Goal: Information Seeking & Learning: Check status

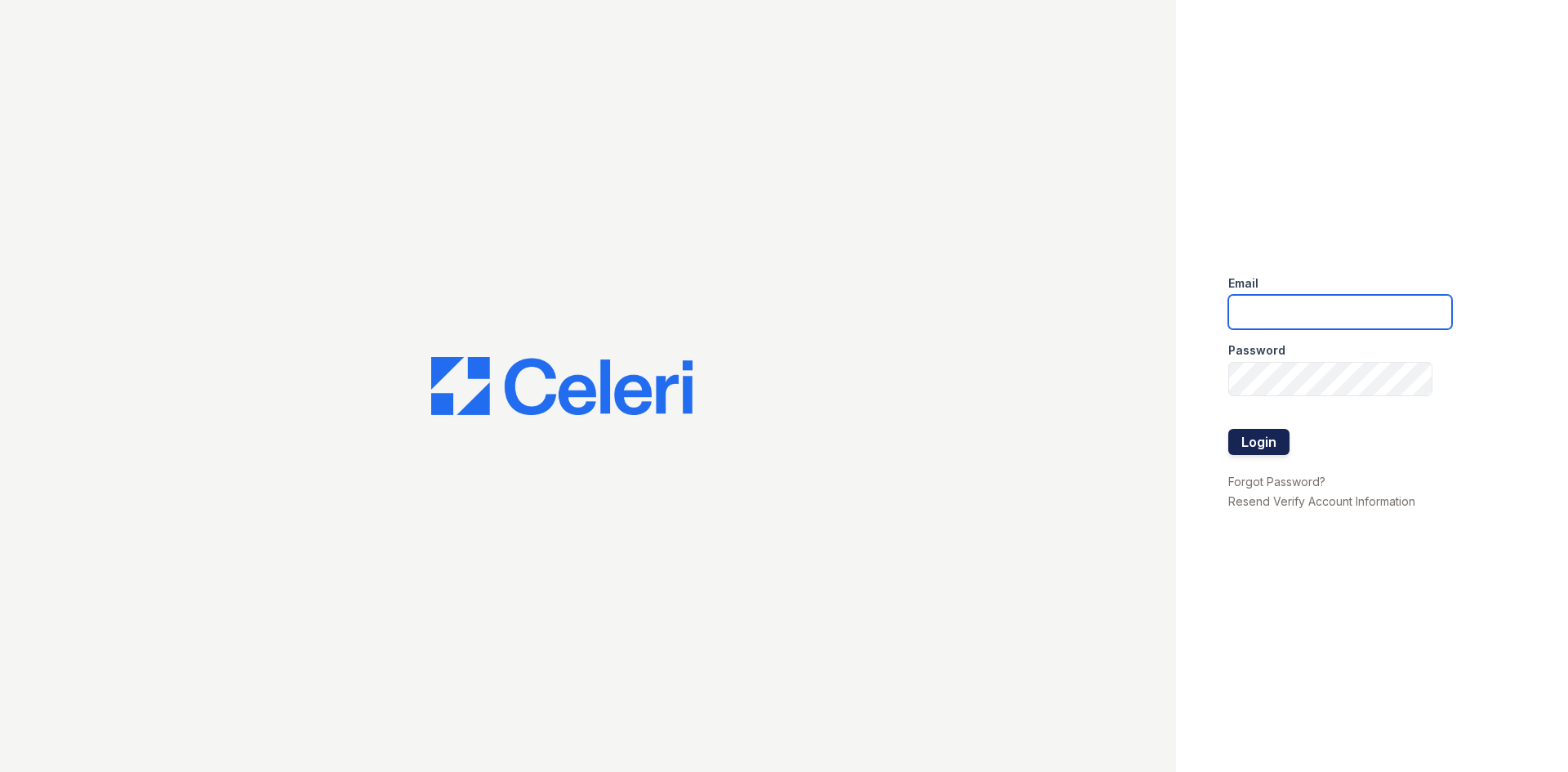
type input "[EMAIL_ADDRESS][DOMAIN_NAME]"
click at [1251, 447] on button "Login" at bounding box center [1259, 441] width 61 height 27
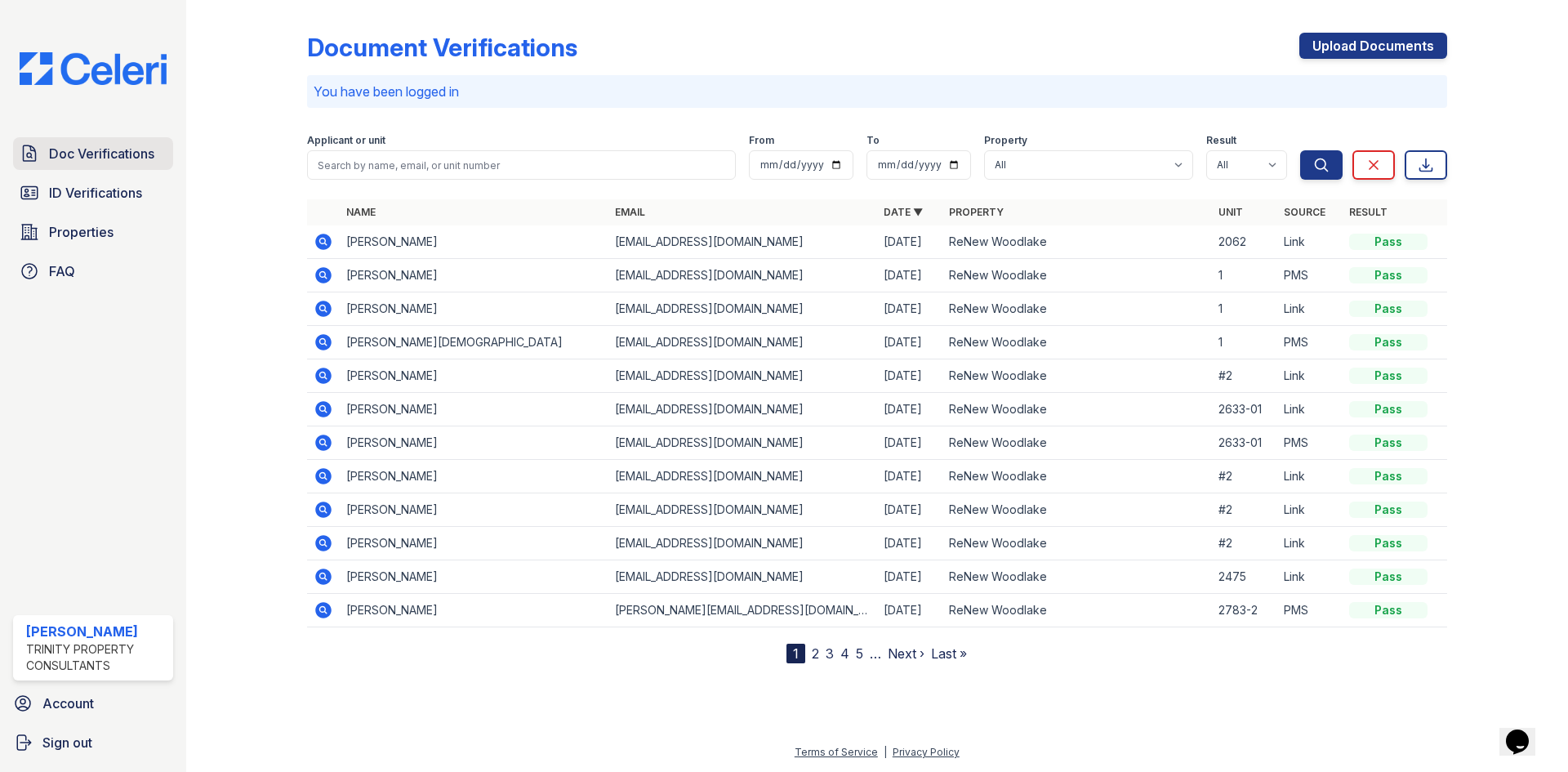
click at [61, 151] on span "Doc Verifications" at bounding box center [101, 154] width 105 height 20
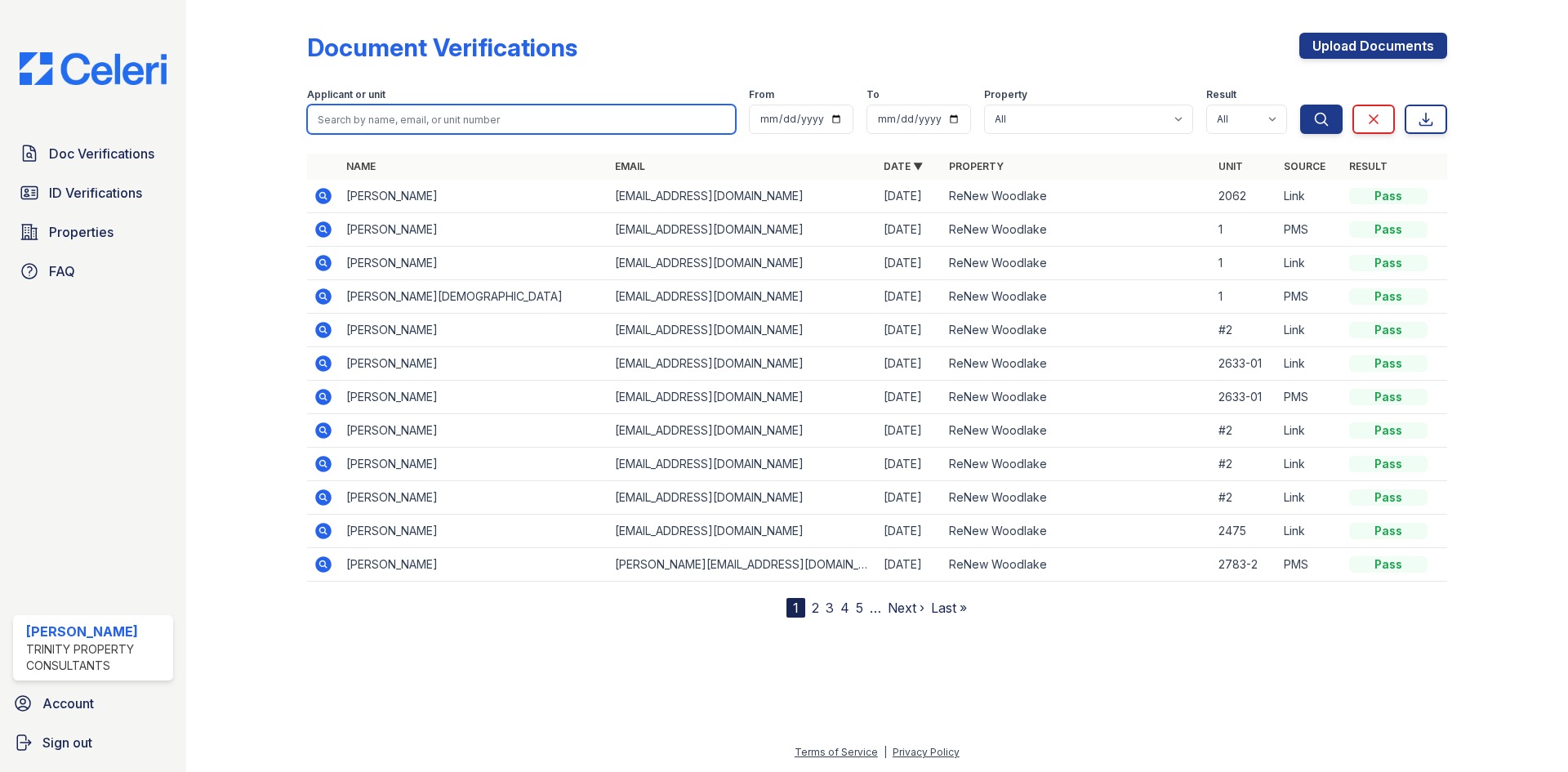
click at [369, 122] on input "search" at bounding box center [521, 119] width 428 height 30
type input "amber devries"
click at [1300, 104] on button "Search" at bounding box center [1321, 119] width 42 height 30
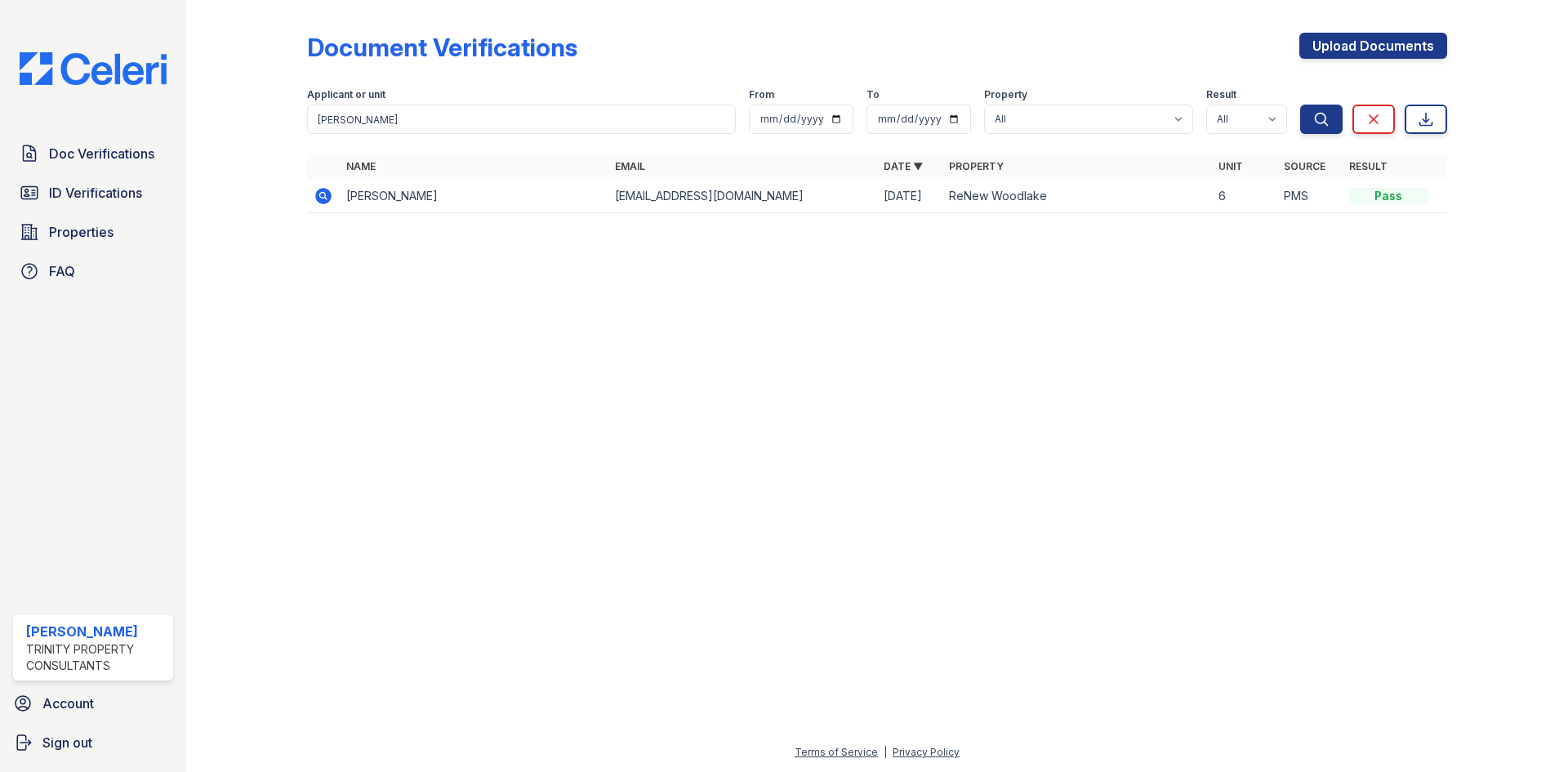
click at [326, 200] on icon at bounding box center [323, 196] width 17 height 17
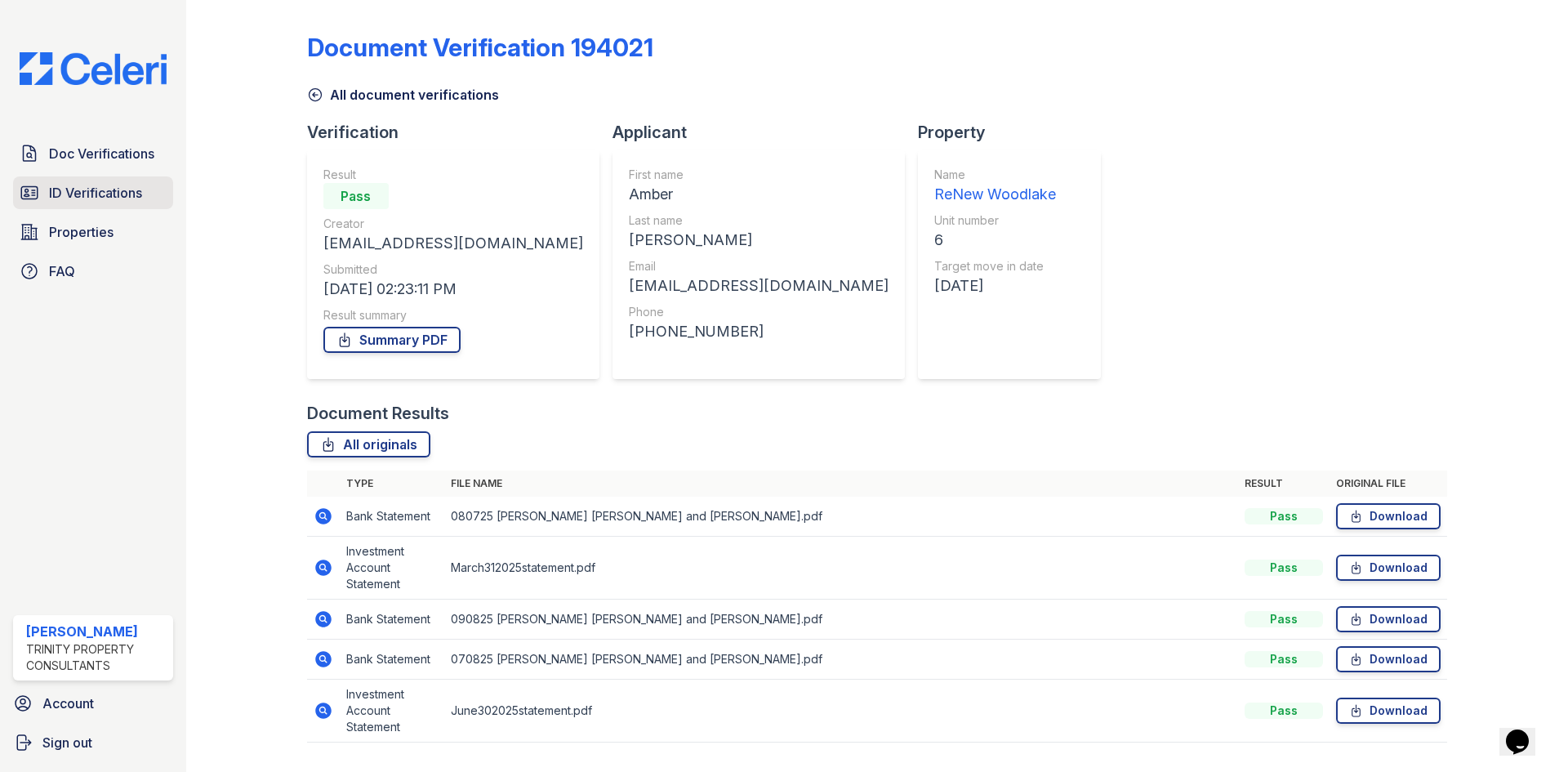
click at [74, 186] on span "ID Verifications" at bounding box center [96, 193] width 94 height 20
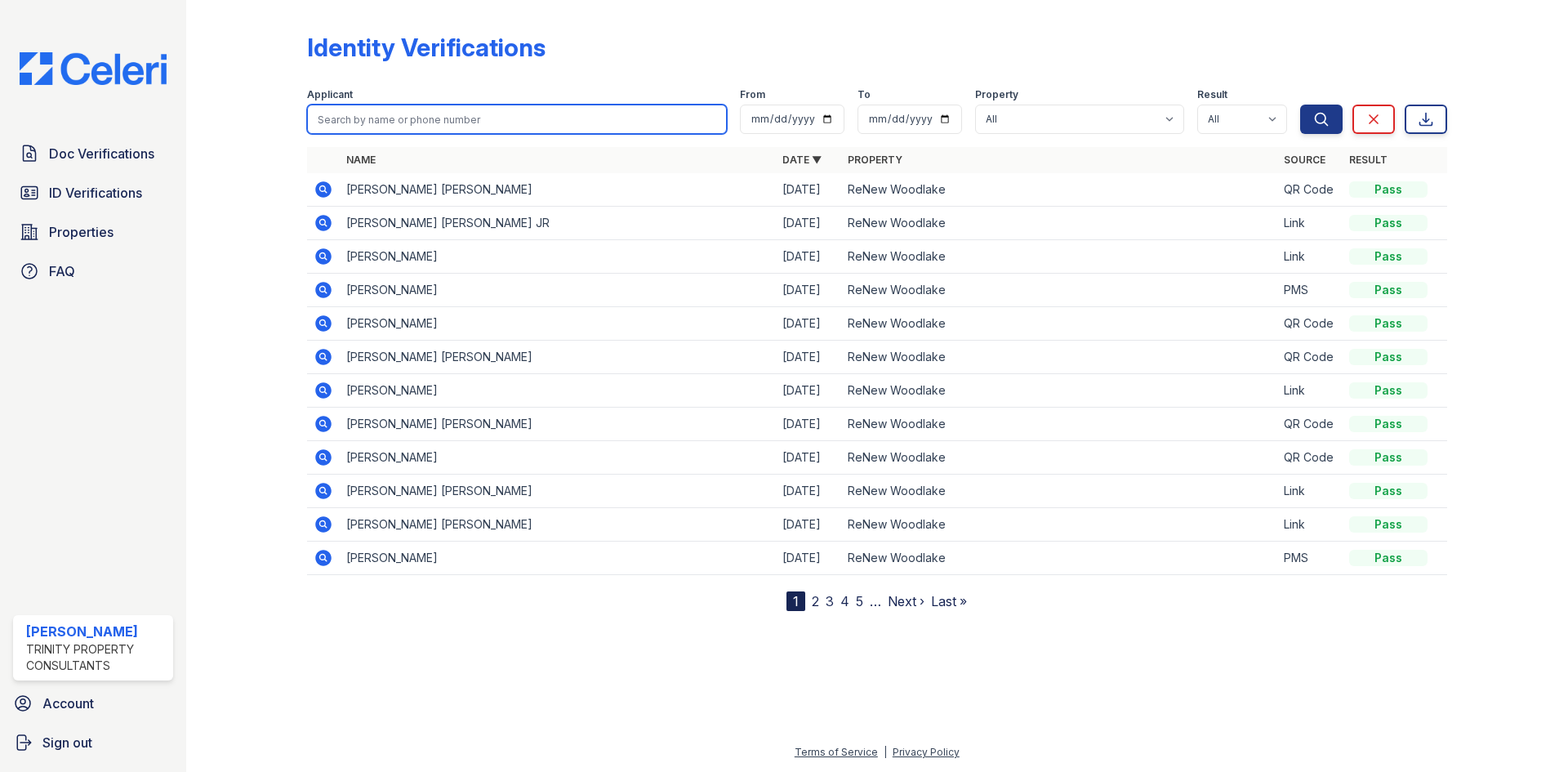
click at [467, 125] on input "search" at bounding box center [517, 119] width 420 height 30
type input "amber devries"
click at [1300, 104] on button "Search" at bounding box center [1321, 119] width 42 height 30
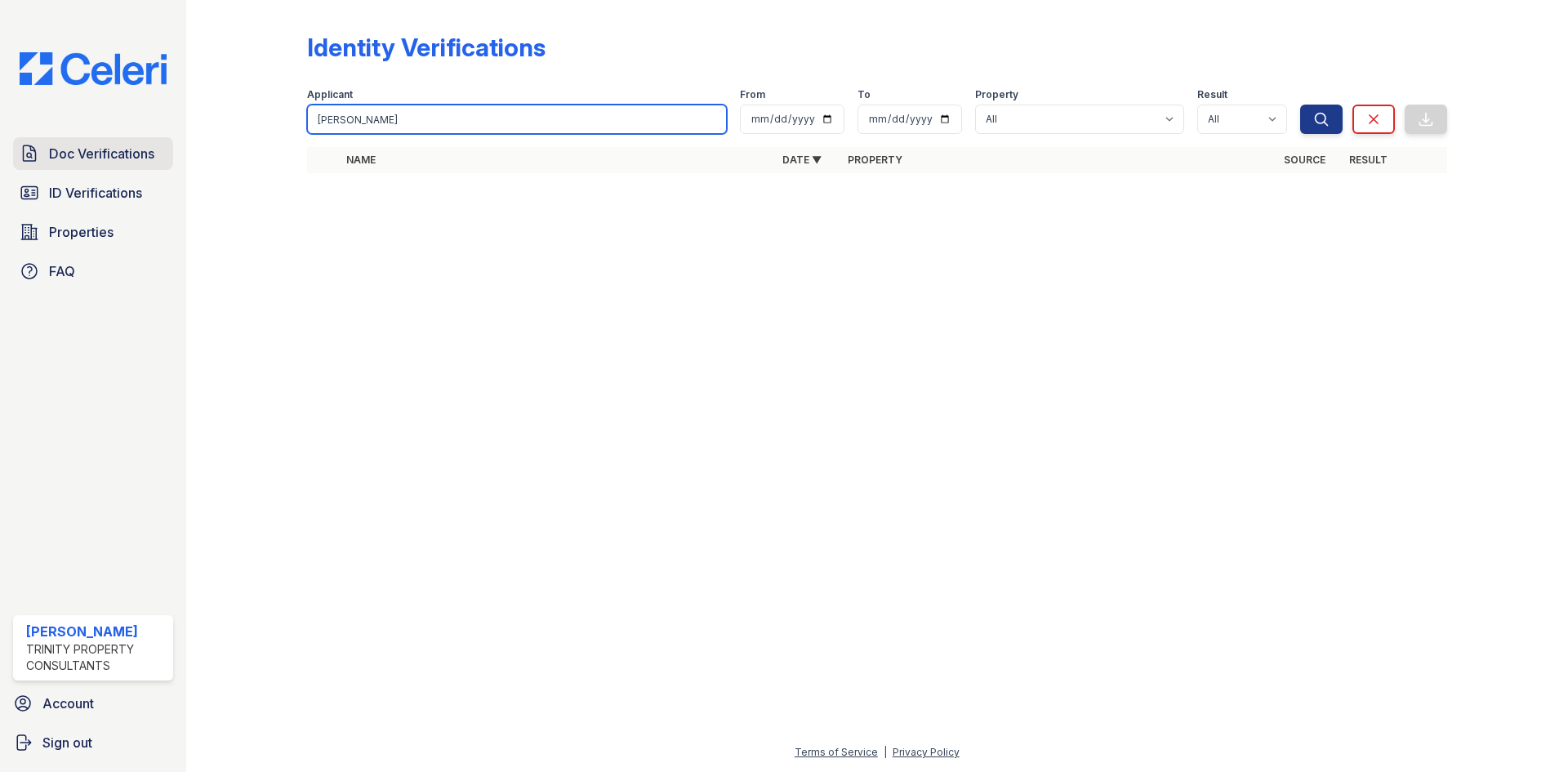
drag, startPoint x: 448, startPoint y: 123, endPoint x: 40, endPoint y: 143, distance: 408.5
click at [40, 143] on div "Doc Verifications ID Verifications Properties FAQ Christina Keena Trinity Prope…" at bounding box center [784, 386] width 1568 height 772
type input "devreis"
click at [1300, 104] on button "Search" at bounding box center [1321, 119] width 42 height 30
drag, startPoint x: 360, startPoint y: 121, endPoint x: 153, endPoint y: 102, distance: 207.9
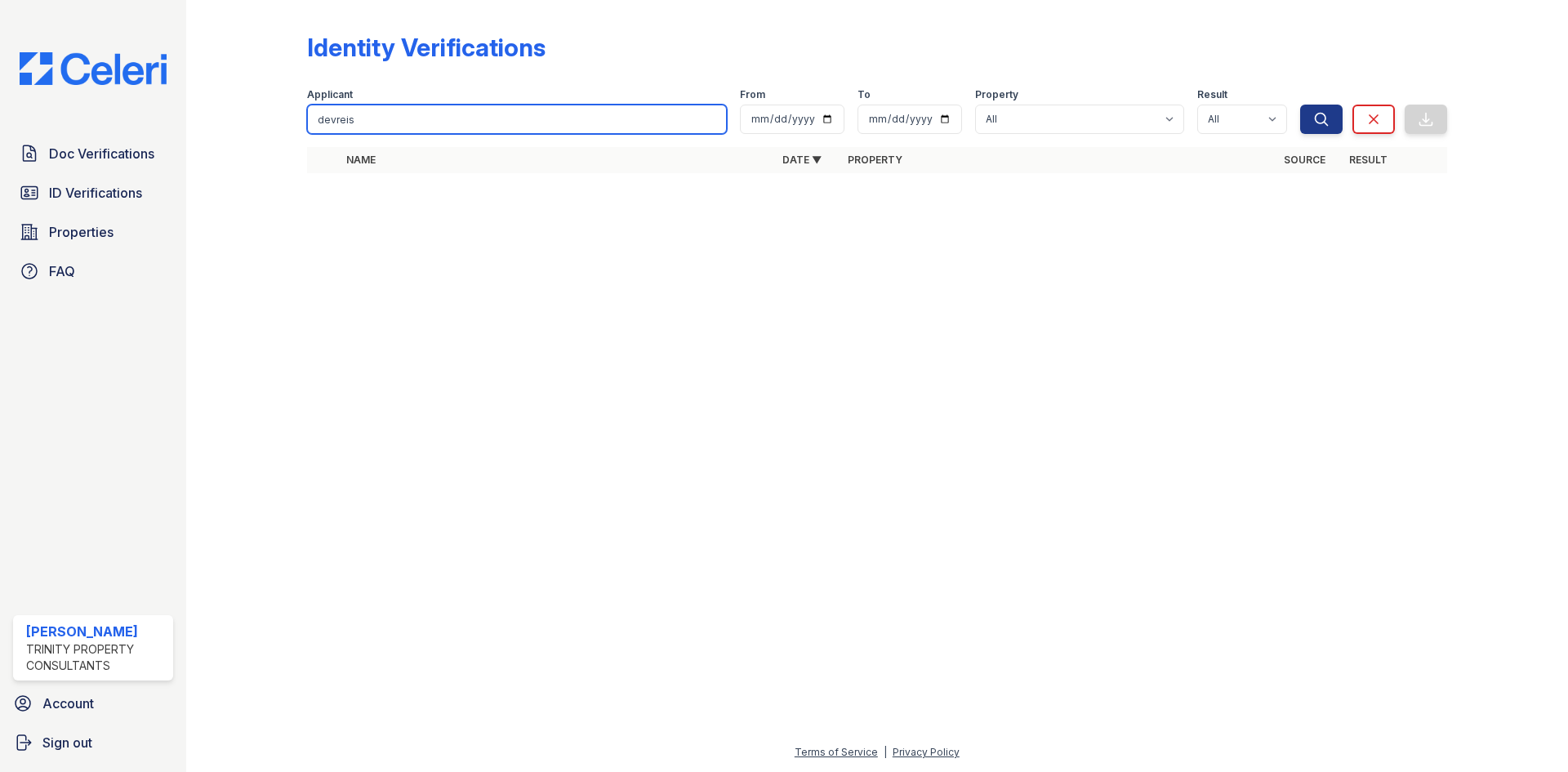
click at [171, 104] on div "Doc Verifications ID Verifications Properties FAQ Christina Keena Trinity Prope…" at bounding box center [784, 386] width 1568 height 772
type input "devries"
click at [1300, 104] on button "Search" at bounding box center [1321, 119] width 42 height 30
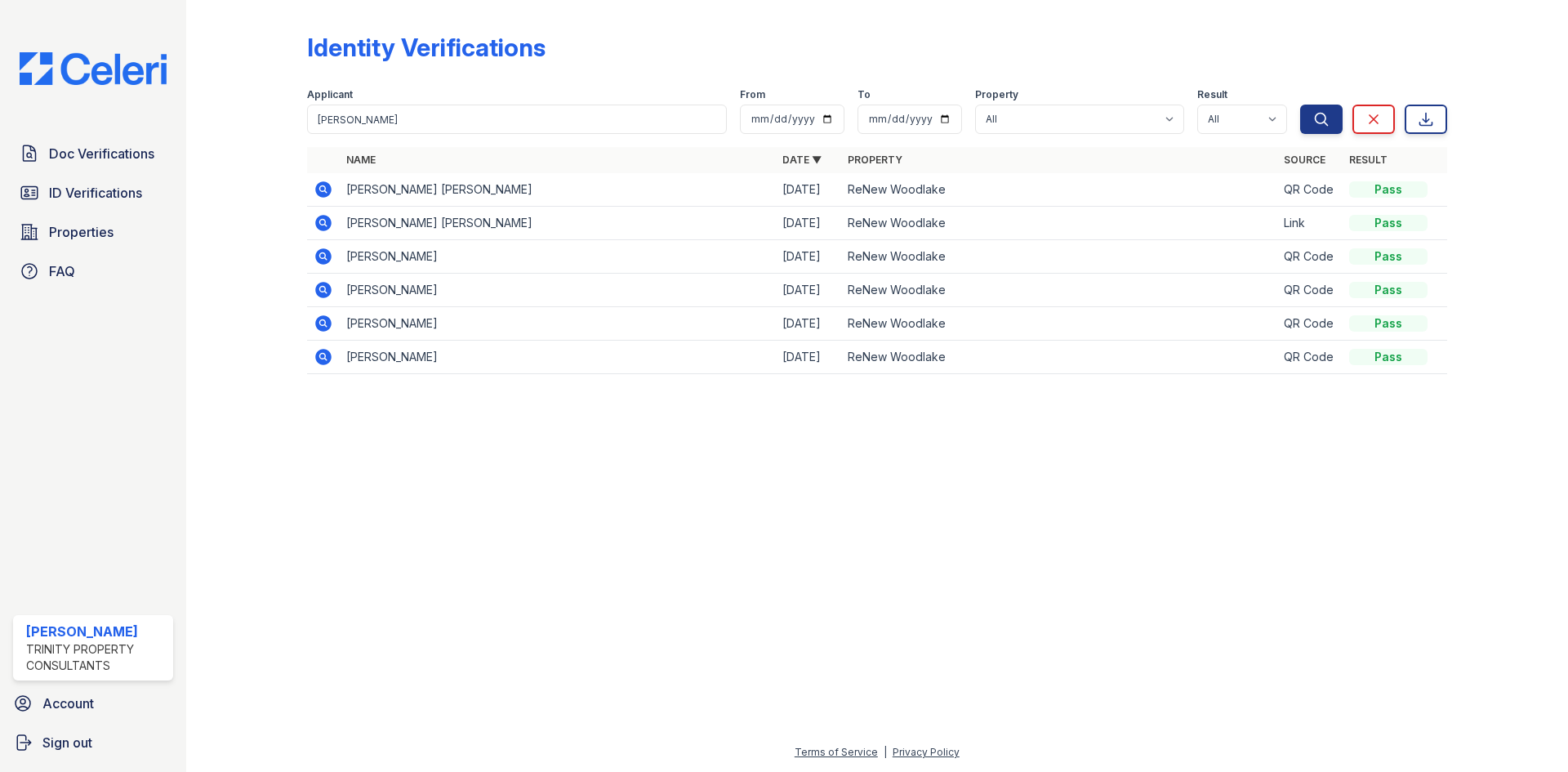
click at [326, 184] on icon at bounding box center [323, 189] width 17 height 17
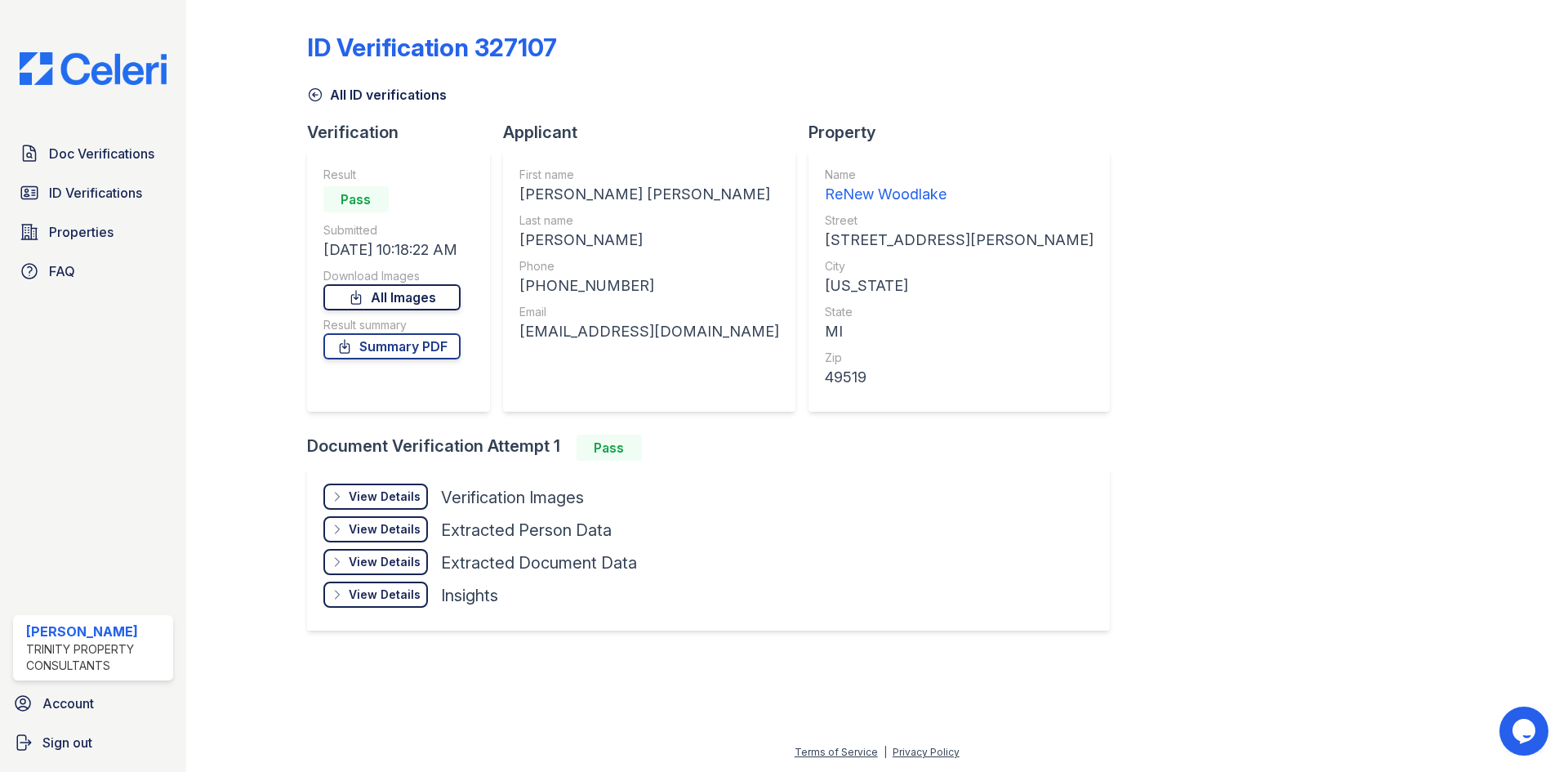
click at [397, 307] on link "All Images" at bounding box center [391, 297] width 137 height 27
click at [390, 348] on link "Summary PDF" at bounding box center [391, 346] width 137 height 27
click at [67, 202] on span "ID Verifications" at bounding box center [96, 193] width 94 height 20
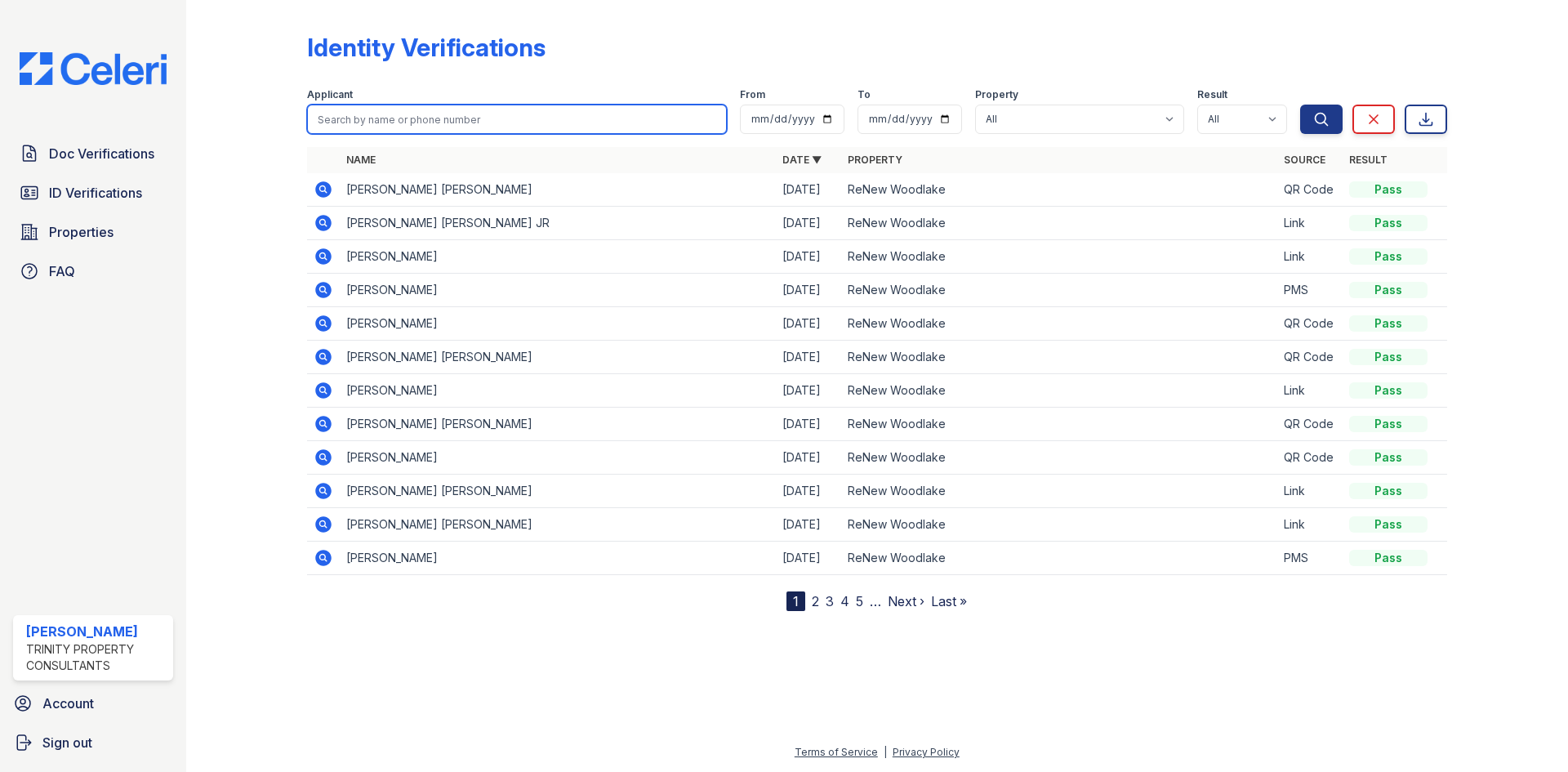
click at [412, 117] on input "search" at bounding box center [517, 119] width 420 height 30
type input "[PERSON_NAME]"
click at [1300, 104] on button "Search" at bounding box center [1321, 119] width 42 height 30
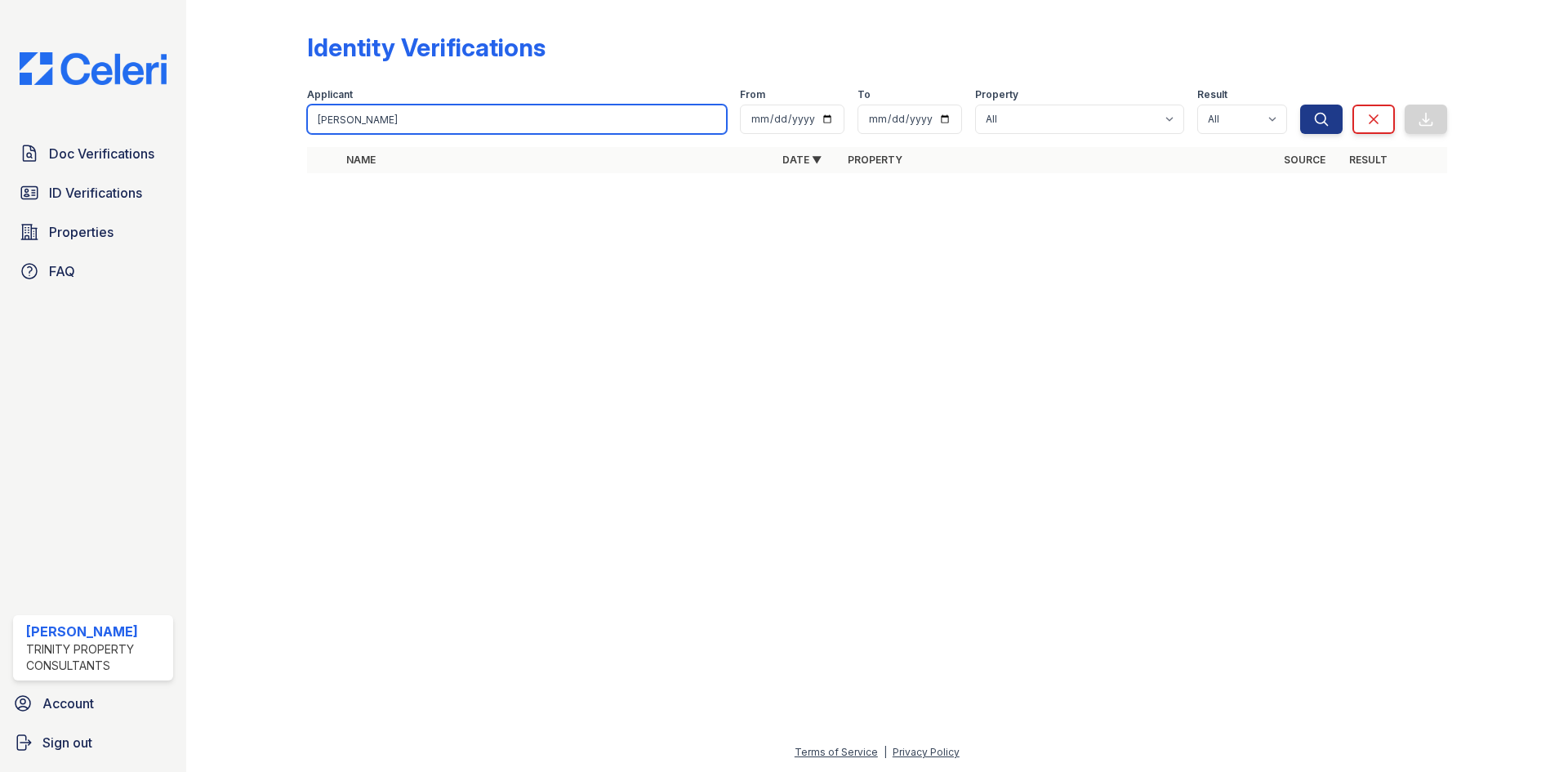
drag, startPoint x: 386, startPoint y: 118, endPoint x: 5, endPoint y: 98, distance: 381.5
click at [35, 103] on div "Doc Verifications ID Verifications Properties FAQ Christina Keena Trinity Prope…" at bounding box center [784, 386] width 1568 height 772
type input "wagner"
click at [1300, 104] on button "Search" at bounding box center [1321, 119] width 42 height 30
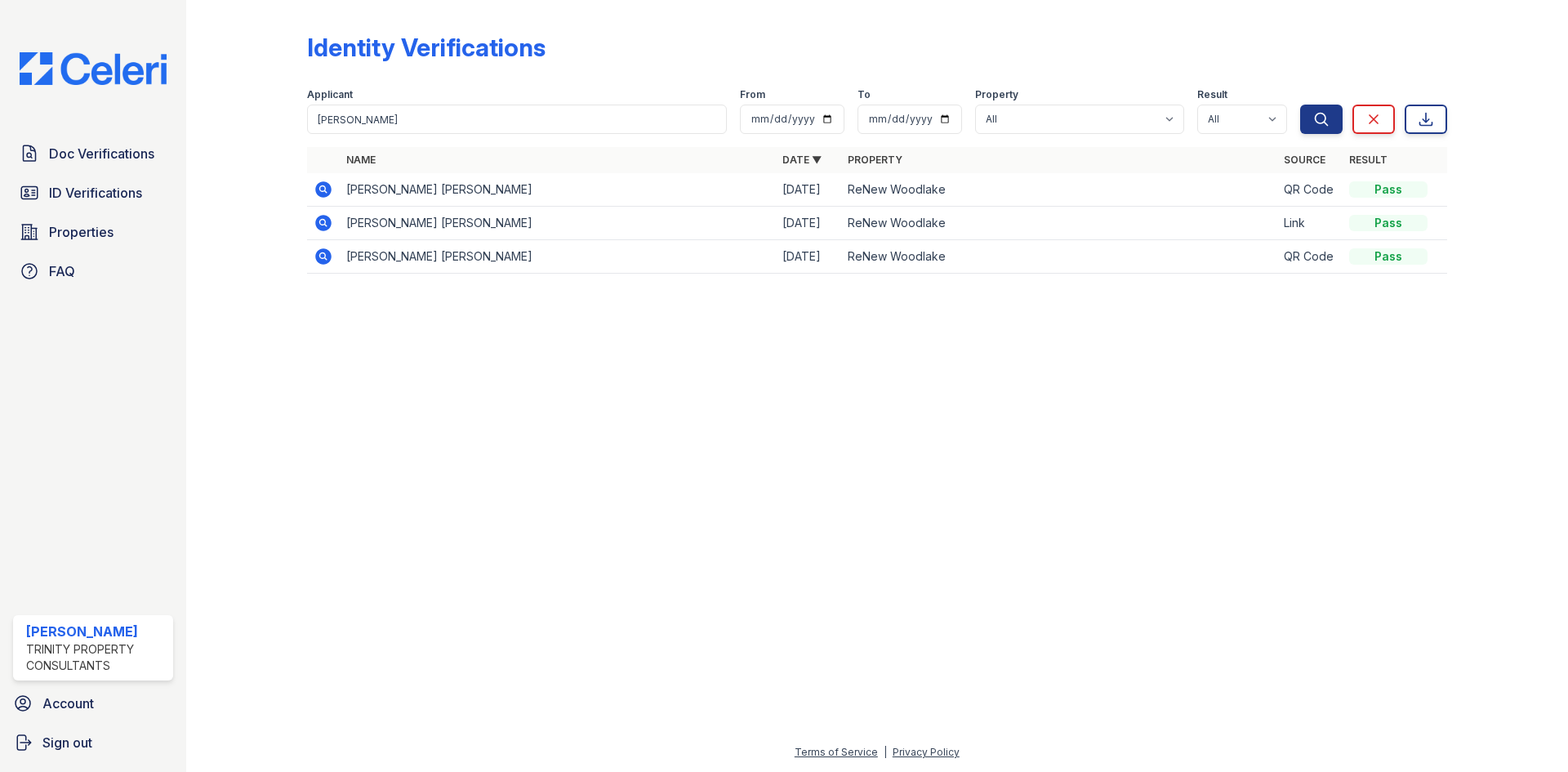
click at [331, 189] on icon at bounding box center [323, 189] width 17 height 17
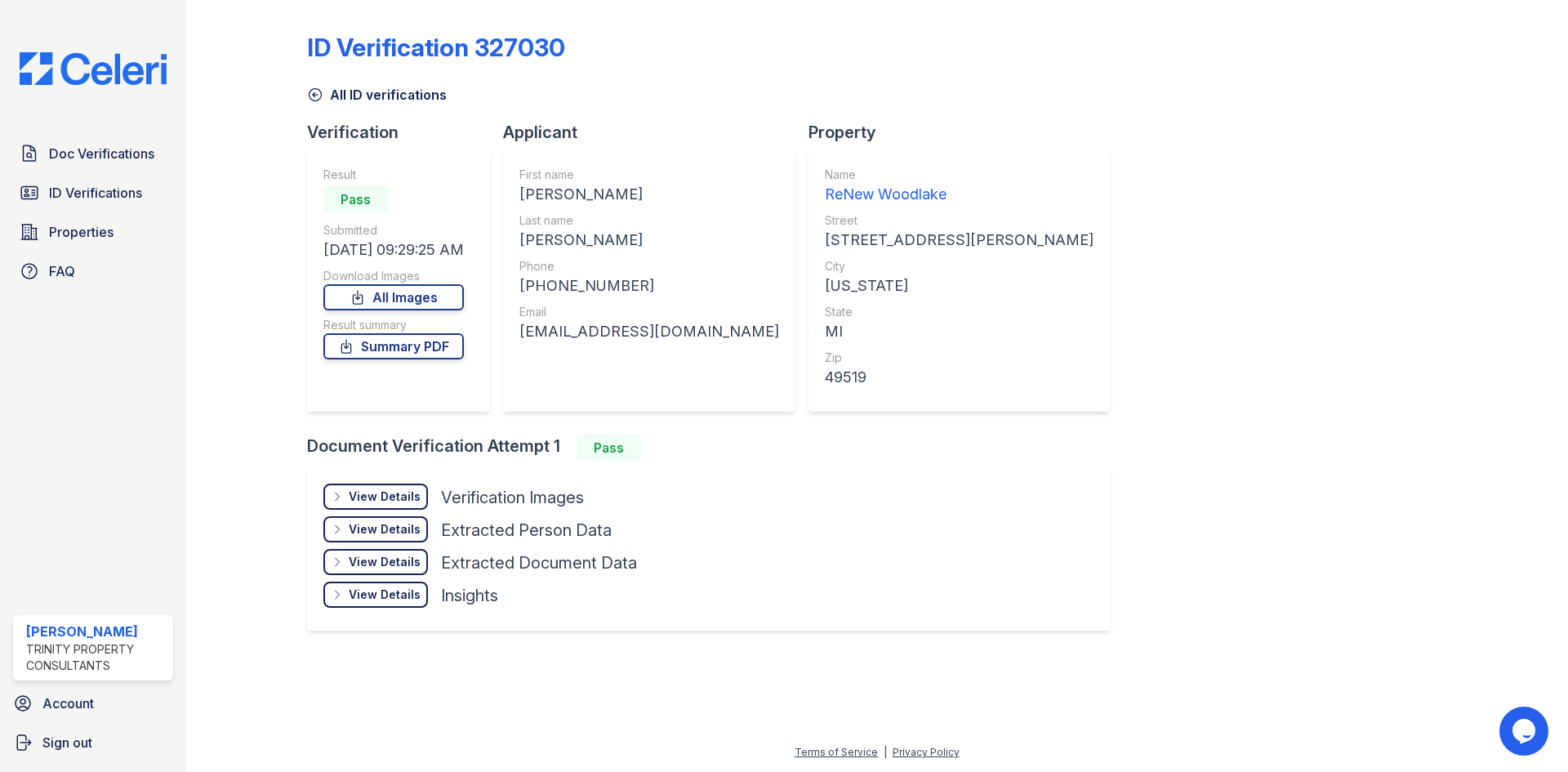
click at [427, 284] on div "Download Images" at bounding box center [393, 276] width 141 height 17
click at [410, 298] on link "All Images" at bounding box center [393, 297] width 141 height 27
click at [397, 350] on link "Summary PDF" at bounding box center [393, 346] width 141 height 27
click at [50, 197] on span "ID Verifications" at bounding box center [96, 193] width 94 height 20
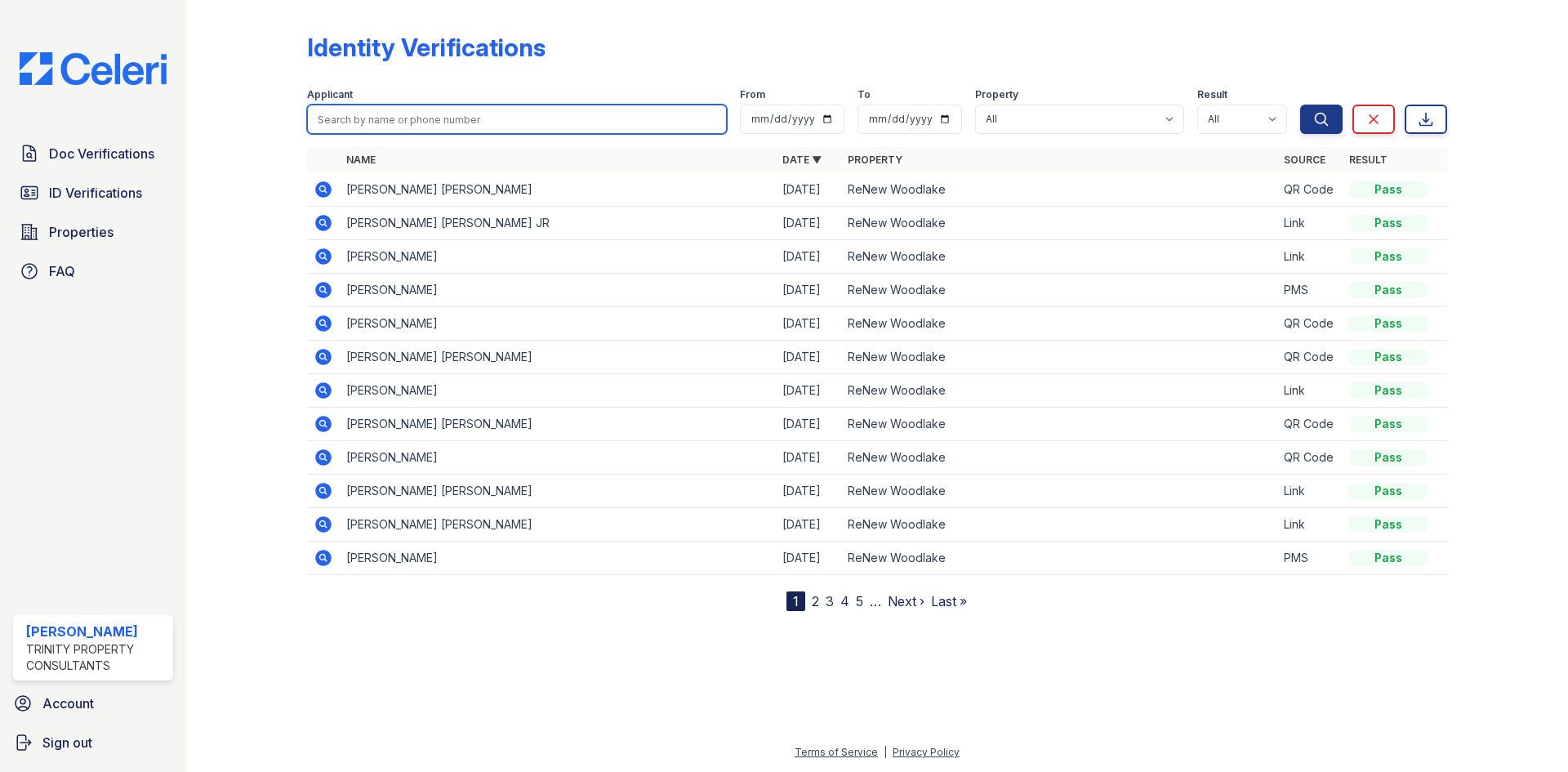
click at [380, 119] on input "search" at bounding box center [517, 119] width 420 height 30
type input "vandermay"
click at [1300, 104] on button "Search" at bounding box center [1321, 119] width 42 height 30
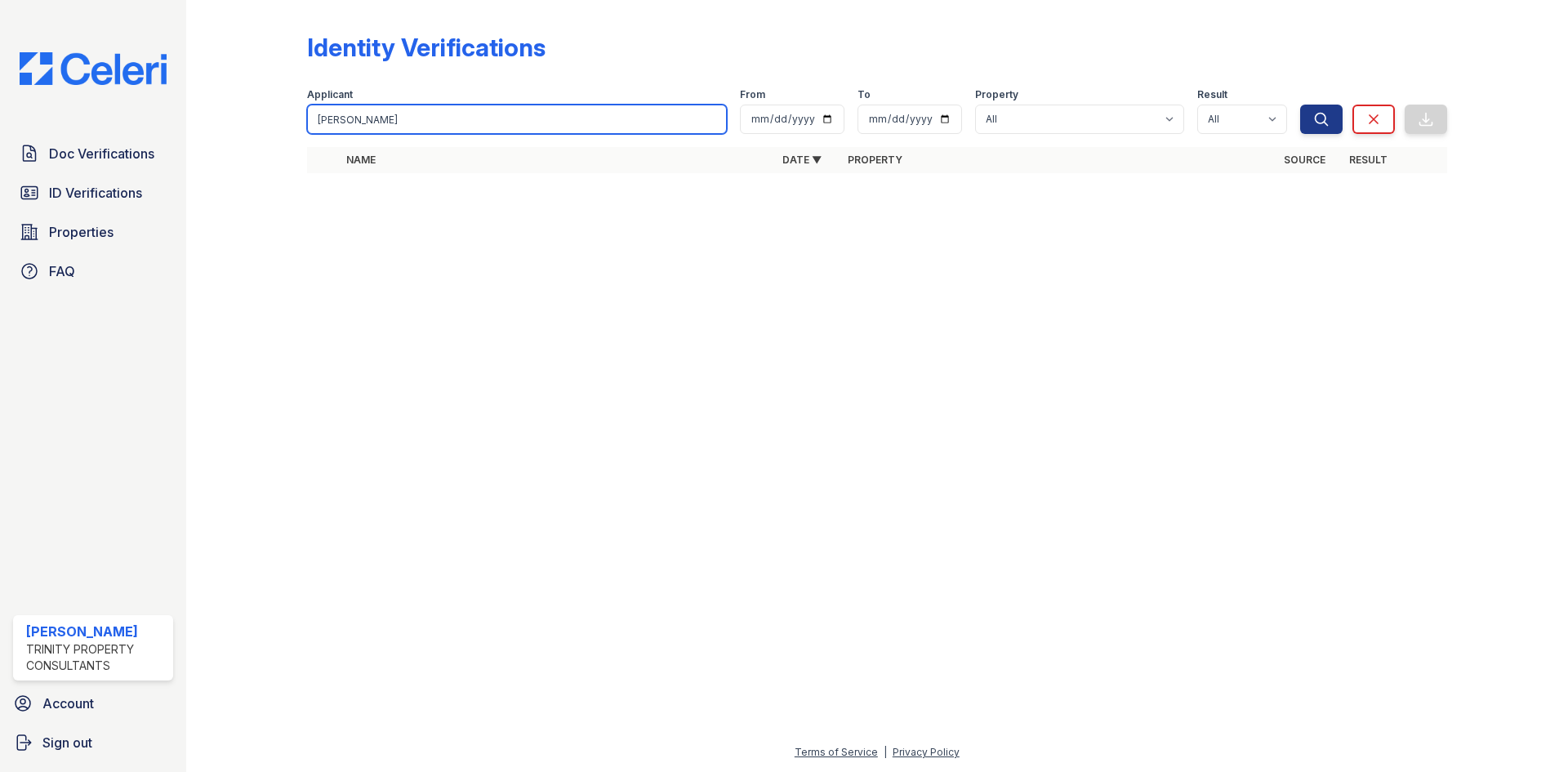
drag, startPoint x: 299, startPoint y: 121, endPoint x: 220, endPoint y: 122, distance: 79.0
click at [220, 122] on div "Identity Verifications Filter Applicant vandermay From To Property All ReNew Wo…" at bounding box center [878, 107] width 1330 height 216
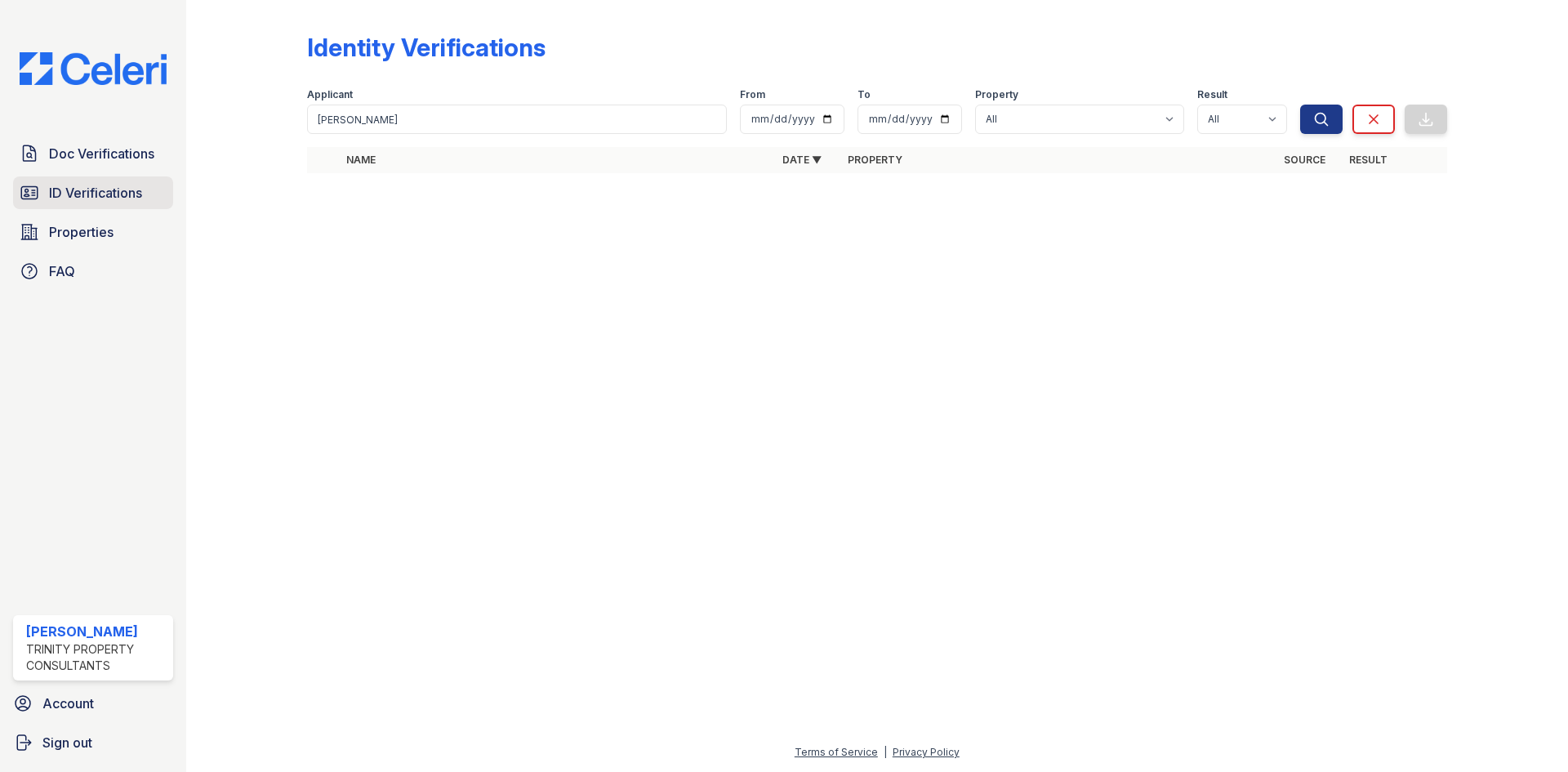
click at [79, 194] on span "ID Verifications" at bounding box center [96, 193] width 94 height 20
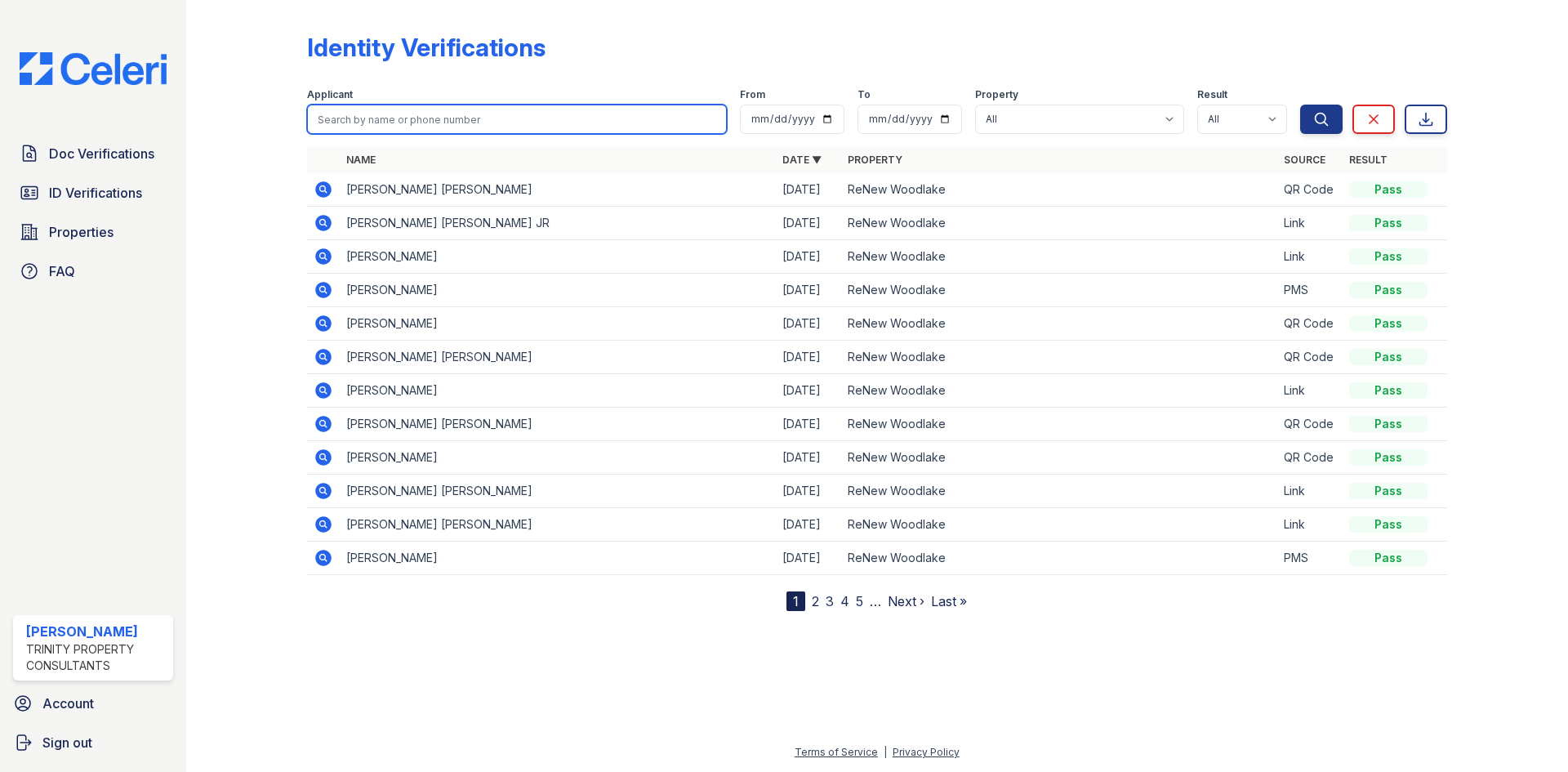
click at [358, 117] on input "search" at bounding box center [517, 119] width 420 height 30
type input "vandermay"
click at [1300, 104] on button "Search" at bounding box center [1321, 119] width 42 height 30
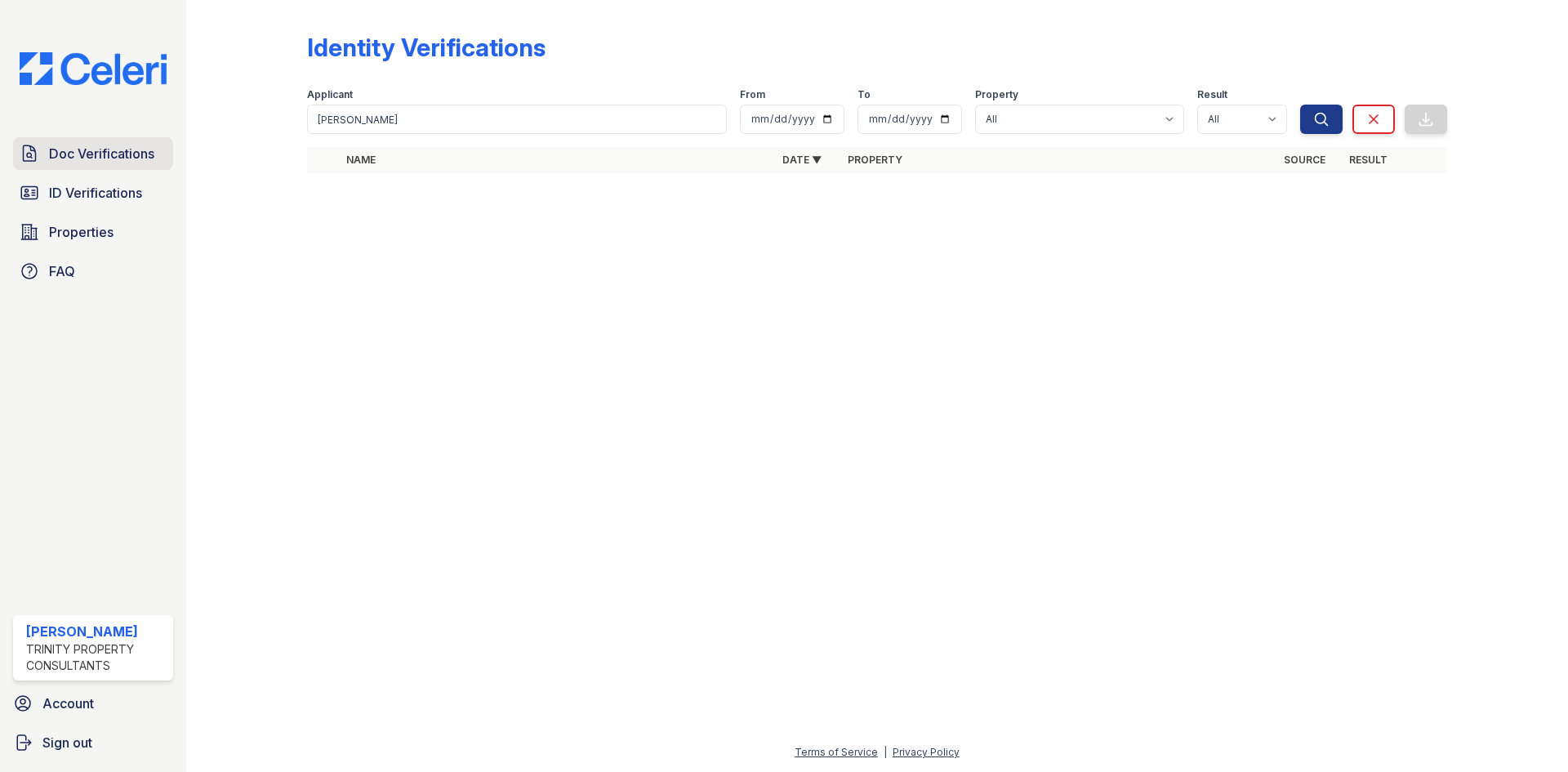
click at [84, 161] on span "Doc Verifications" at bounding box center [101, 154] width 105 height 20
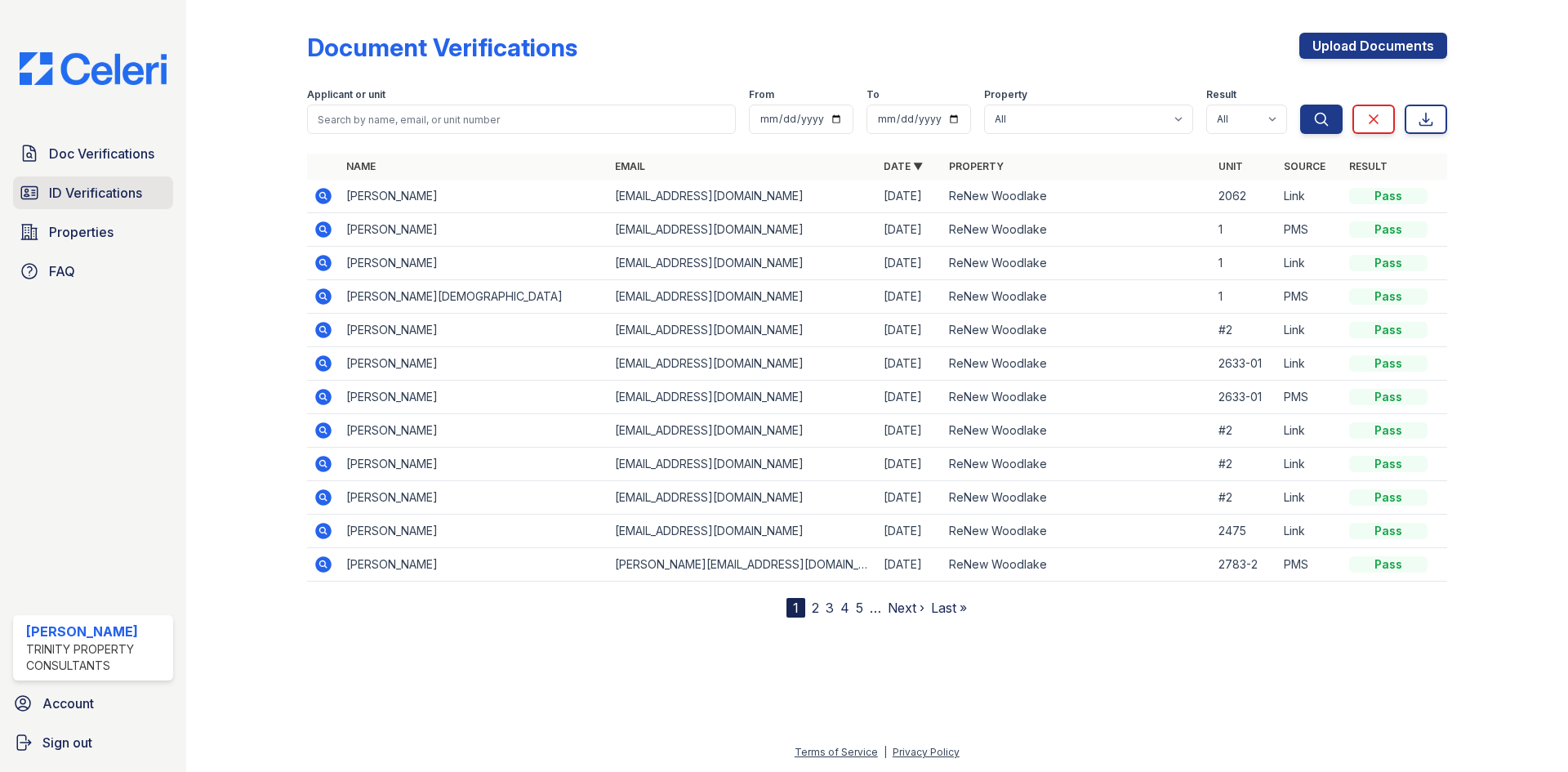
click at [79, 194] on span "ID Verifications" at bounding box center [96, 193] width 94 height 20
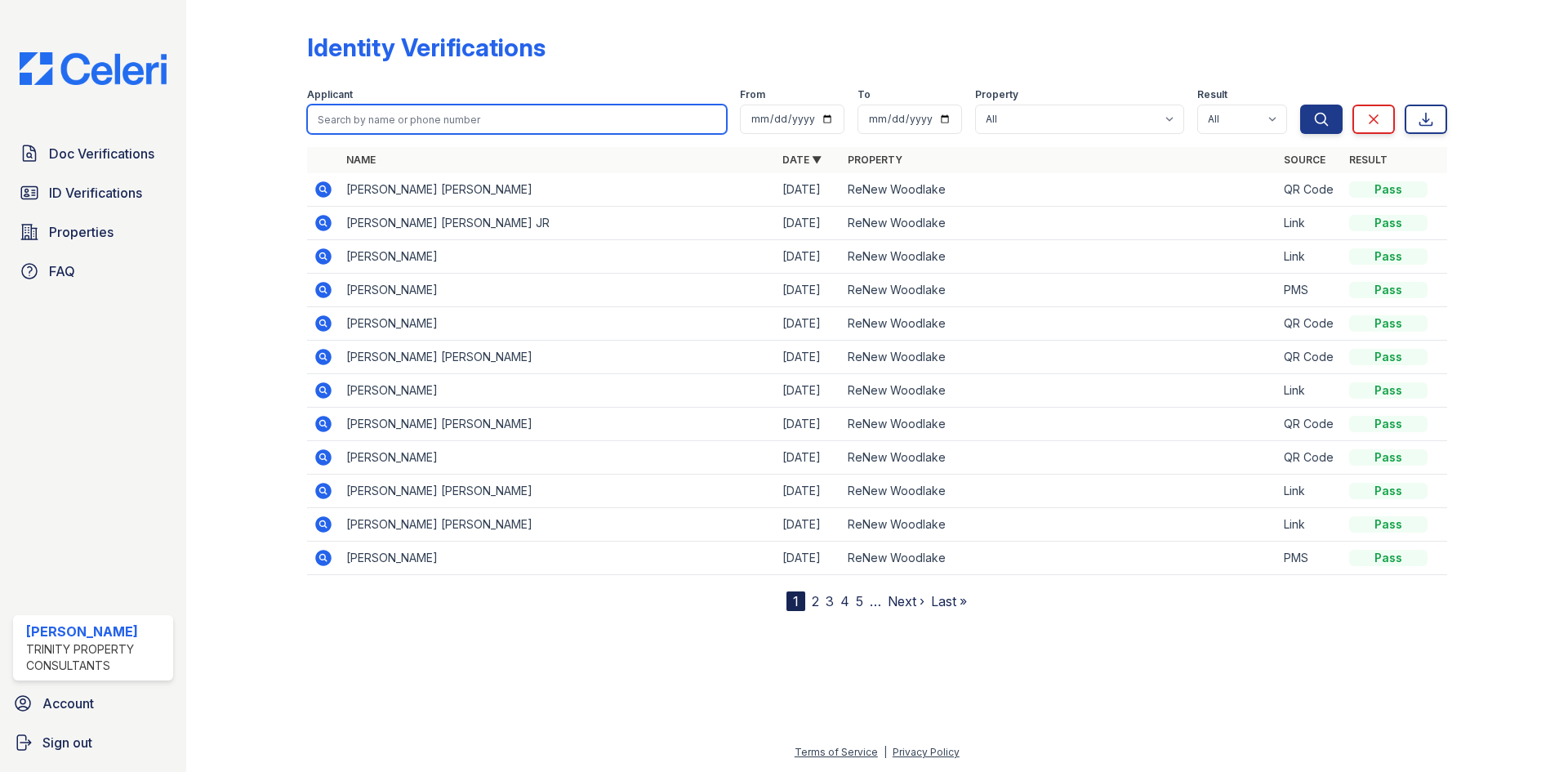
click at [354, 115] on input "search" at bounding box center [517, 119] width 420 height 30
type input "vandermay"
click at [1300, 104] on button "Search" at bounding box center [1321, 119] width 42 height 30
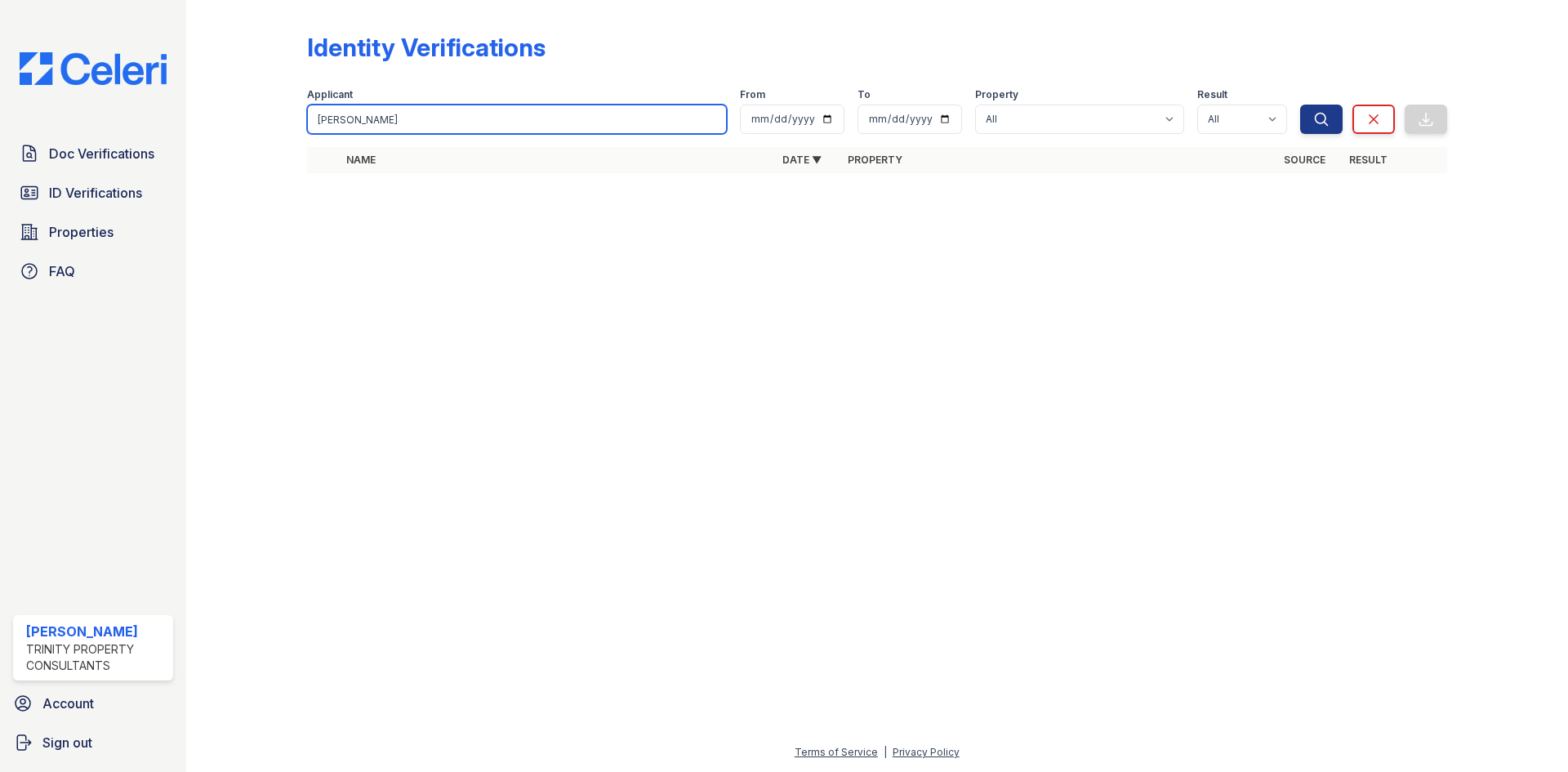
click at [386, 122] on input "vandermay" at bounding box center [517, 119] width 420 height 30
type input "vandermey"
click at [1300, 104] on button "Search" at bounding box center [1321, 119] width 42 height 30
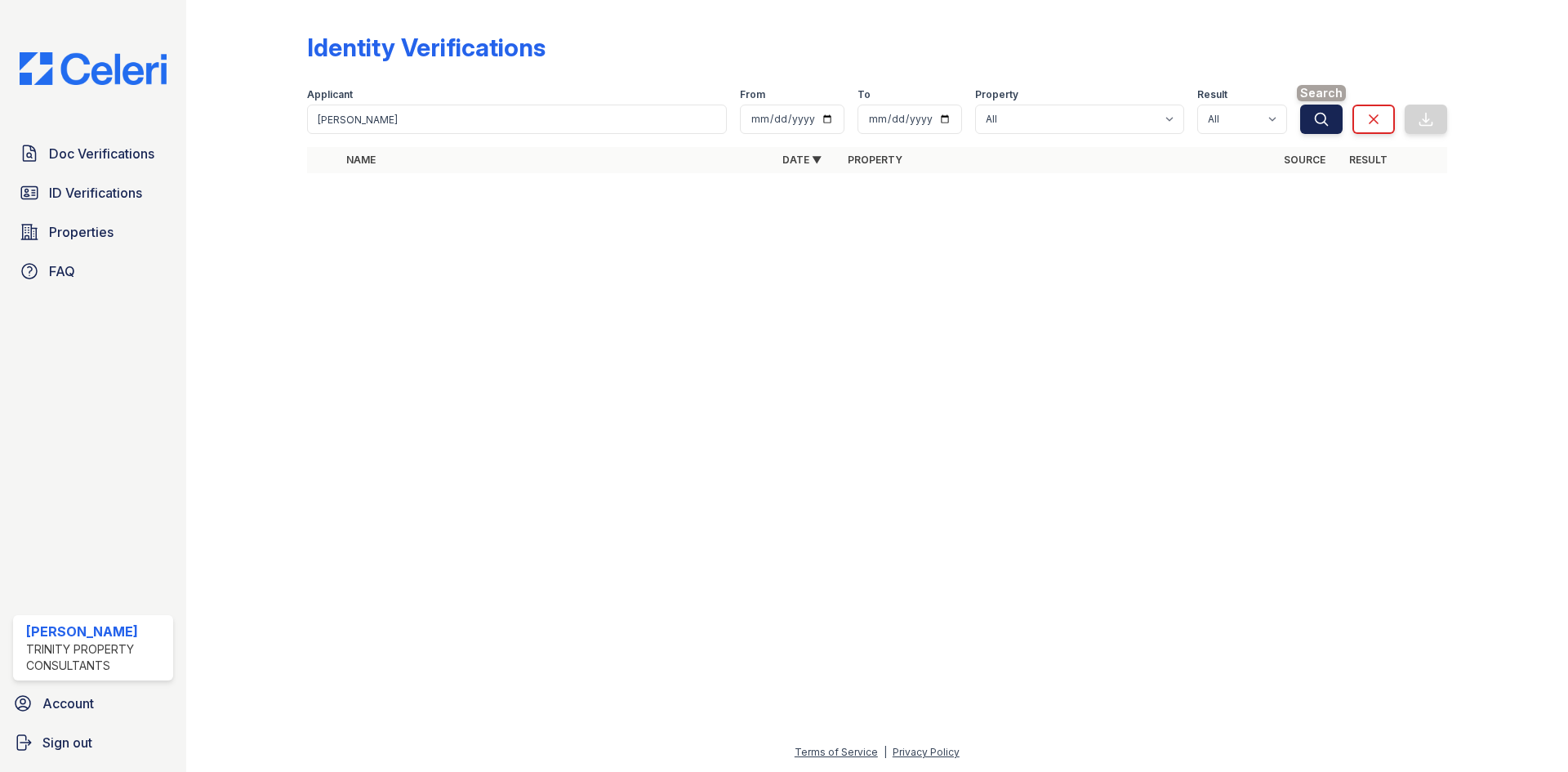
click at [1325, 117] on icon "submit" at bounding box center [1321, 119] width 17 height 17
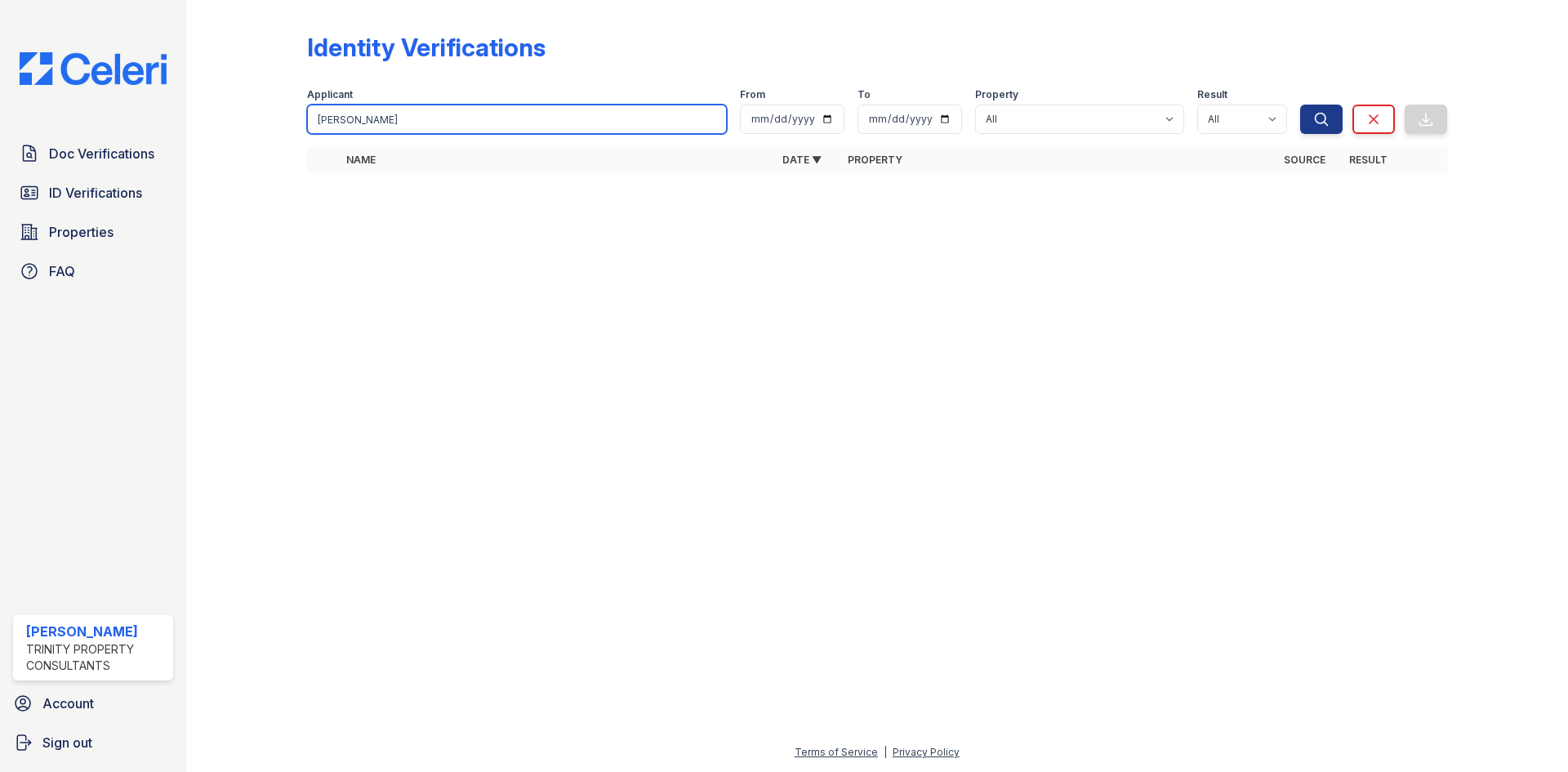
click at [710, 122] on input "vandermey" at bounding box center [517, 119] width 420 height 30
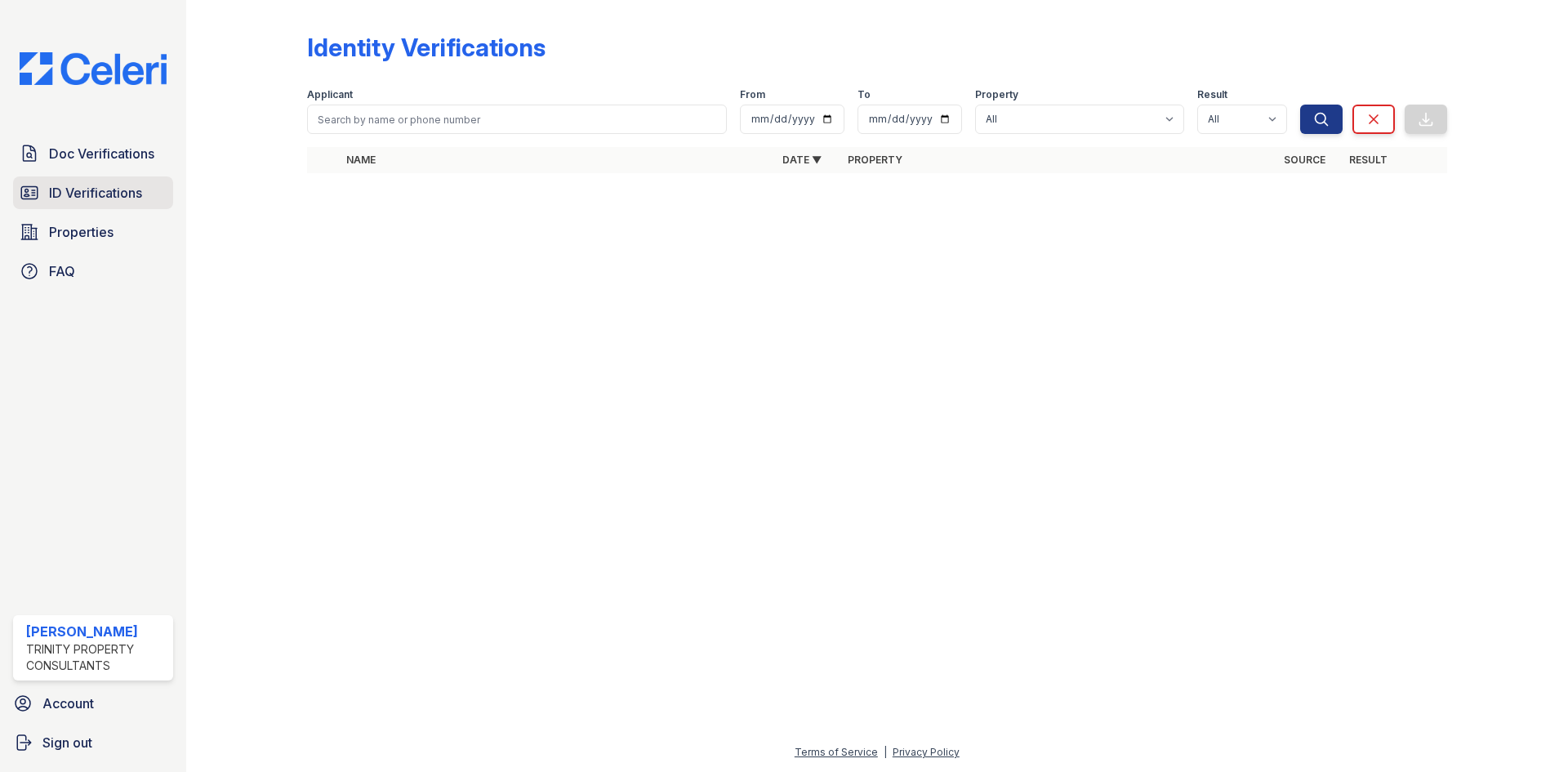
click at [63, 190] on span "ID Verifications" at bounding box center [96, 193] width 94 height 20
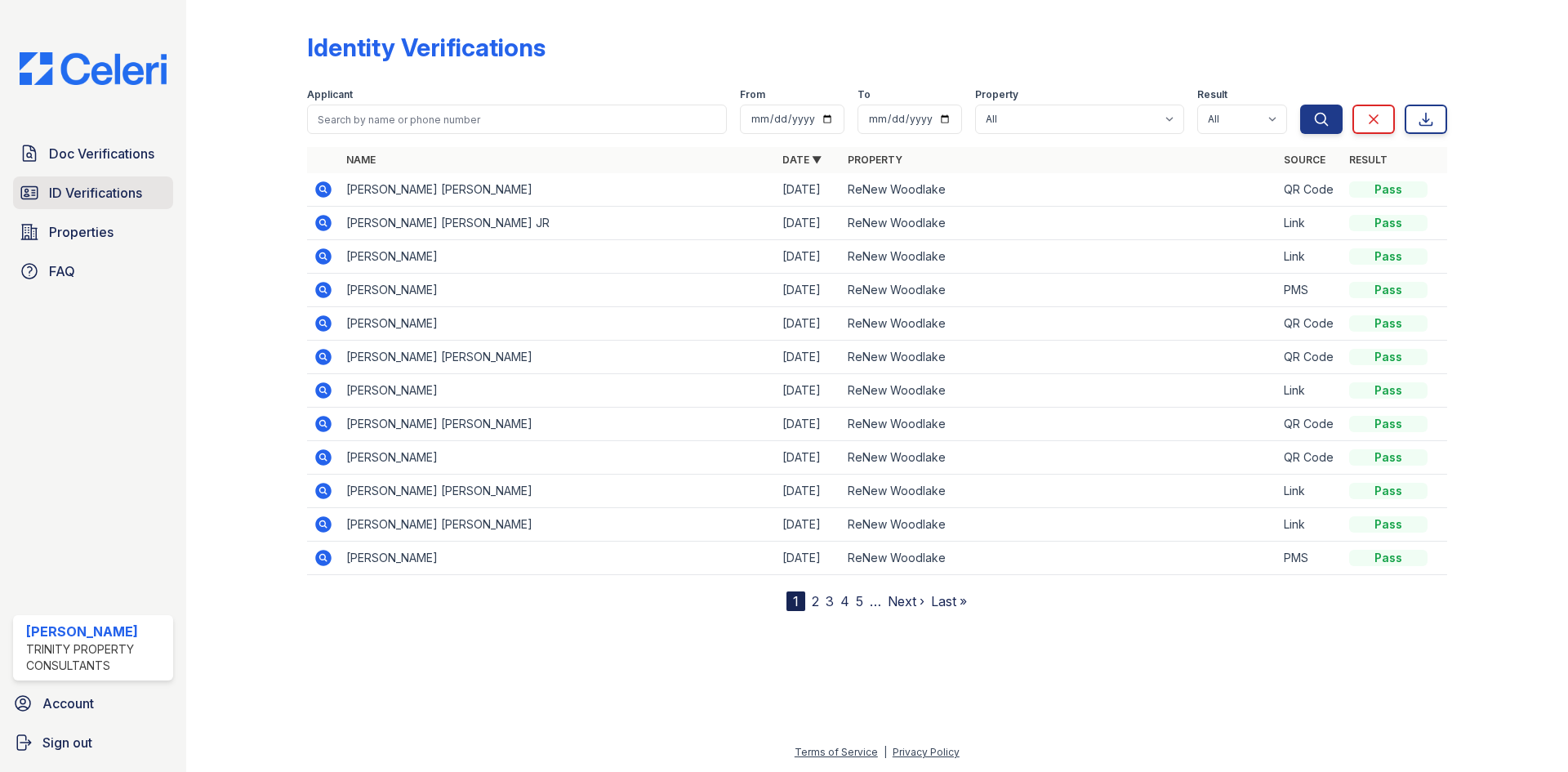
click at [102, 185] on span "ID Verifications" at bounding box center [96, 193] width 94 height 20
click at [816, 603] on link "2" at bounding box center [815, 601] width 7 height 17
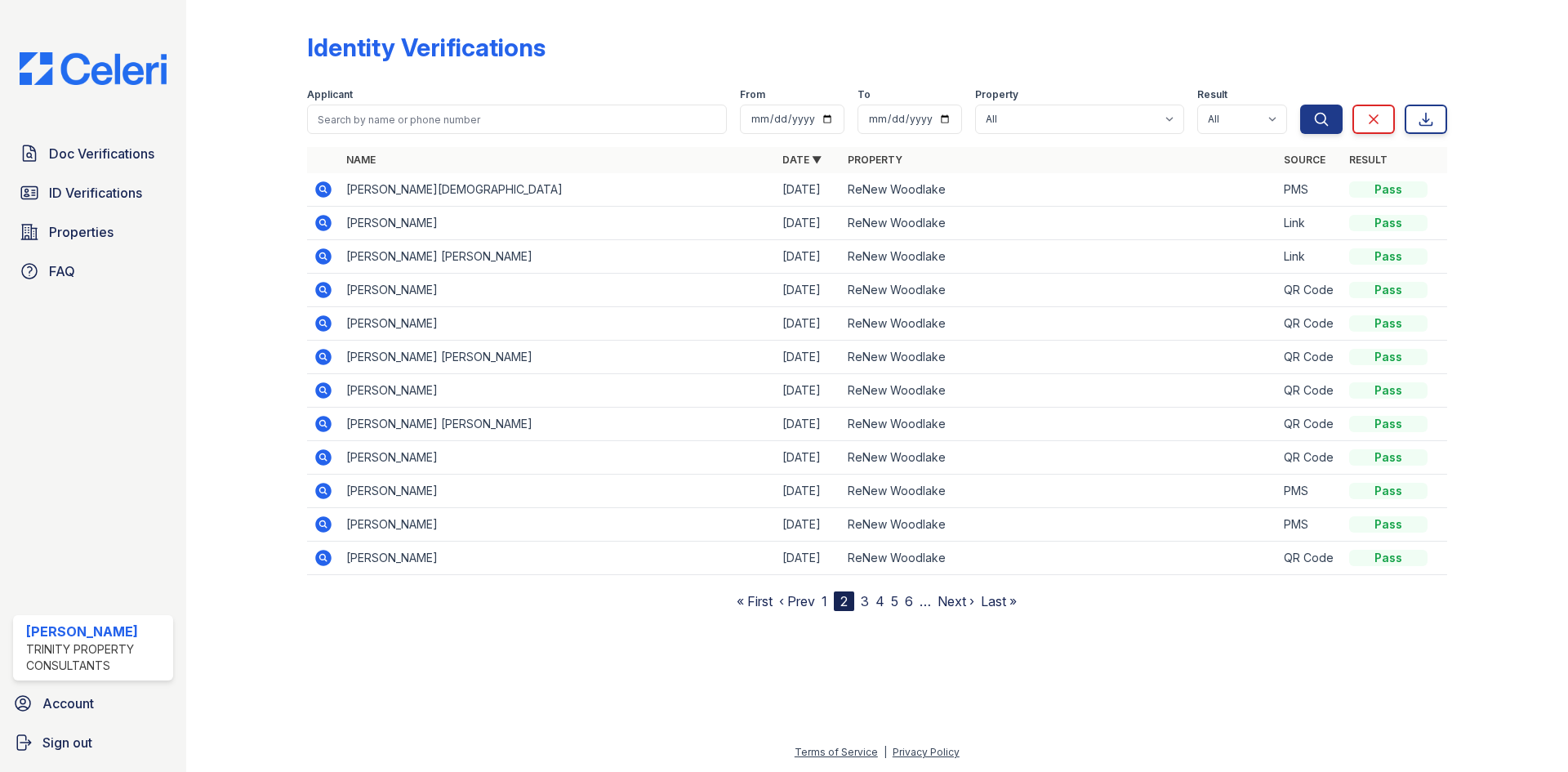
click at [868, 603] on link "3" at bounding box center [865, 601] width 8 height 17
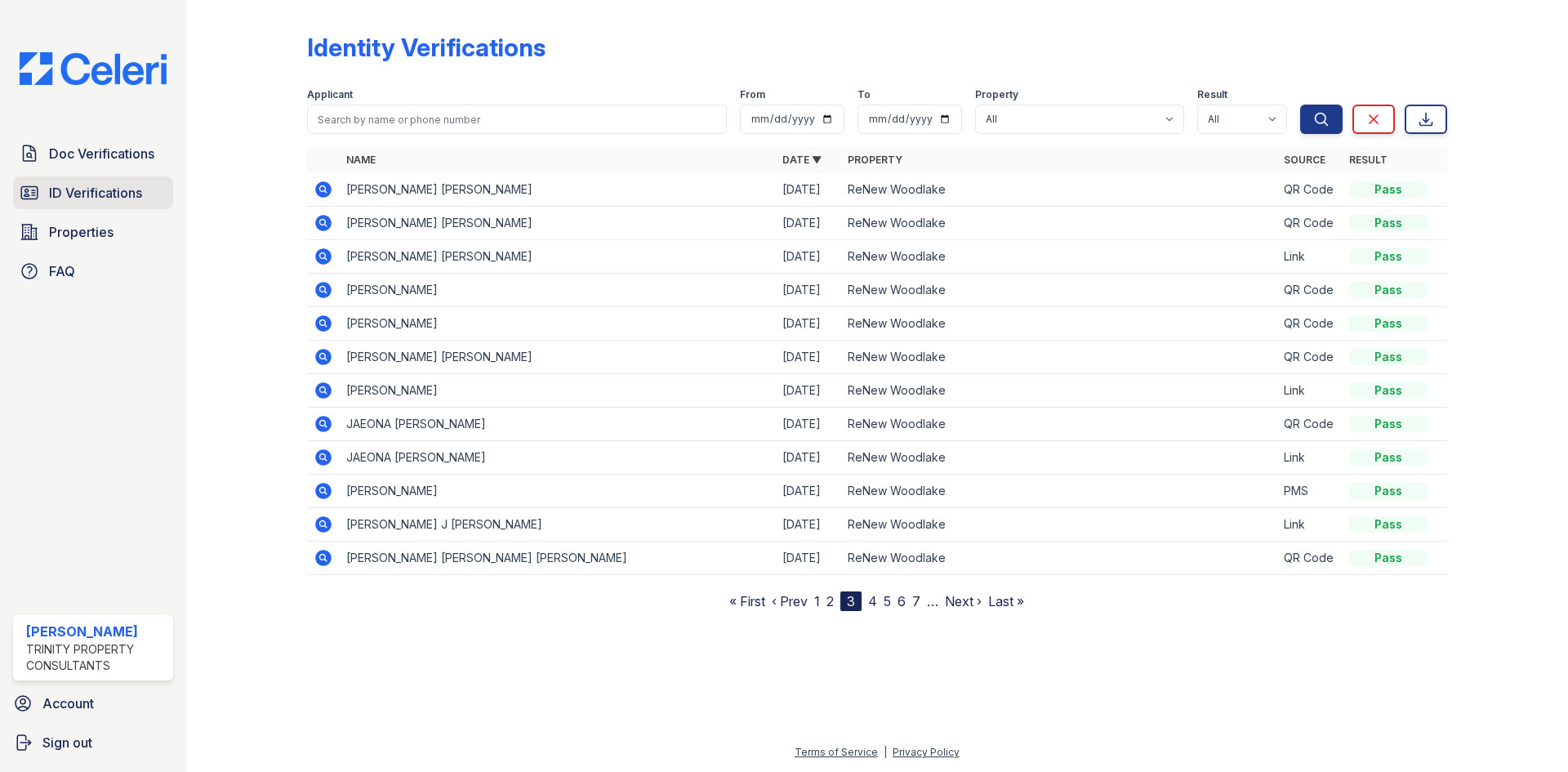
click at [47, 196] on link "ID Verifications" at bounding box center [93, 192] width 161 height 32
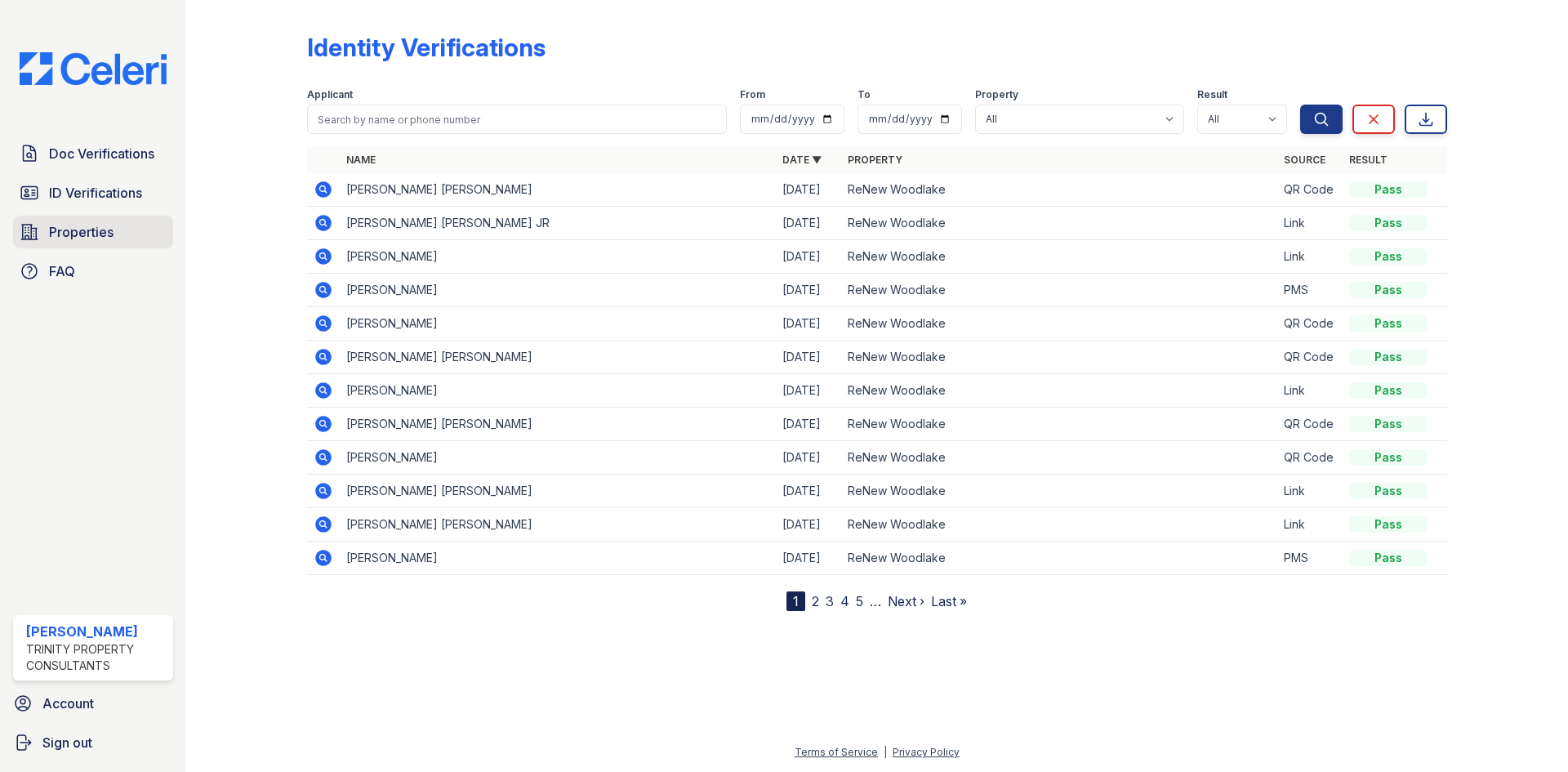
click at [51, 235] on span "Properties" at bounding box center [82, 232] width 65 height 20
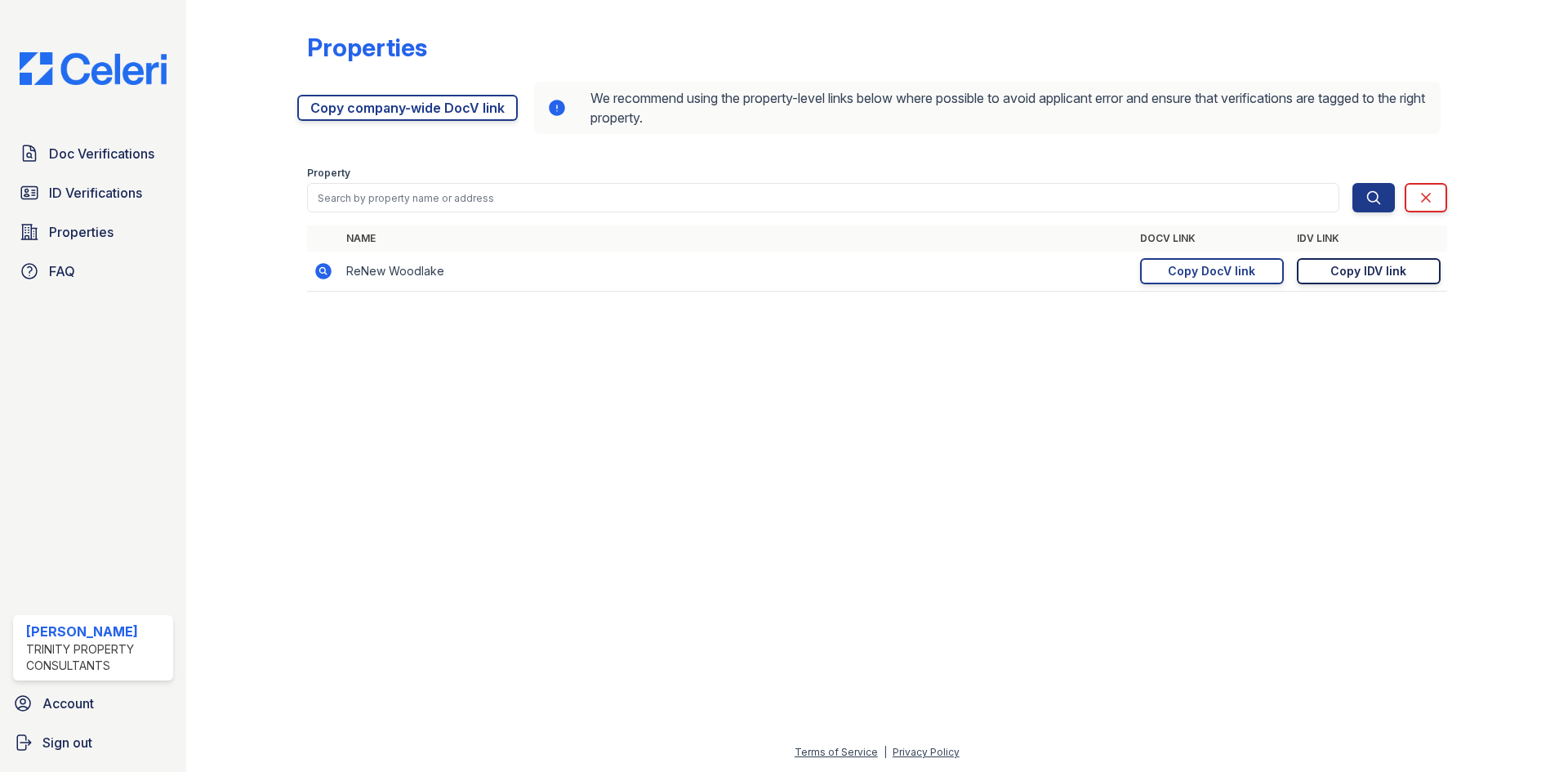
click at [1366, 275] on div "Copy IDV link" at bounding box center [1368, 271] width 76 height 17
click at [65, 147] on span "Doc Verifications" at bounding box center [101, 154] width 105 height 20
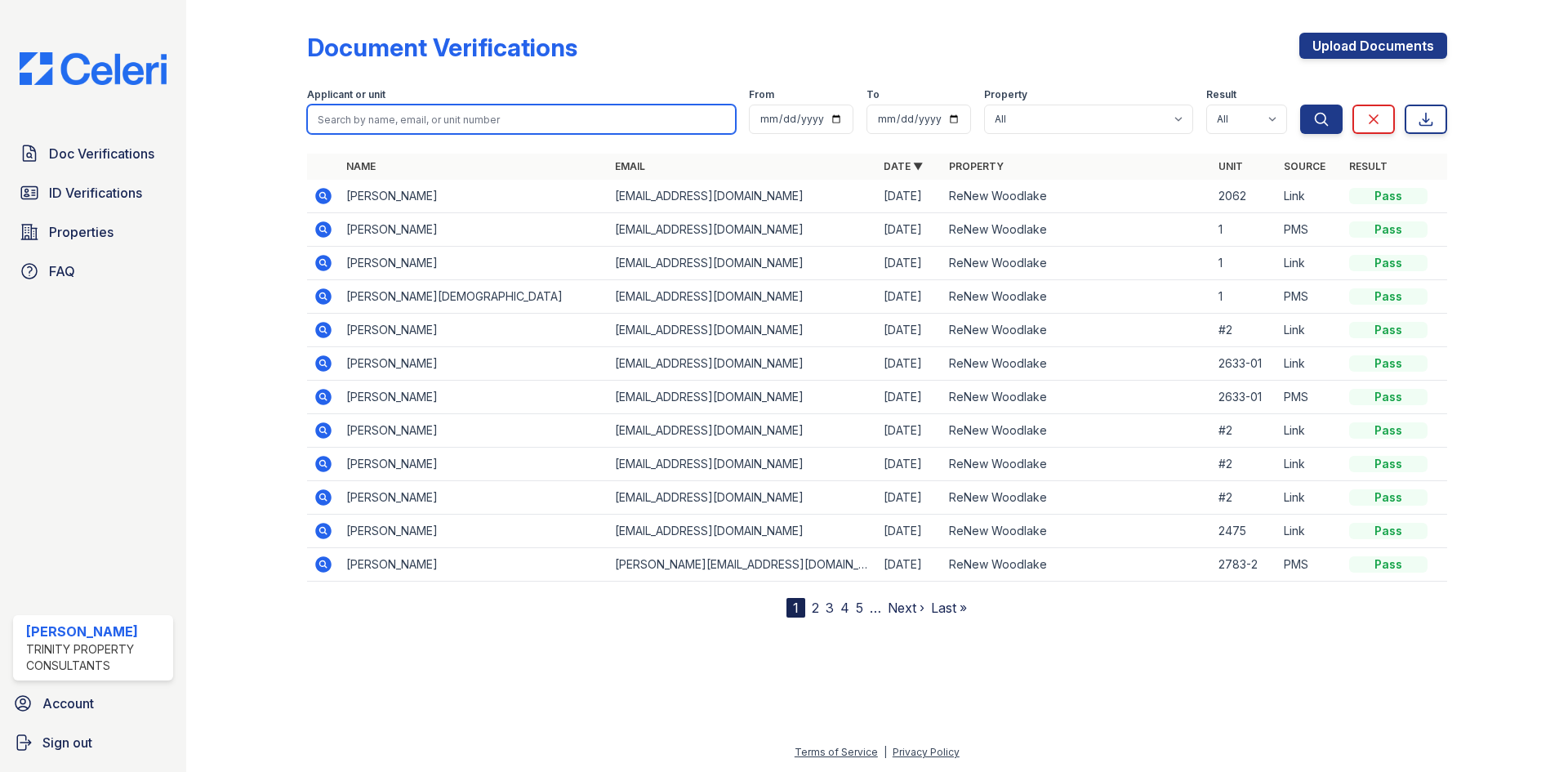
click at [360, 119] on input "search" at bounding box center [521, 119] width 428 height 30
type input "dennis wagner"
click at [1300, 104] on button "Search" at bounding box center [1321, 119] width 42 height 30
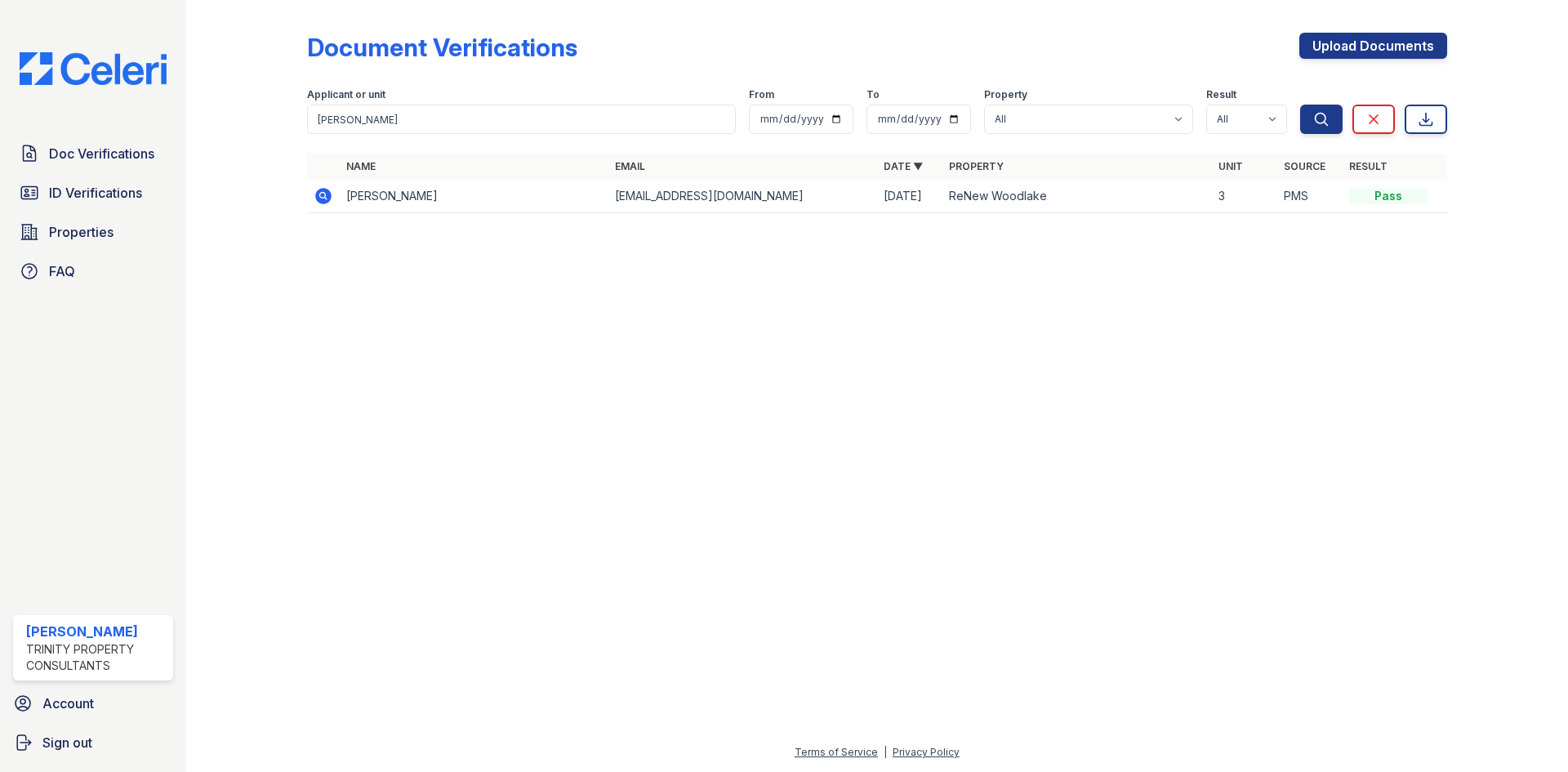
click at [323, 196] on icon at bounding box center [322, 195] width 4 height 4
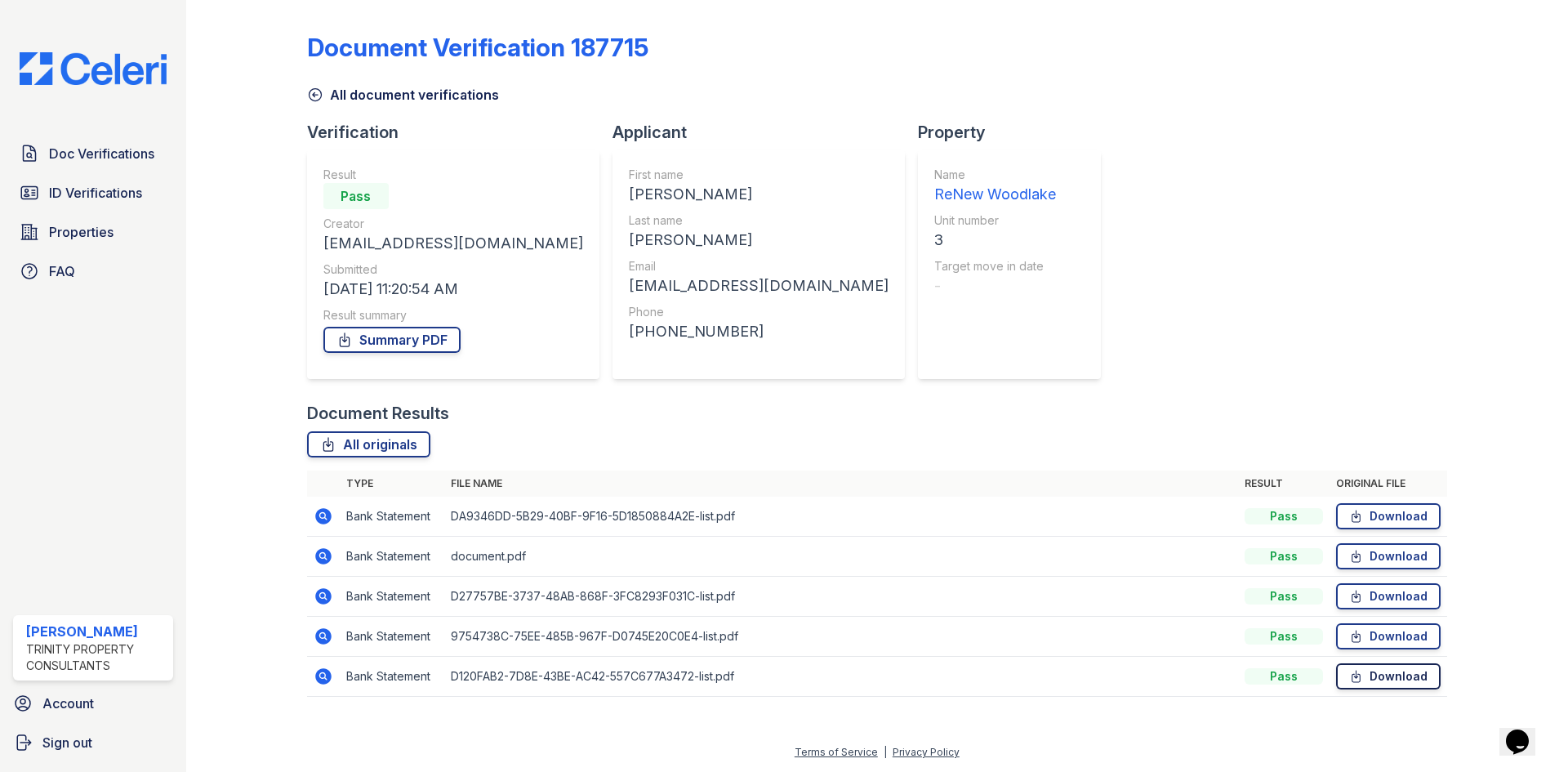
click at [1382, 676] on link "Download" at bounding box center [1389, 676] width 104 height 27
drag, startPoint x: 1377, startPoint y: 638, endPoint x: 1381, endPoint y: 626, distance: 12.6
click at [1377, 638] on link "Download" at bounding box center [1389, 636] width 104 height 27
click at [1388, 596] on link "Download" at bounding box center [1389, 596] width 104 height 27
click at [1390, 562] on link "Download" at bounding box center [1389, 555] width 104 height 27
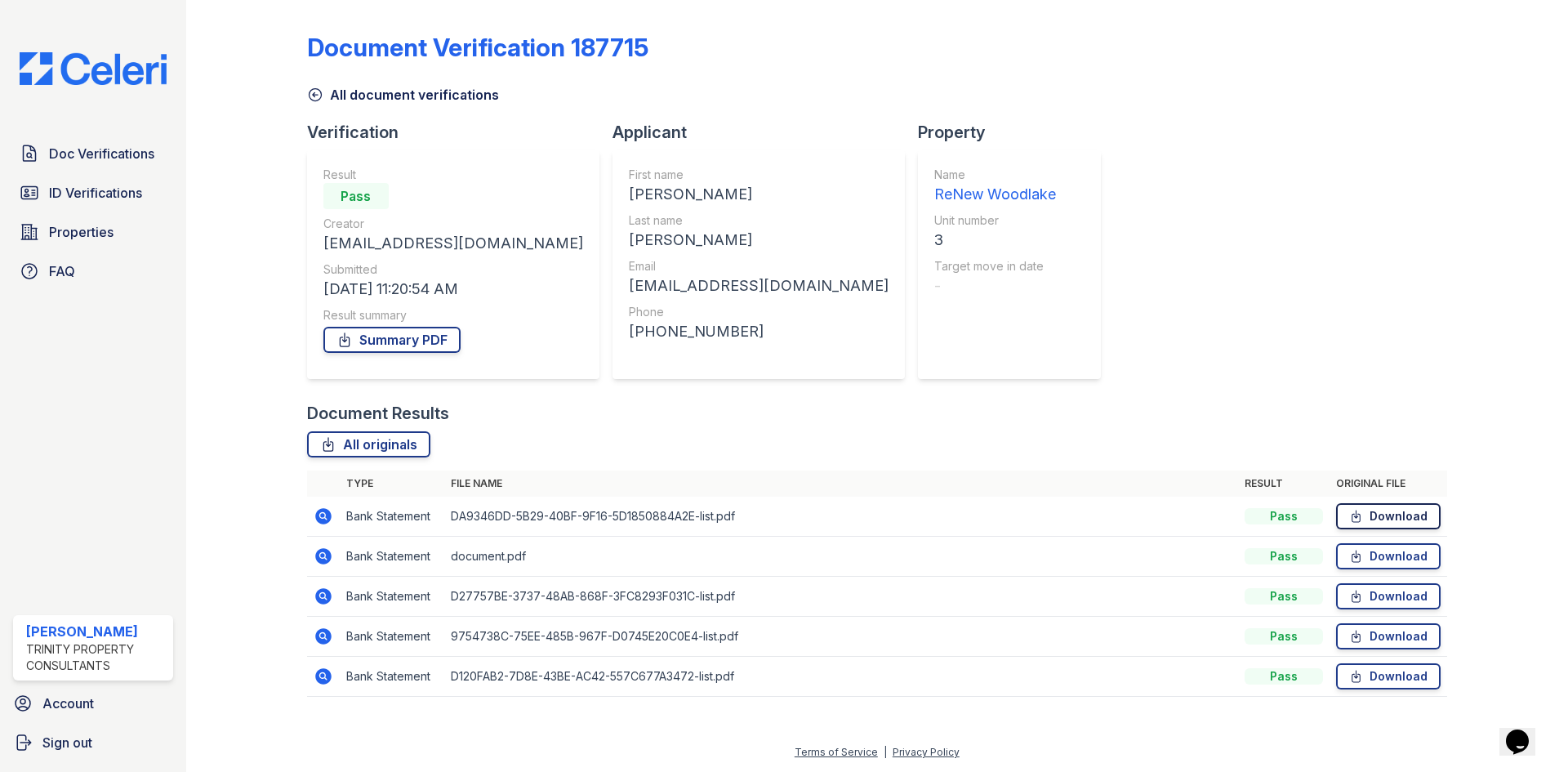
click at [1384, 521] on link "Download" at bounding box center [1389, 516] width 104 height 27
click at [376, 345] on link "Summary PDF" at bounding box center [391, 340] width 137 height 27
click at [80, 159] on span "Doc Verifications" at bounding box center [101, 154] width 105 height 20
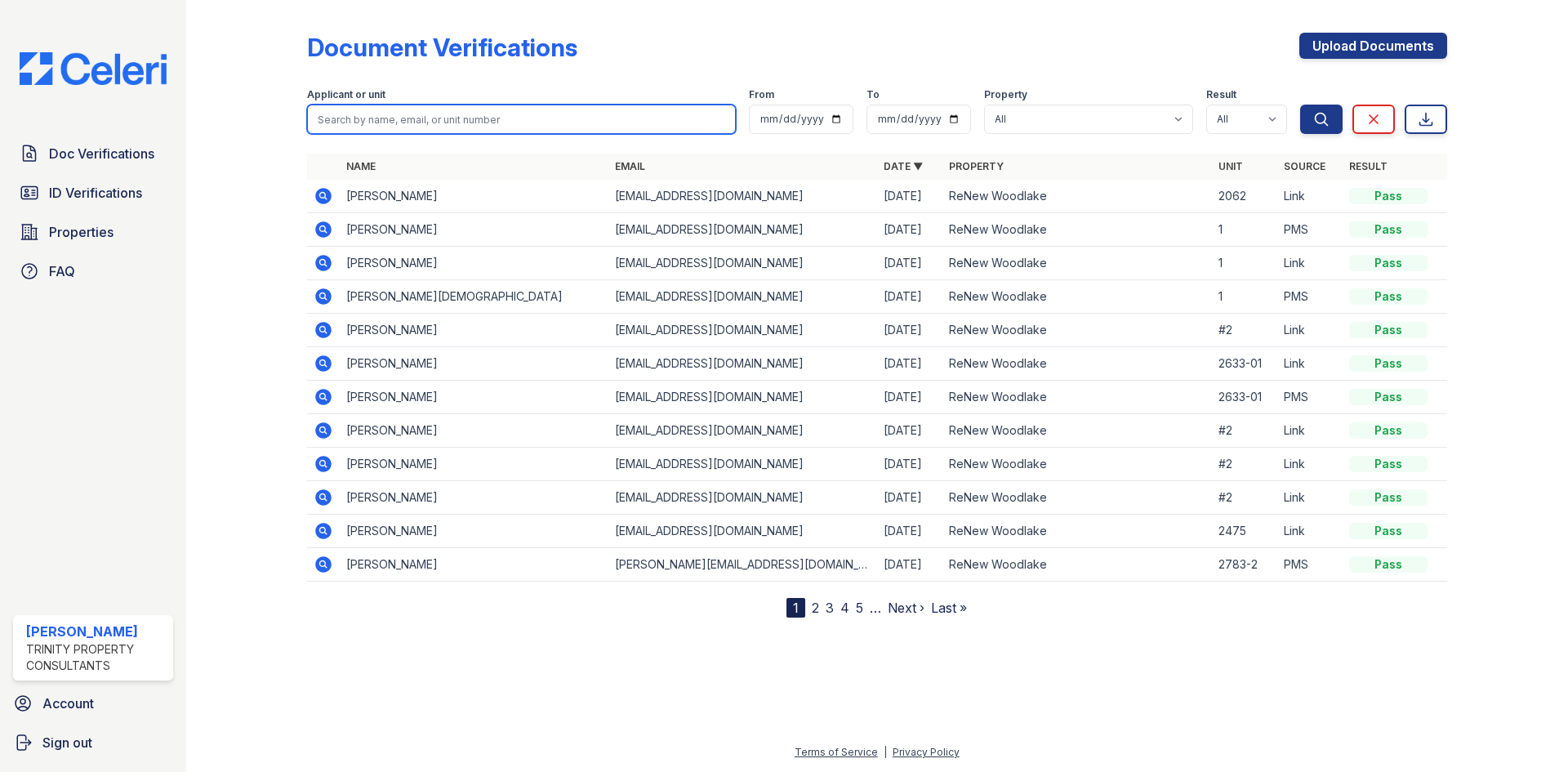
click at [414, 127] on input "search" at bounding box center [521, 119] width 428 height 30
type input "vandermey"
click at [1300, 104] on button "Search" at bounding box center [1321, 119] width 42 height 30
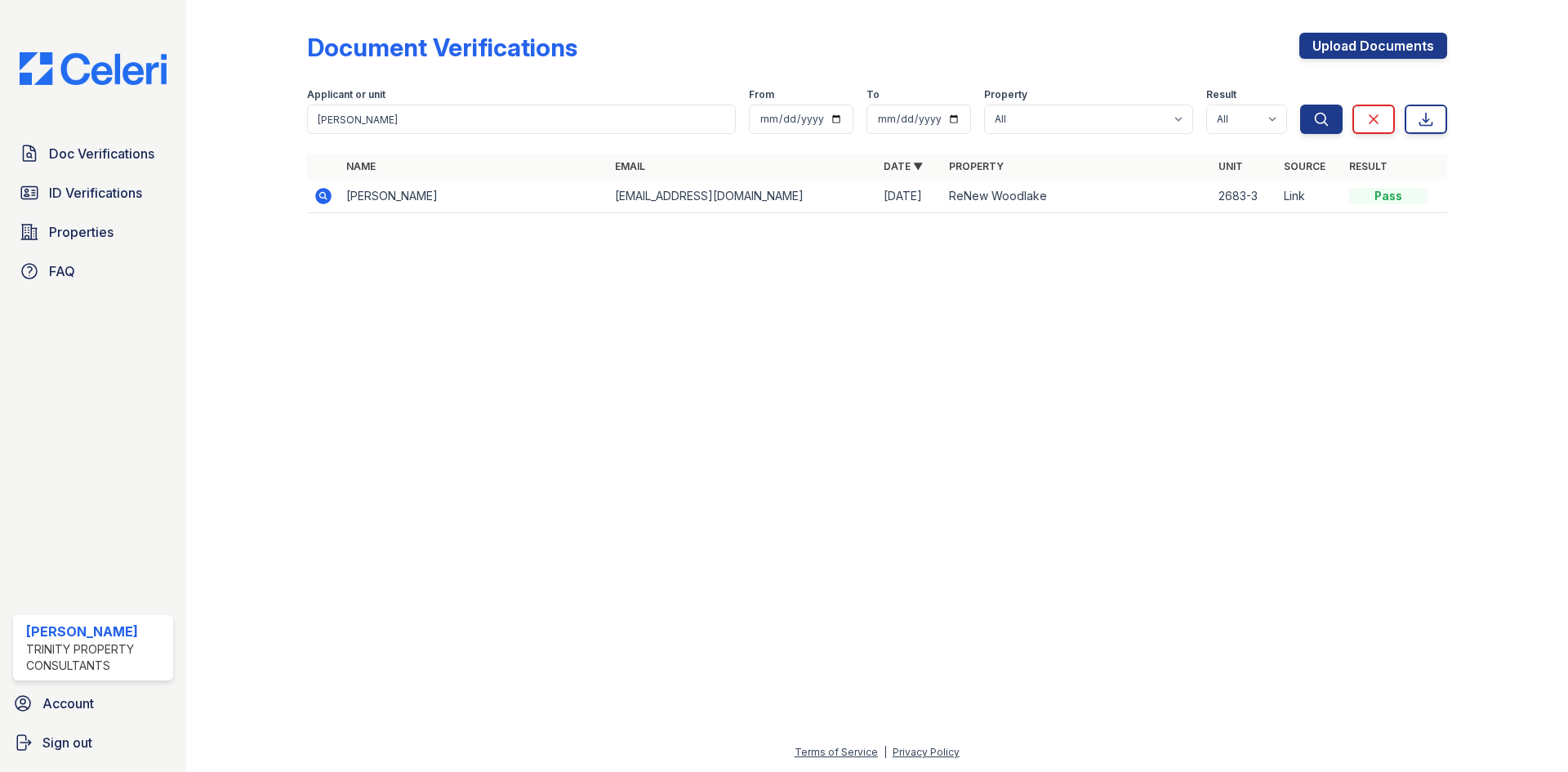
click at [321, 195] on icon at bounding box center [322, 195] width 4 height 4
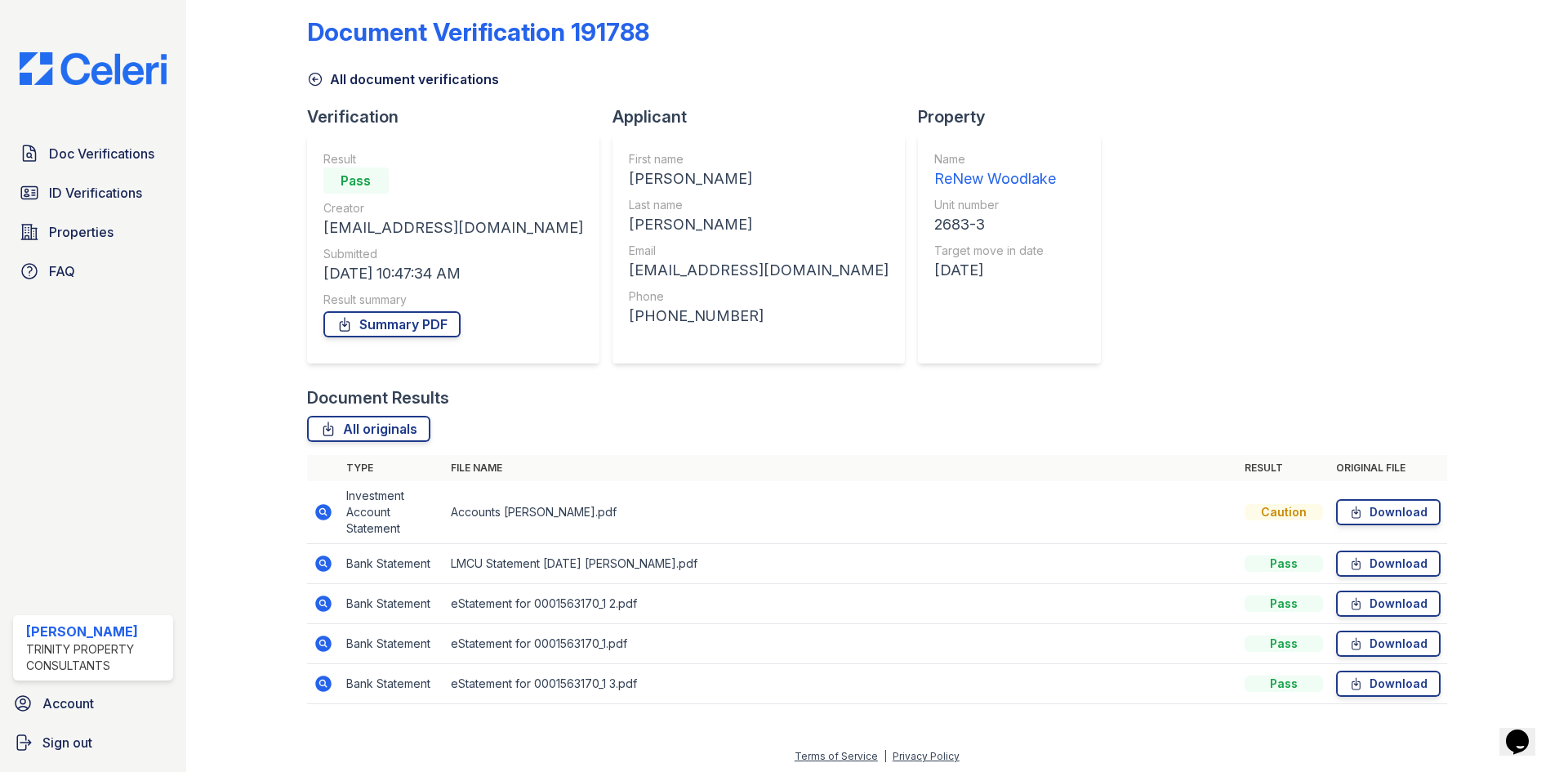
scroll to position [20, 0]
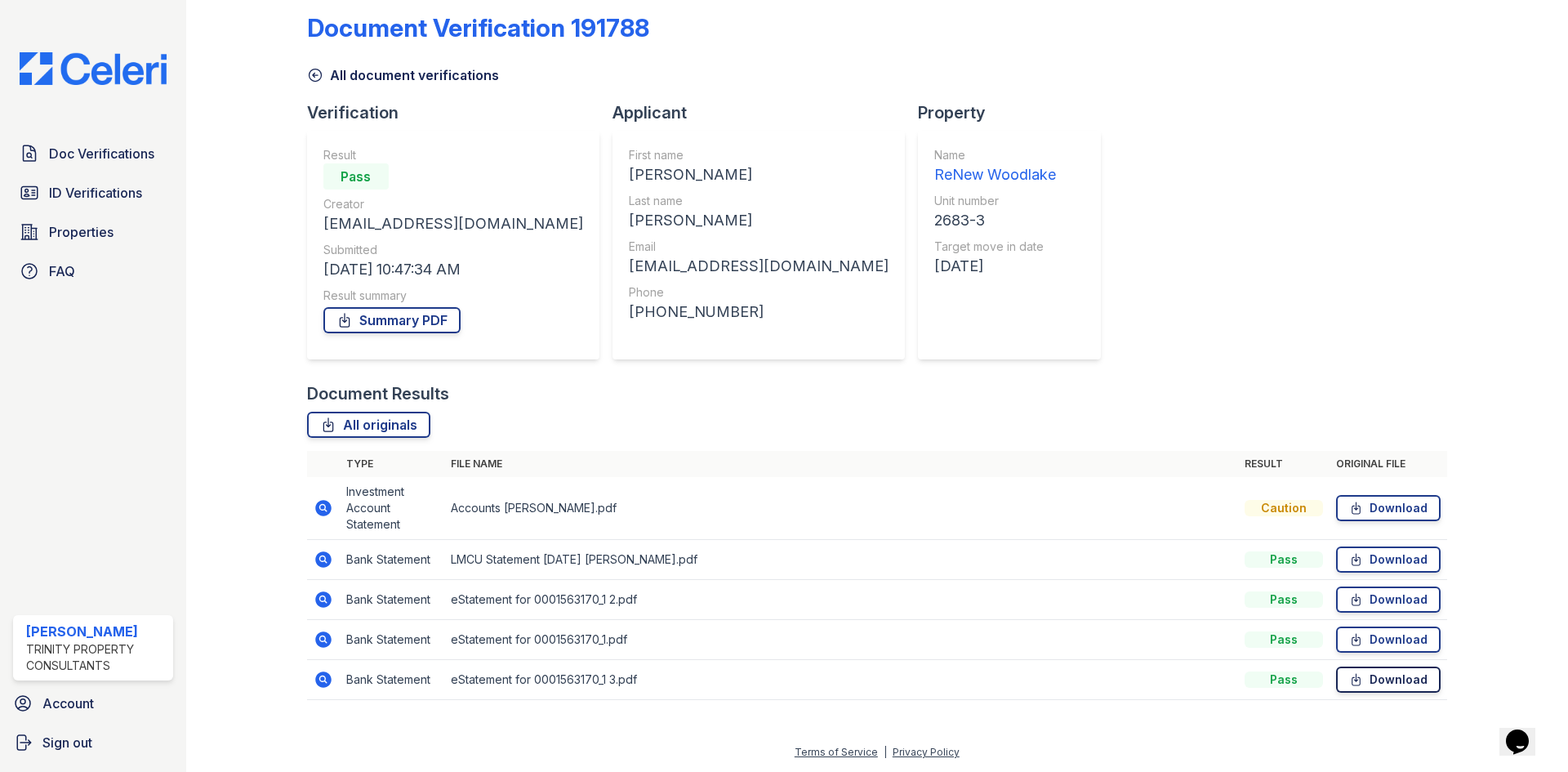
click at [1357, 689] on link "Download" at bounding box center [1389, 679] width 104 height 27
click at [1359, 646] on link "Download" at bounding box center [1389, 639] width 104 height 27
click at [1355, 605] on link "Download" at bounding box center [1389, 599] width 104 height 27
drag, startPoint x: 1356, startPoint y: 558, endPoint x: 1360, endPoint y: 533, distance: 25.3
click at [1356, 558] on link "Download" at bounding box center [1389, 559] width 104 height 27
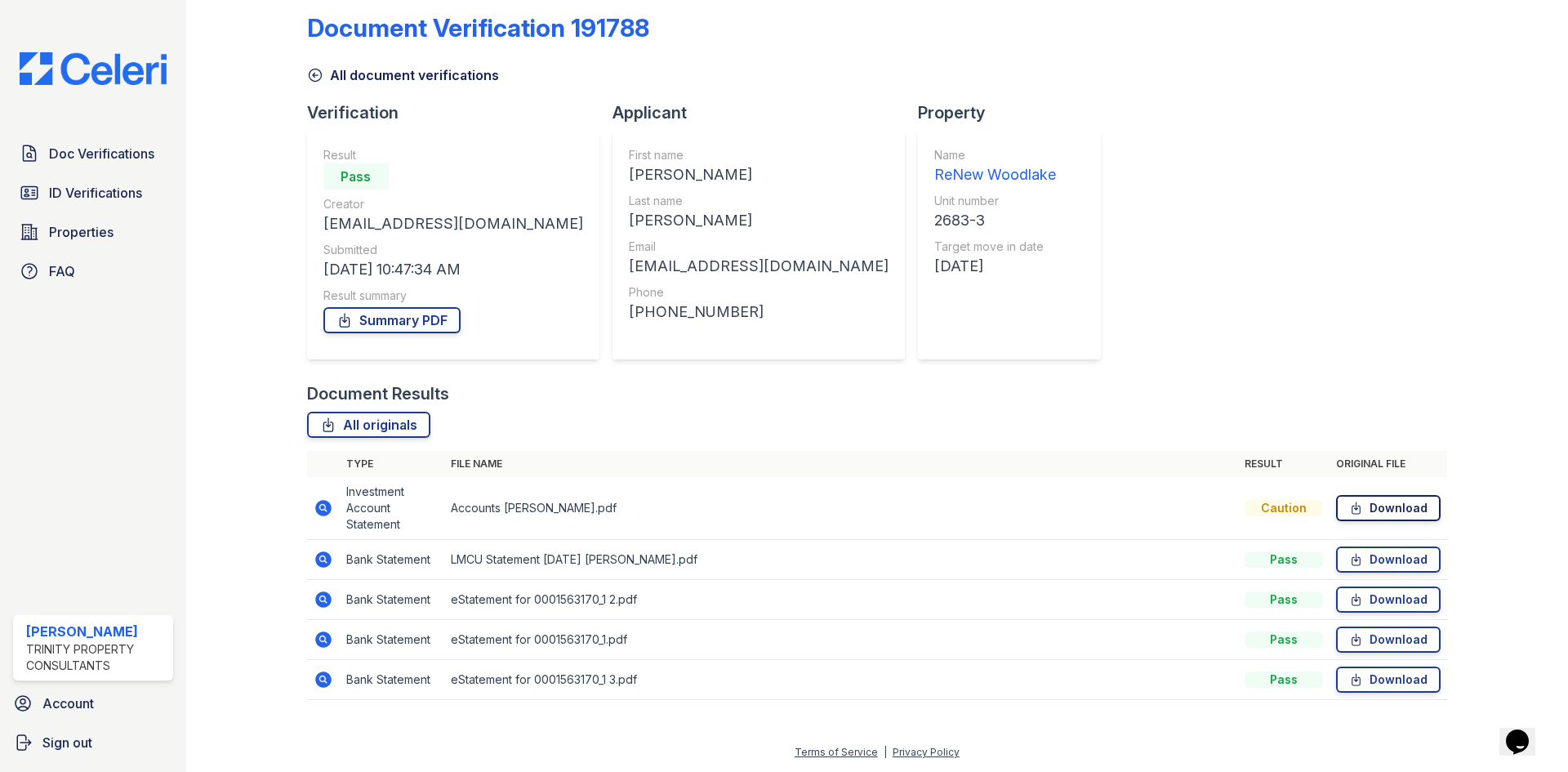
click at [1365, 499] on link "Download" at bounding box center [1389, 508] width 104 height 27
click at [353, 317] on link "Summary PDF" at bounding box center [391, 320] width 137 height 27
click at [83, 185] on span "ID Verifications" at bounding box center [96, 193] width 94 height 20
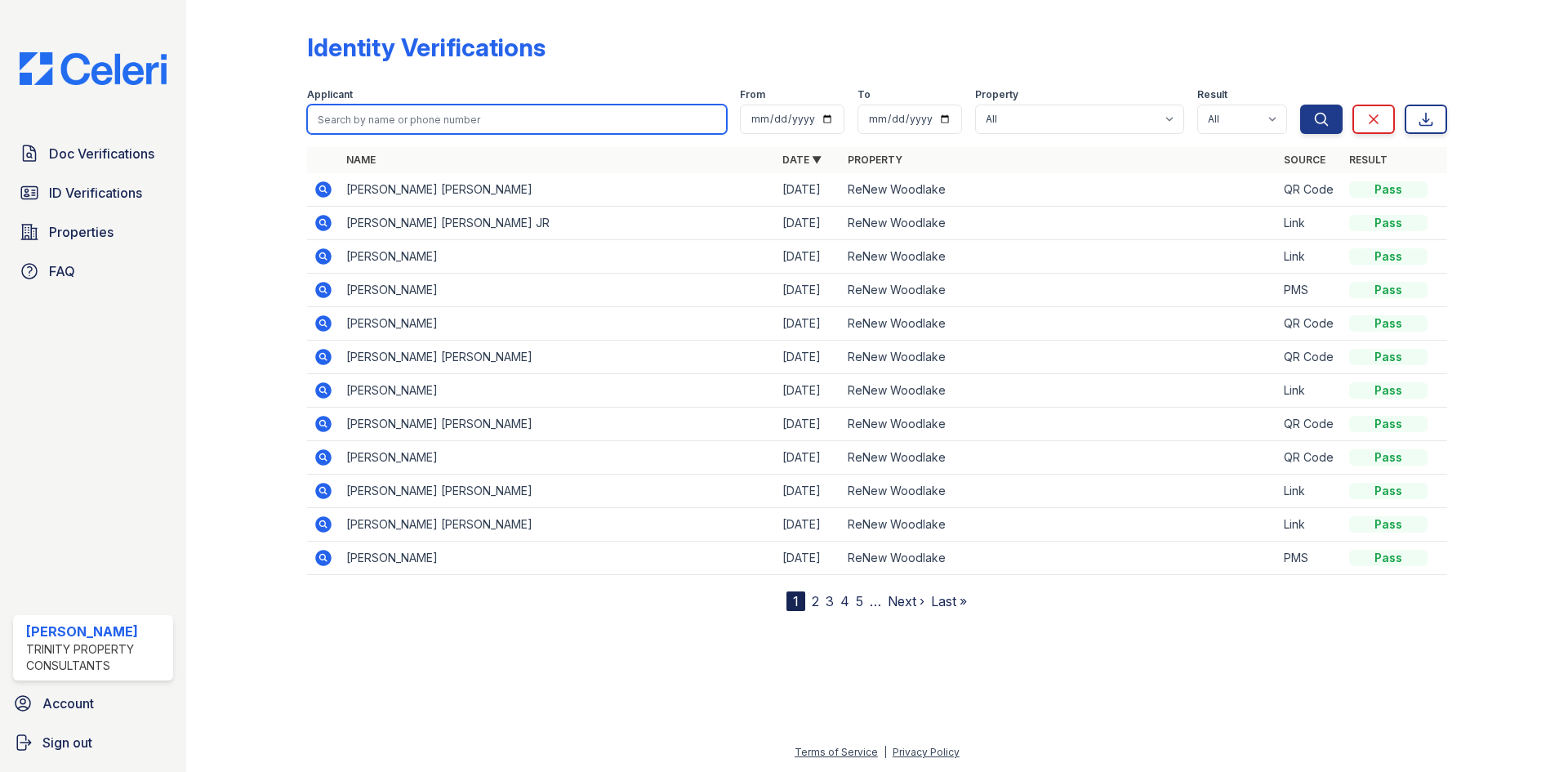
drag, startPoint x: 374, startPoint y: 122, endPoint x: 383, endPoint y: 87, distance: 36.1
click at [374, 122] on input "search" at bounding box center [517, 119] width 420 height 30
type input "[PERSON_NAME]"
click at [1300, 104] on button "Search" at bounding box center [1321, 119] width 42 height 30
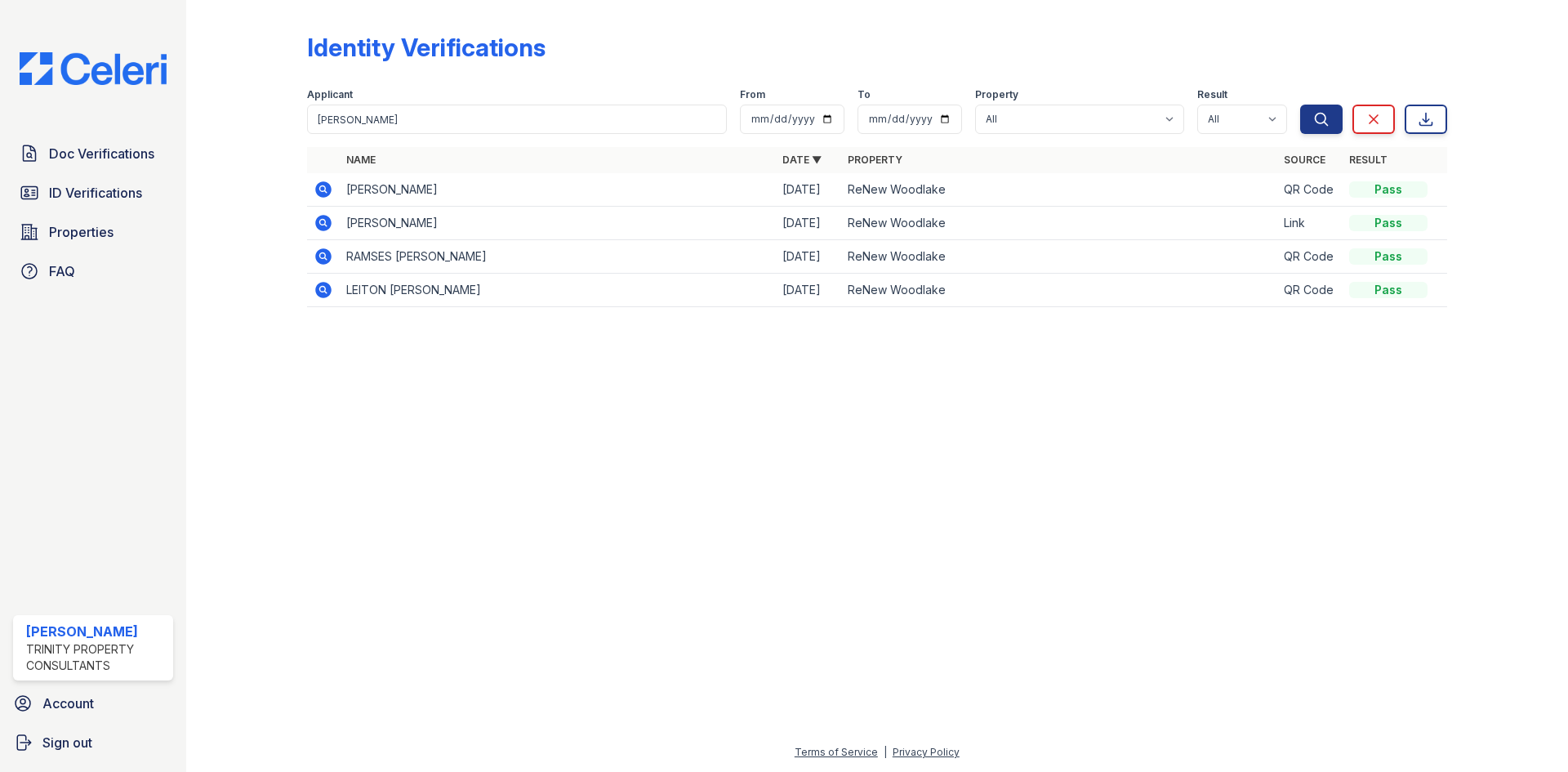
click at [325, 190] on icon at bounding box center [323, 189] width 20 height 20
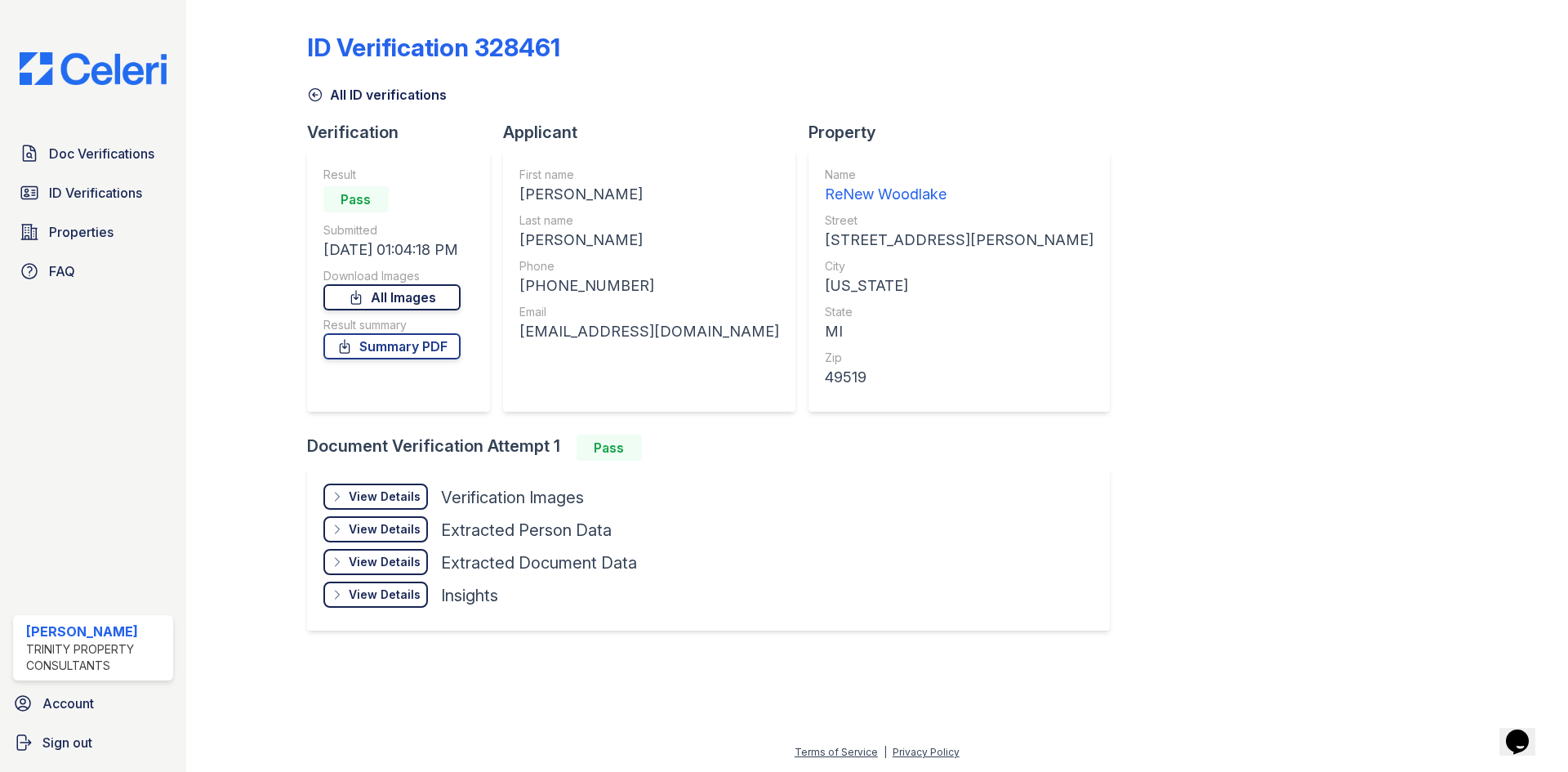
click at [360, 291] on icon at bounding box center [356, 296] width 9 height 13
click at [372, 344] on link "Summary PDF" at bounding box center [391, 346] width 137 height 27
click at [67, 157] on span "Doc Verifications" at bounding box center [101, 154] width 105 height 20
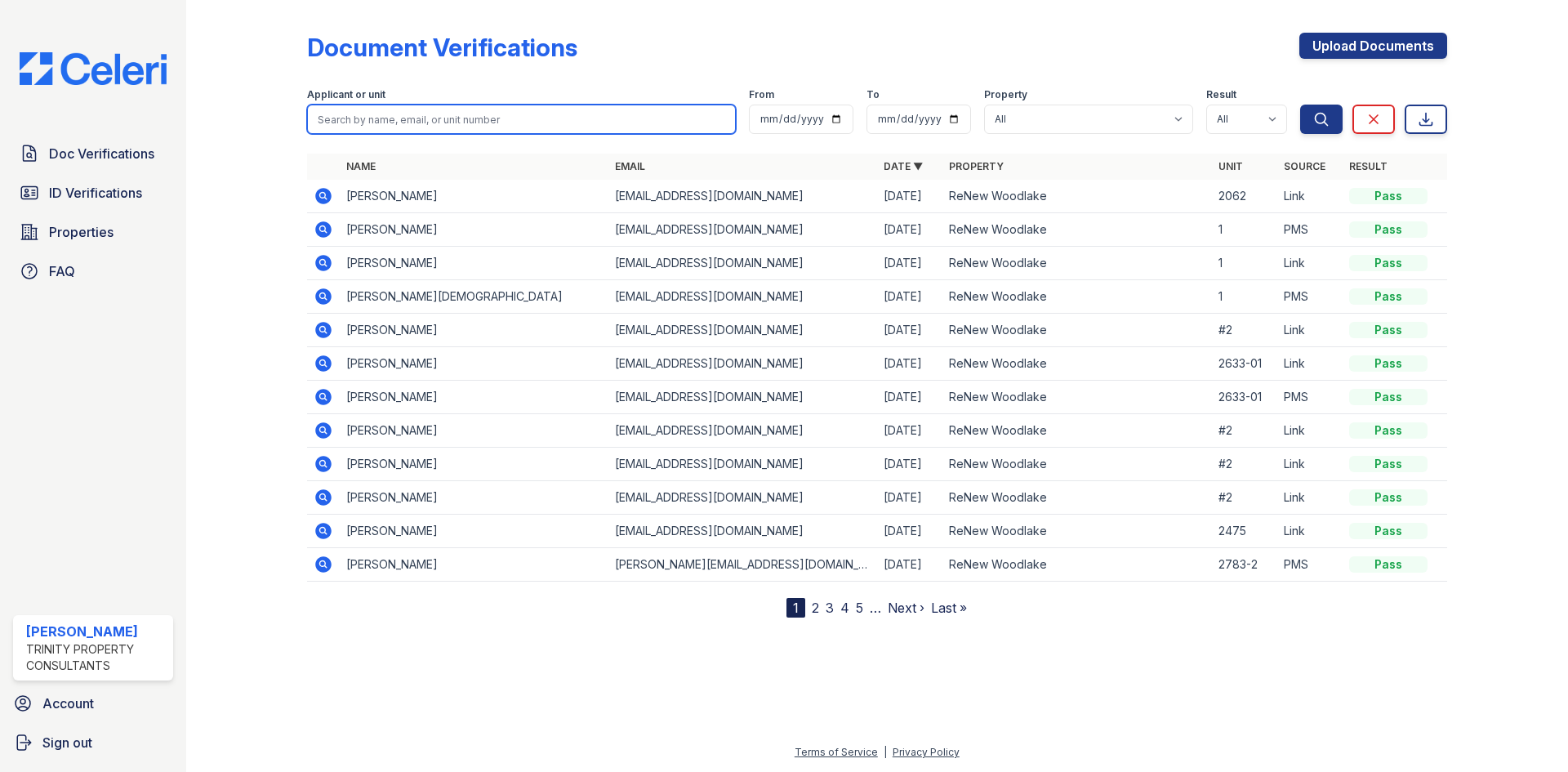
drag, startPoint x: 419, startPoint y: 120, endPoint x: 467, endPoint y: 98, distance: 52.8
click at [419, 120] on input "search" at bounding box center [521, 119] width 428 height 30
type input "felicia"
click at [1300, 104] on button "Search" at bounding box center [1321, 119] width 42 height 30
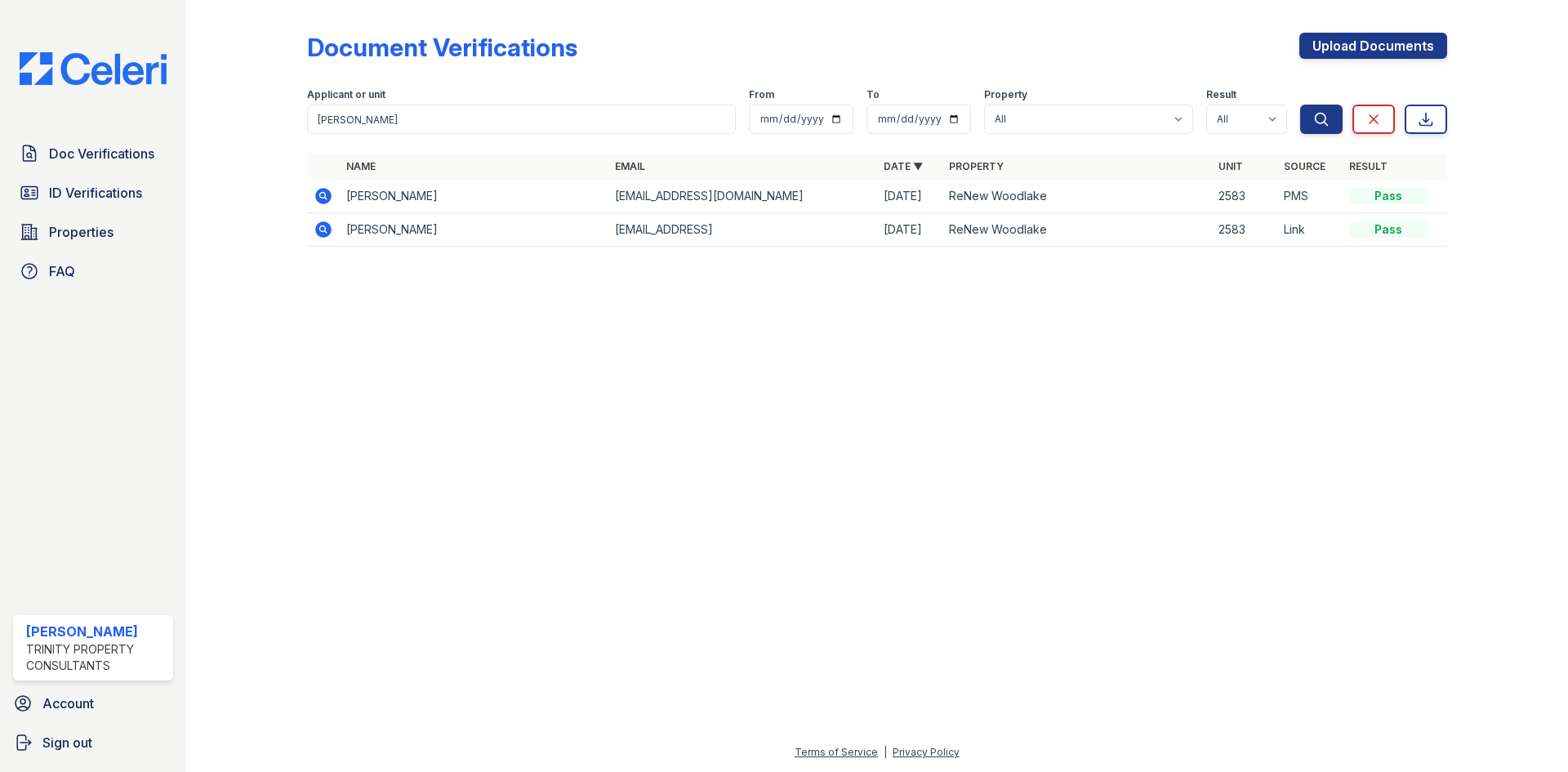
click at [323, 229] on icon at bounding box center [322, 228] width 4 height 4
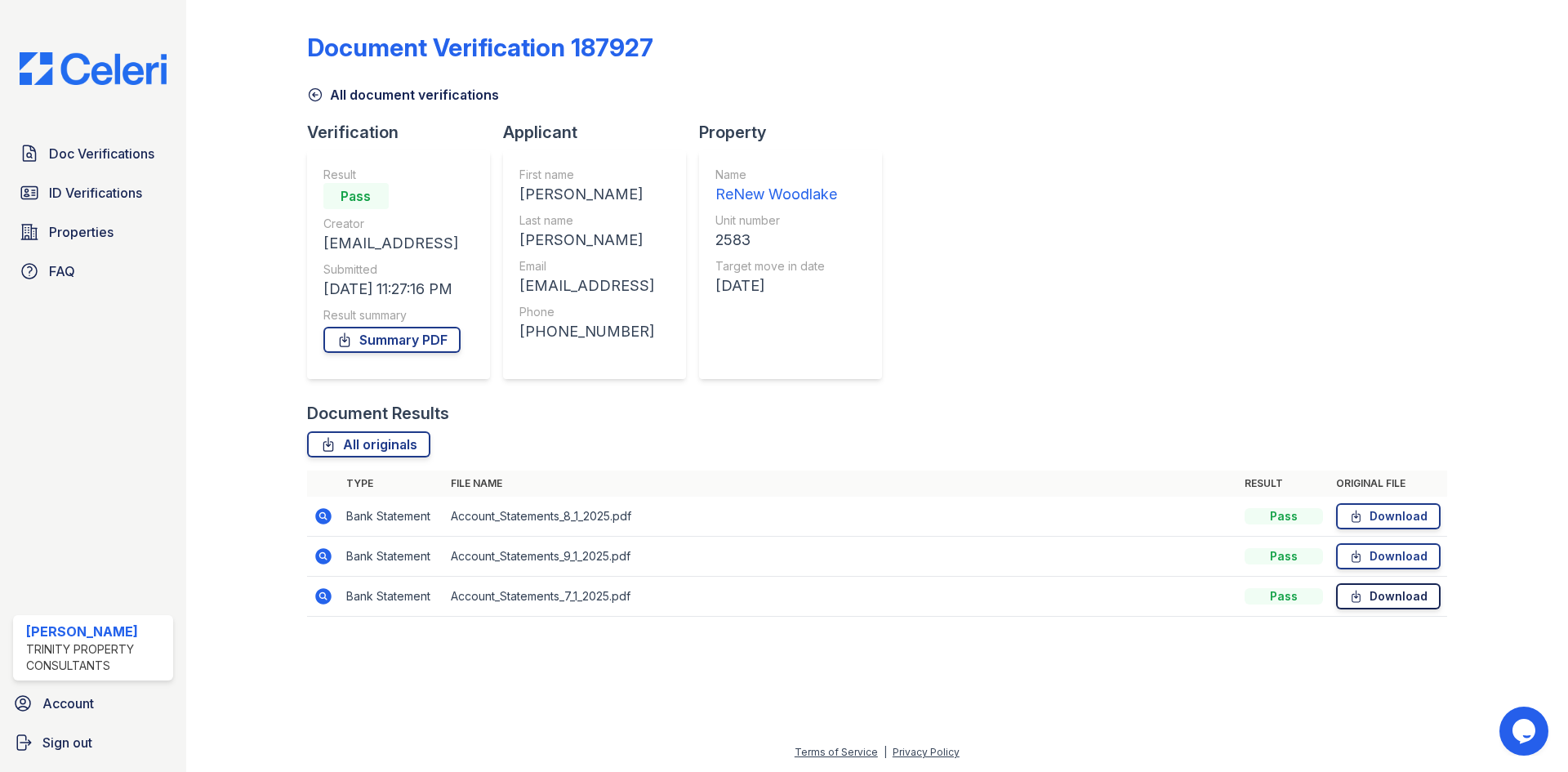
click at [1399, 595] on link "Download" at bounding box center [1389, 596] width 104 height 27
click at [1385, 552] on link "Download" at bounding box center [1389, 555] width 104 height 27
click at [1380, 518] on link "Download" at bounding box center [1389, 516] width 104 height 27
click at [1137, 101] on div "All document verifications" at bounding box center [878, 90] width 1141 height 30
click at [349, 344] on icon at bounding box center [344, 339] width 9 height 13
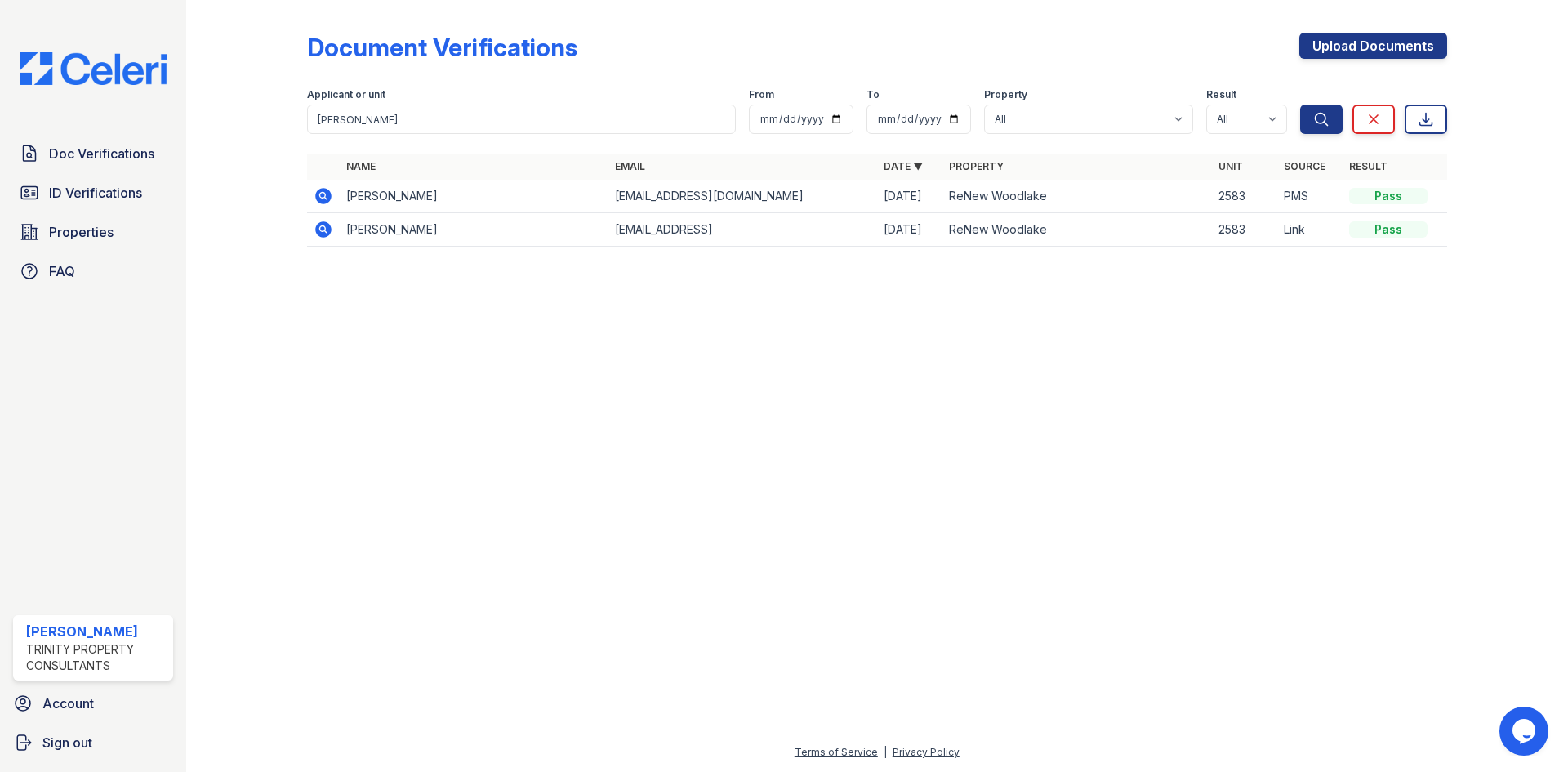
click at [323, 197] on icon at bounding box center [322, 195] width 4 height 4
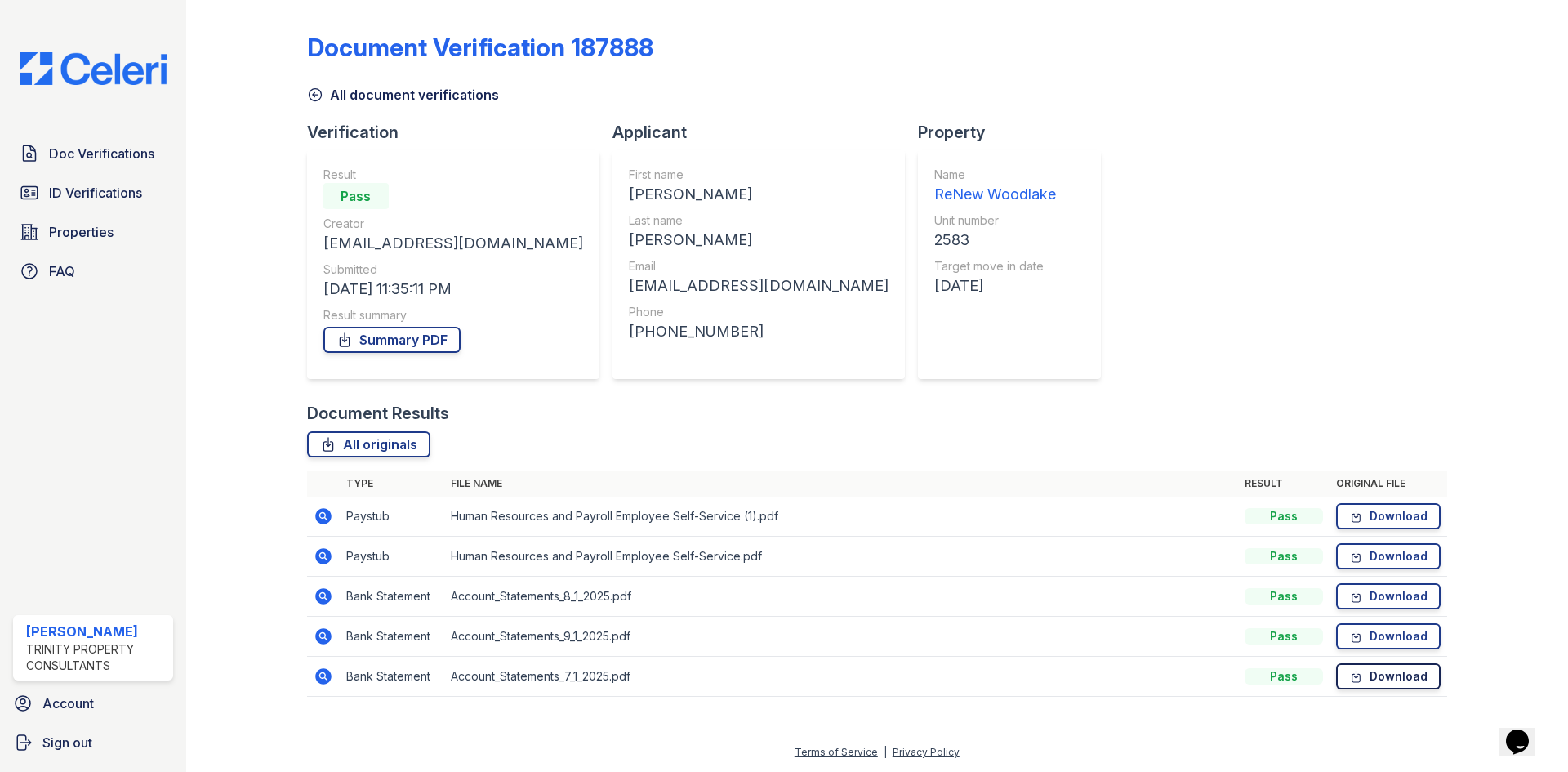
click at [1385, 675] on link "Download" at bounding box center [1389, 676] width 104 height 27
click at [1382, 636] on link "Download" at bounding box center [1389, 636] width 104 height 27
click at [1381, 598] on link "Download" at bounding box center [1389, 596] width 104 height 27
click at [1385, 551] on link "Download" at bounding box center [1389, 555] width 104 height 27
click at [1386, 514] on link "Download" at bounding box center [1389, 516] width 104 height 27
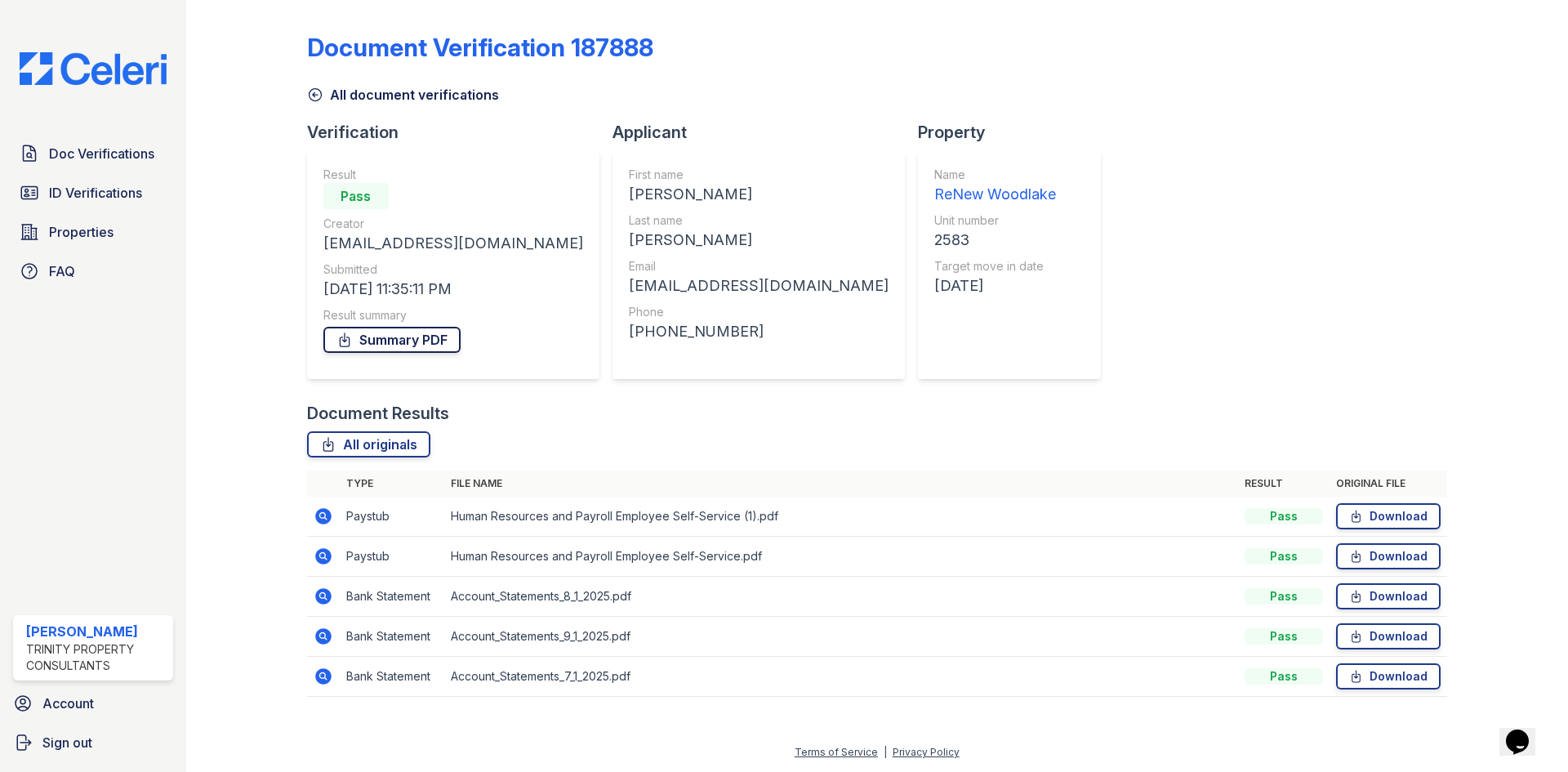
click at [408, 336] on link "Summary PDF" at bounding box center [391, 340] width 137 height 27
click at [95, 189] on span "ID Verifications" at bounding box center [96, 193] width 94 height 20
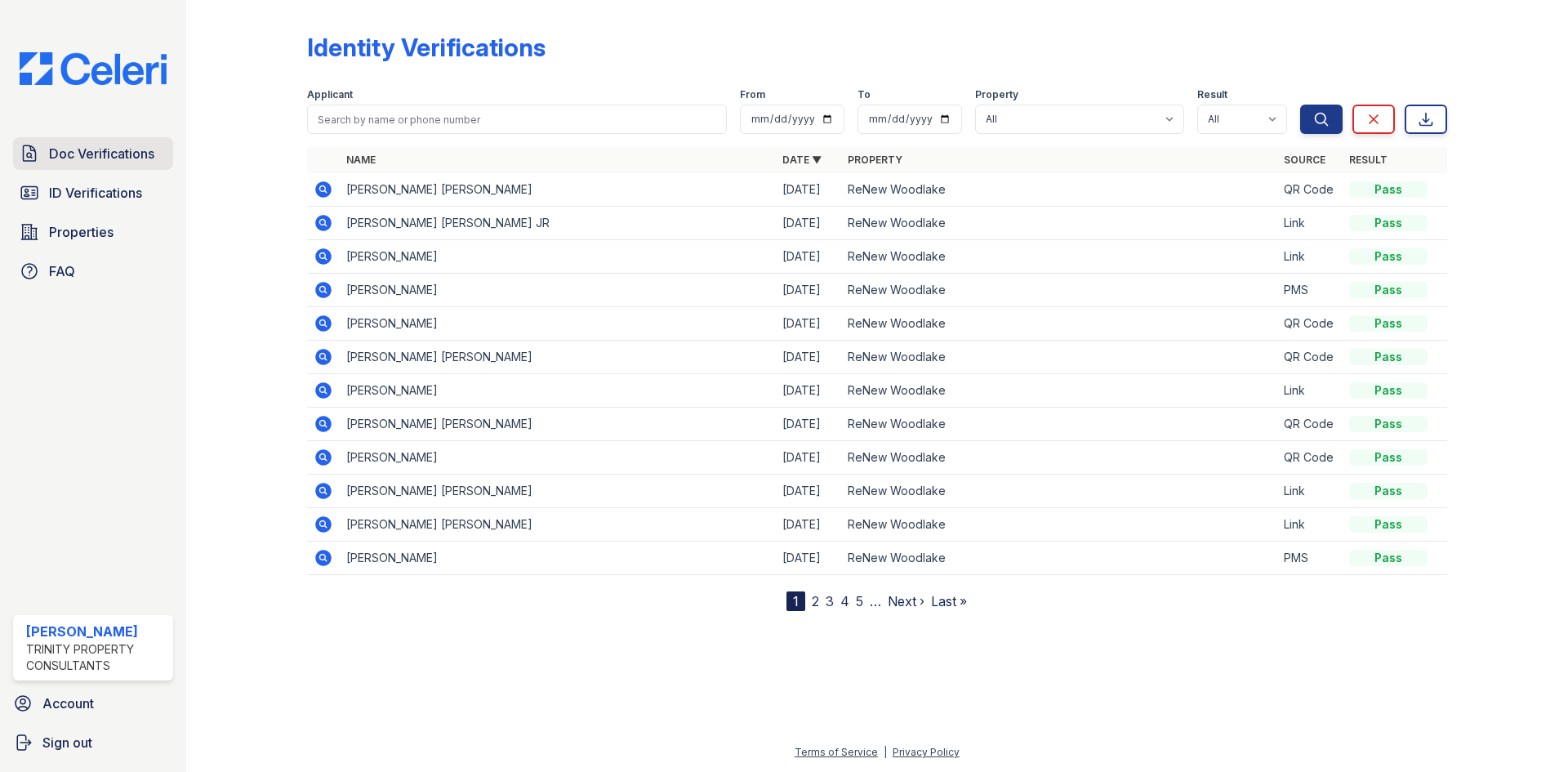
click at [42, 157] on link "Doc Verifications" at bounding box center [93, 153] width 161 height 32
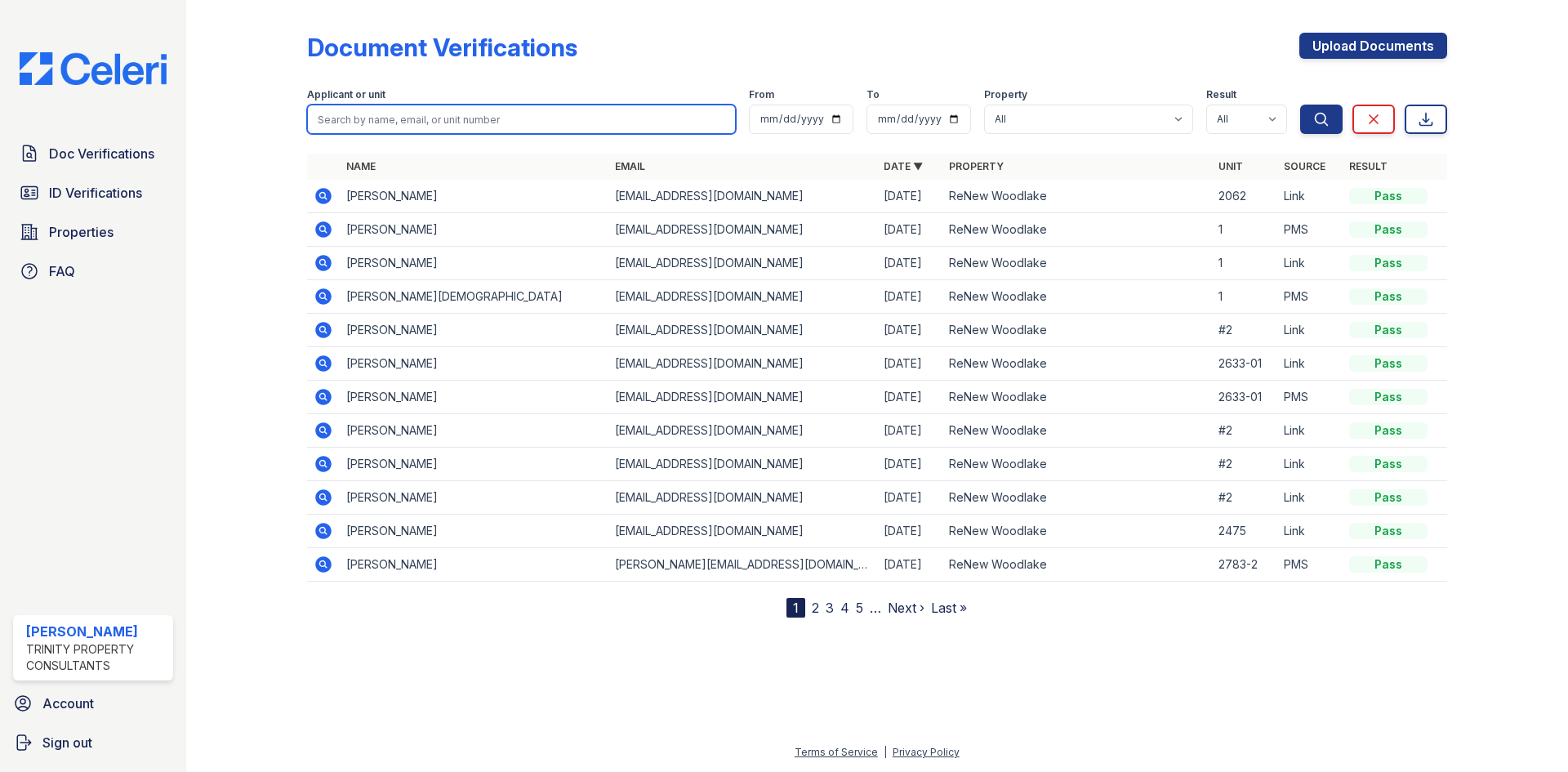
click at [383, 122] on input "search" at bounding box center [521, 119] width 428 height 30
type input "lindy"
click at [1300, 104] on button "Search" at bounding box center [1321, 119] width 42 height 30
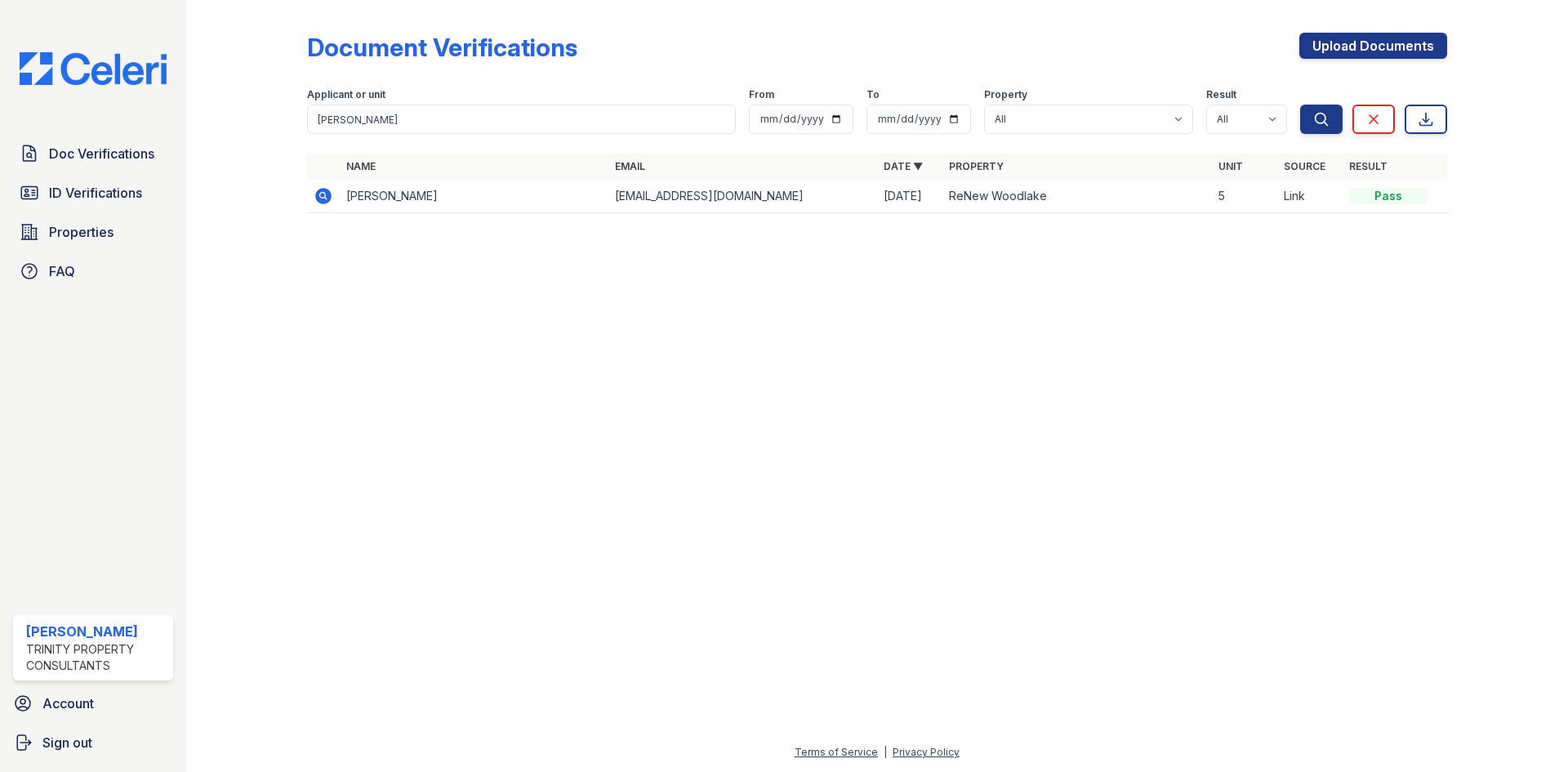
click at [318, 195] on icon at bounding box center [323, 196] width 17 height 17
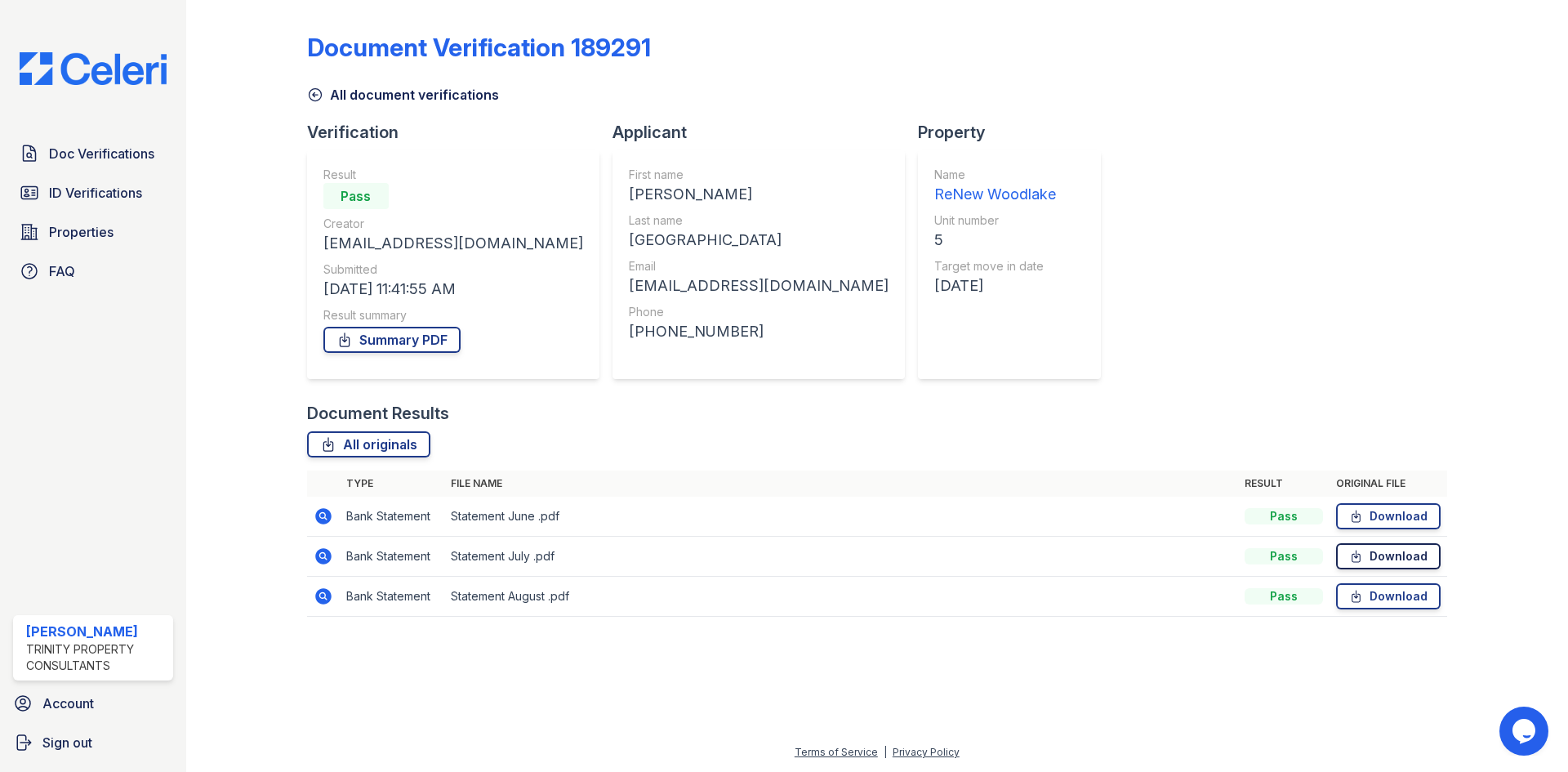
click at [1363, 557] on icon at bounding box center [1356, 555] width 14 height 17
click at [1367, 518] on link "Download" at bounding box center [1389, 516] width 104 height 27
click at [1376, 596] on link "Download" at bounding box center [1389, 596] width 104 height 27
click at [1377, 553] on link "Download" at bounding box center [1389, 555] width 104 height 27
click at [1379, 516] on link "Download" at bounding box center [1389, 516] width 104 height 27
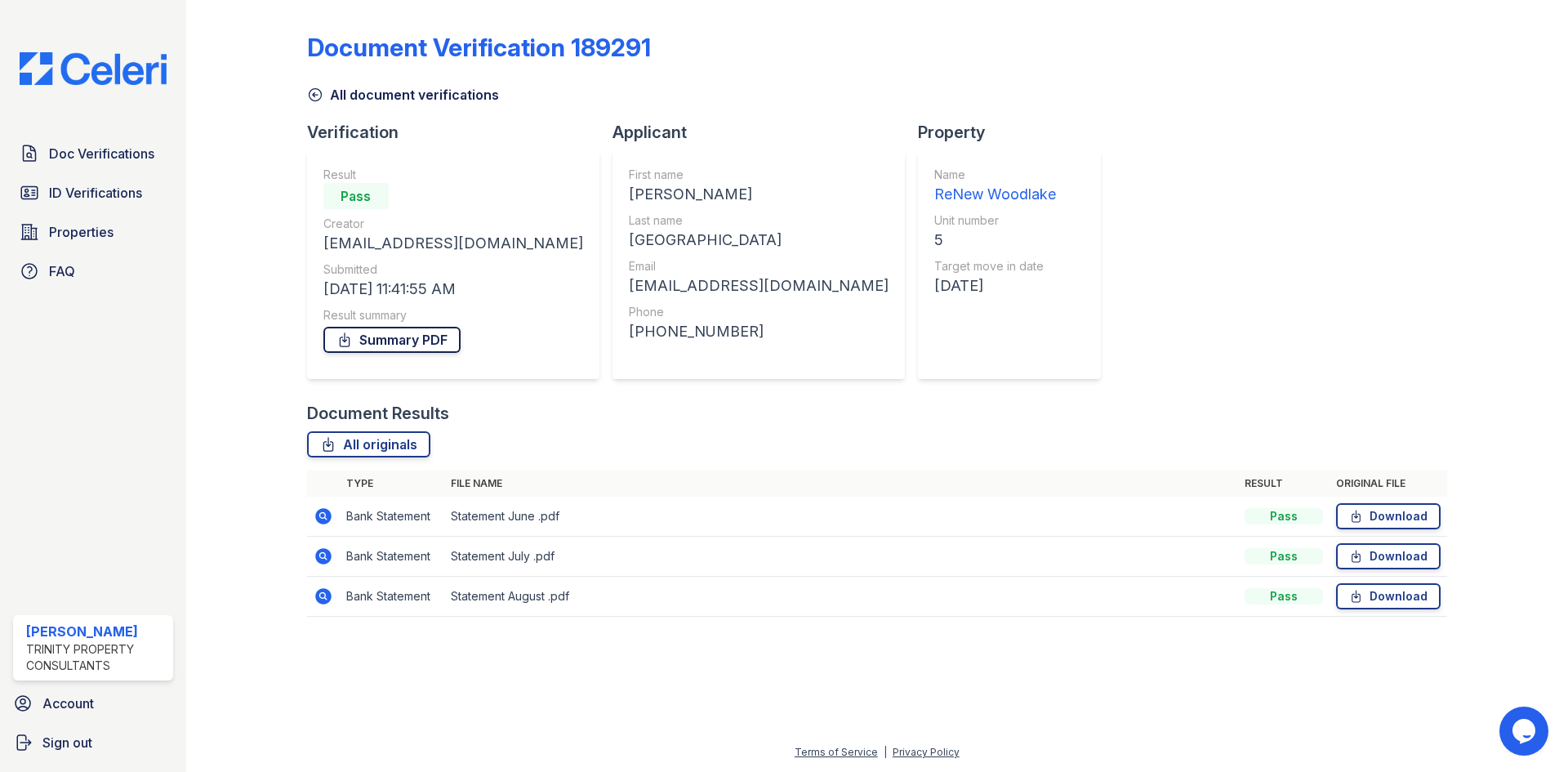
click at [352, 337] on icon at bounding box center [345, 340] width 17 height 17
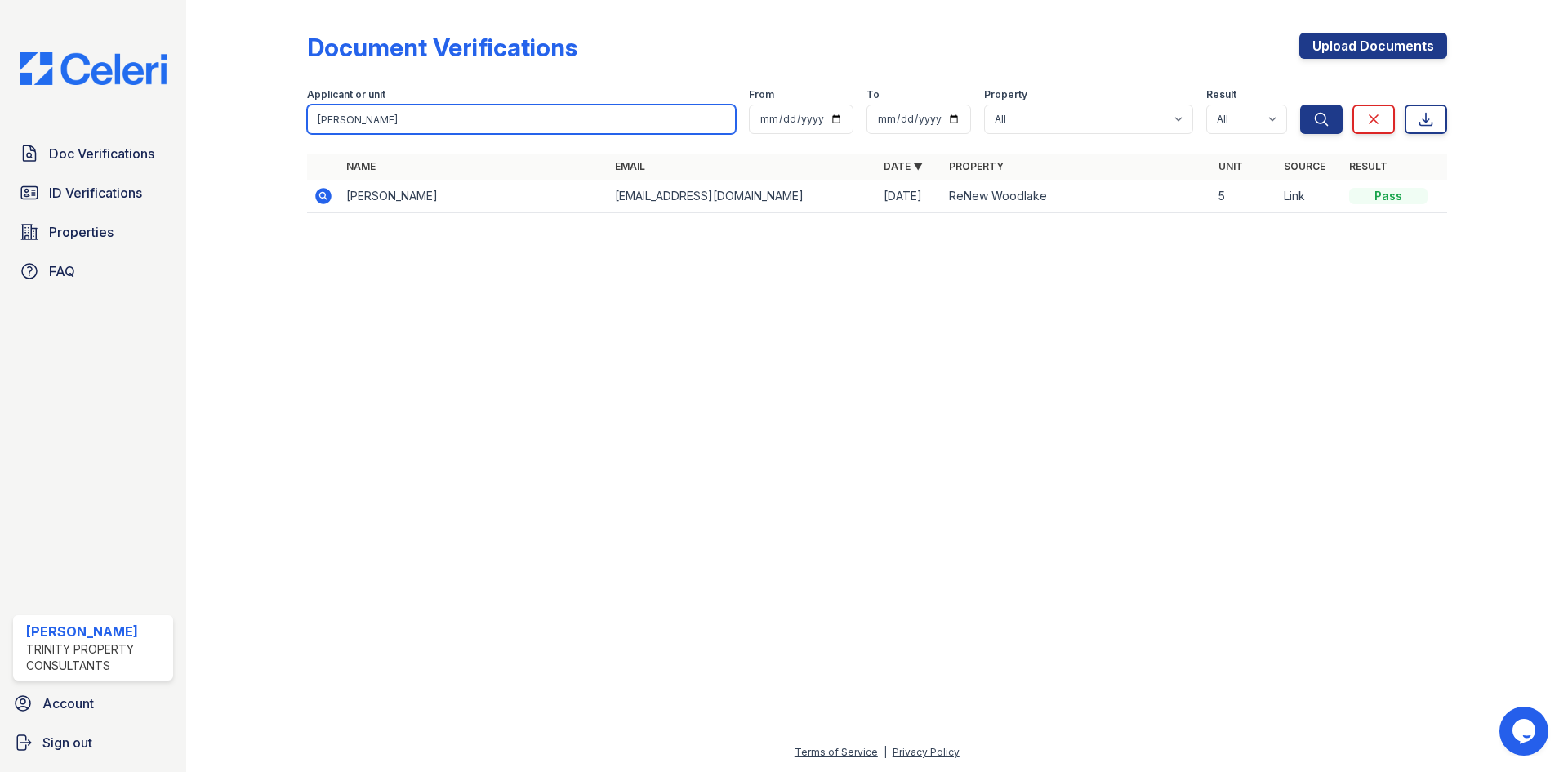
drag, startPoint x: 352, startPoint y: 119, endPoint x: 249, endPoint y: 114, distance: 103.1
click at [249, 114] on div "Document Verifications Upload Documents Filter Applicant or unit [PERSON_NAME] …" at bounding box center [878, 128] width 1330 height 256
type input "westdorp"
click at [1300, 104] on button "Search" at bounding box center [1321, 119] width 42 height 30
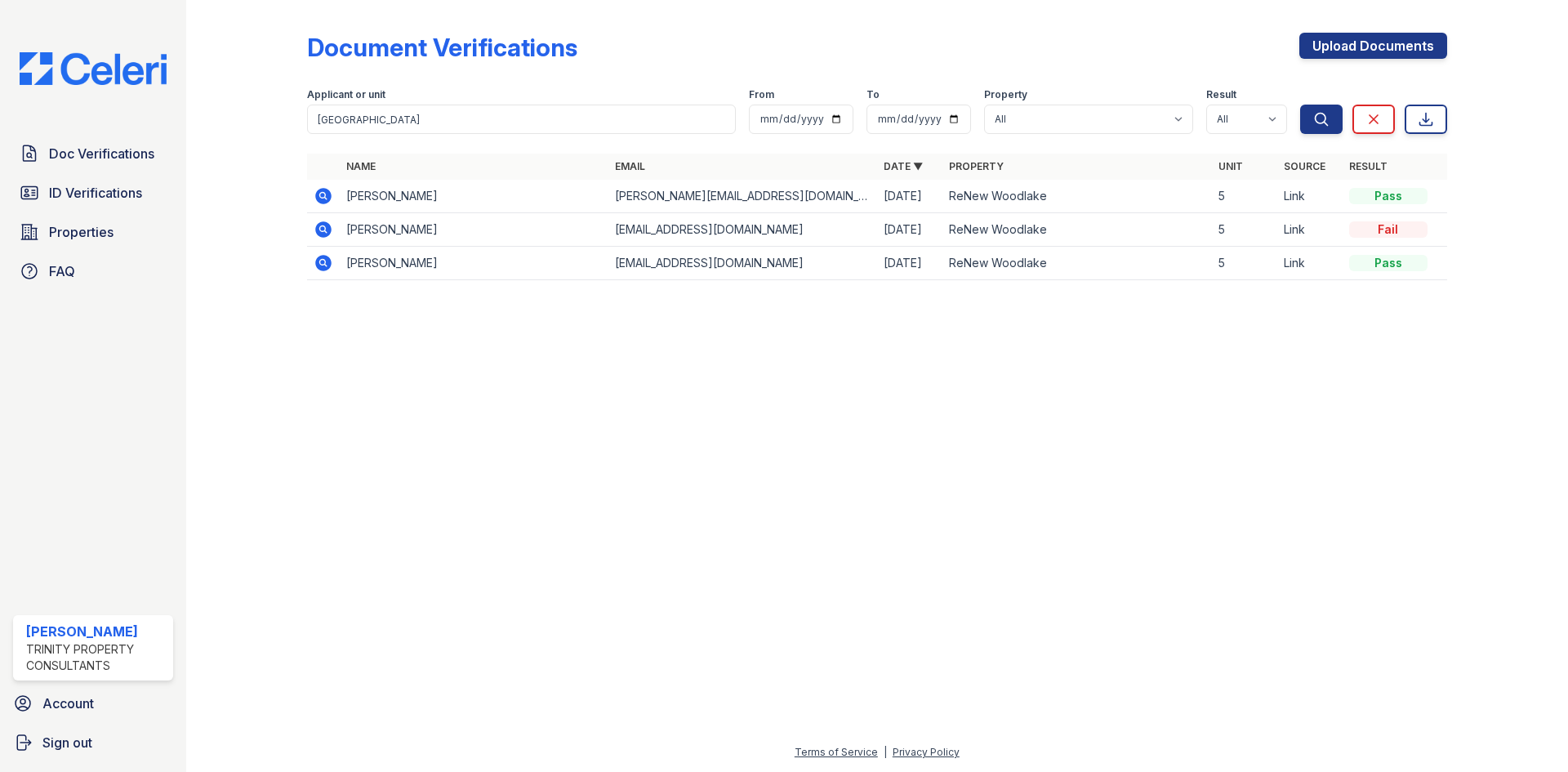
click at [327, 194] on icon at bounding box center [323, 196] width 17 height 17
click at [324, 192] on icon at bounding box center [323, 196] width 17 height 17
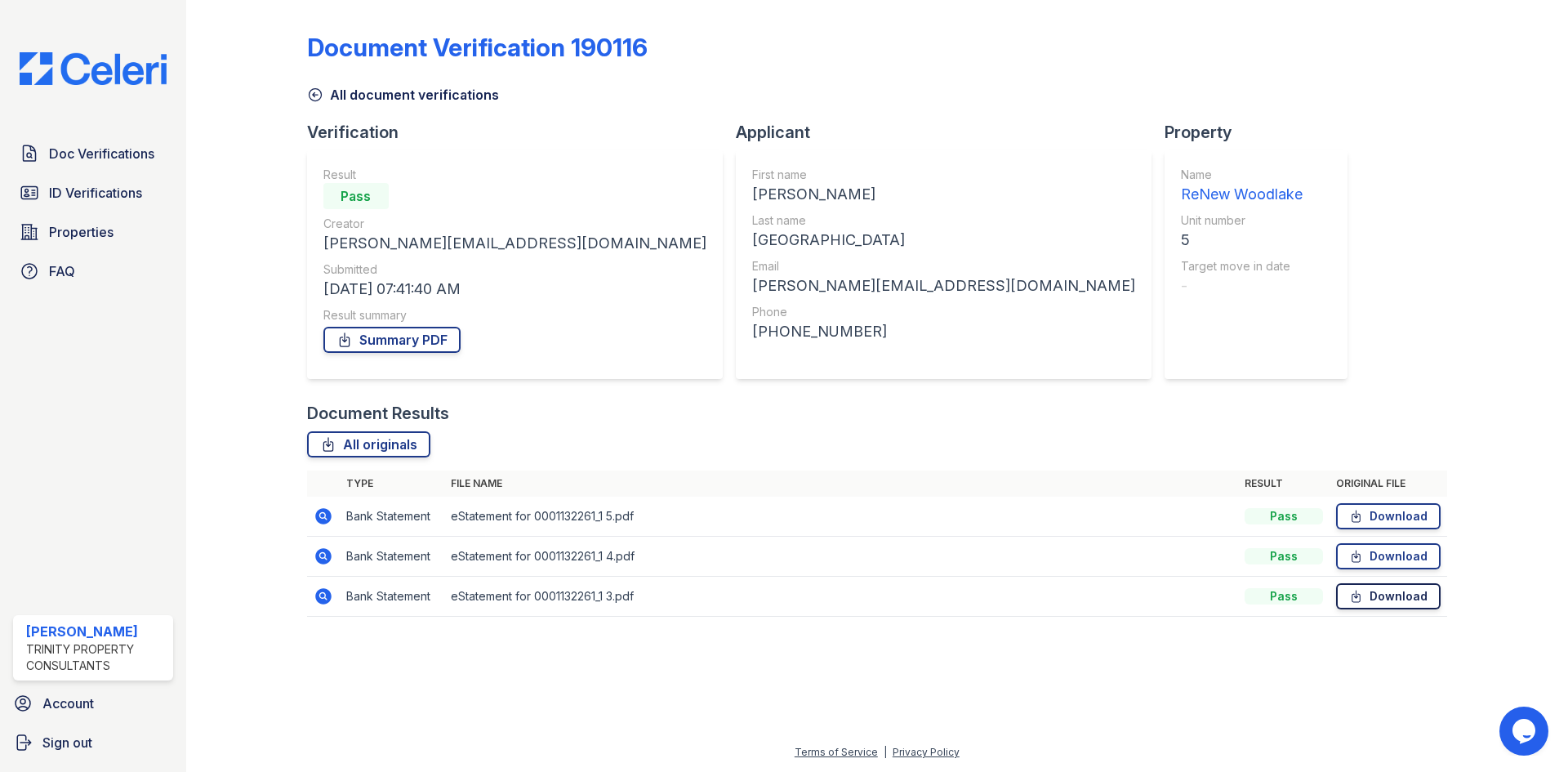
click at [1376, 600] on link "Download" at bounding box center [1389, 596] width 104 height 27
click at [1375, 554] on link "Download" at bounding box center [1389, 555] width 104 height 27
click at [1381, 518] on link "Download" at bounding box center [1389, 516] width 104 height 27
click at [369, 341] on link "Summary PDF" at bounding box center [391, 340] width 137 height 27
click at [62, 151] on span "Doc Verifications" at bounding box center [101, 154] width 105 height 20
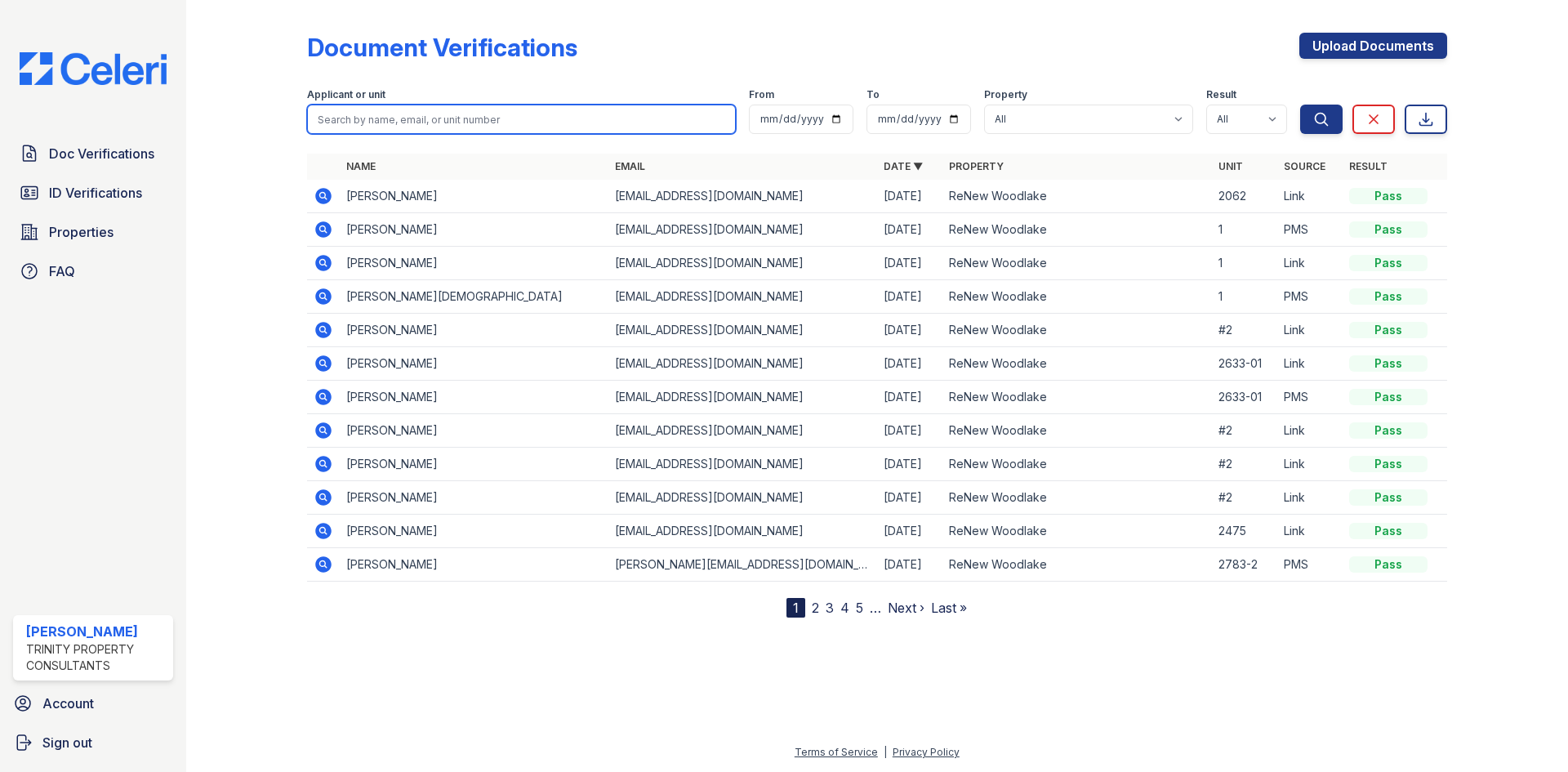
click at [393, 115] on input "search" at bounding box center [521, 119] width 428 height 30
type input "t [PERSON_NAME]"
click at [1300, 104] on button "Search" at bounding box center [1321, 119] width 42 height 30
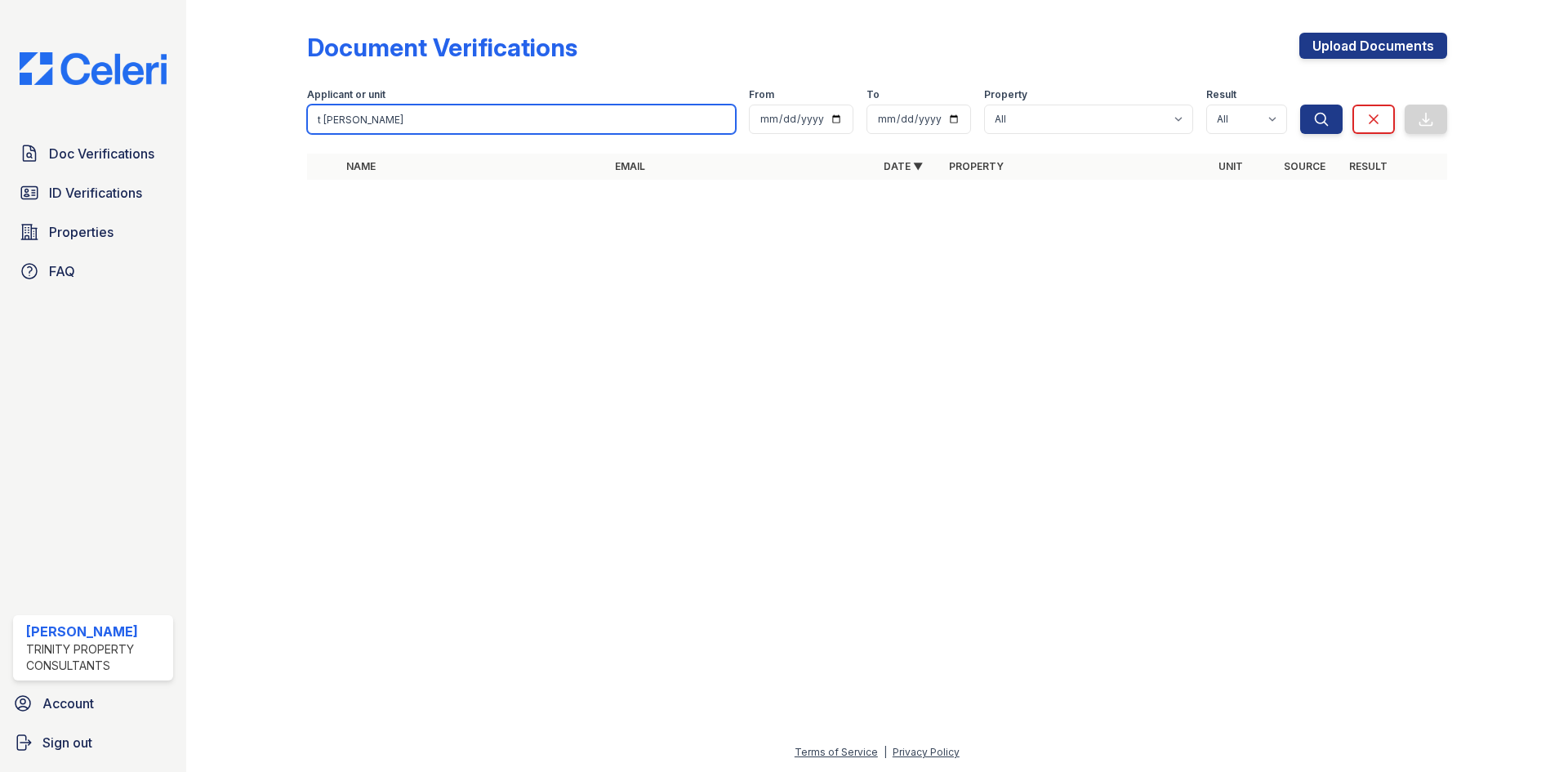
drag, startPoint x: 365, startPoint y: 124, endPoint x: 135, endPoint y: 119, distance: 230.1
click at [156, 127] on div "Doc Verifications ID Verifications Properties FAQ [PERSON_NAME] Trinity Propert…" at bounding box center [784, 386] width 1568 height 772
type input "d"
type input "[PERSON_NAME]"
click at [1300, 104] on button "Search" at bounding box center [1321, 119] width 42 height 30
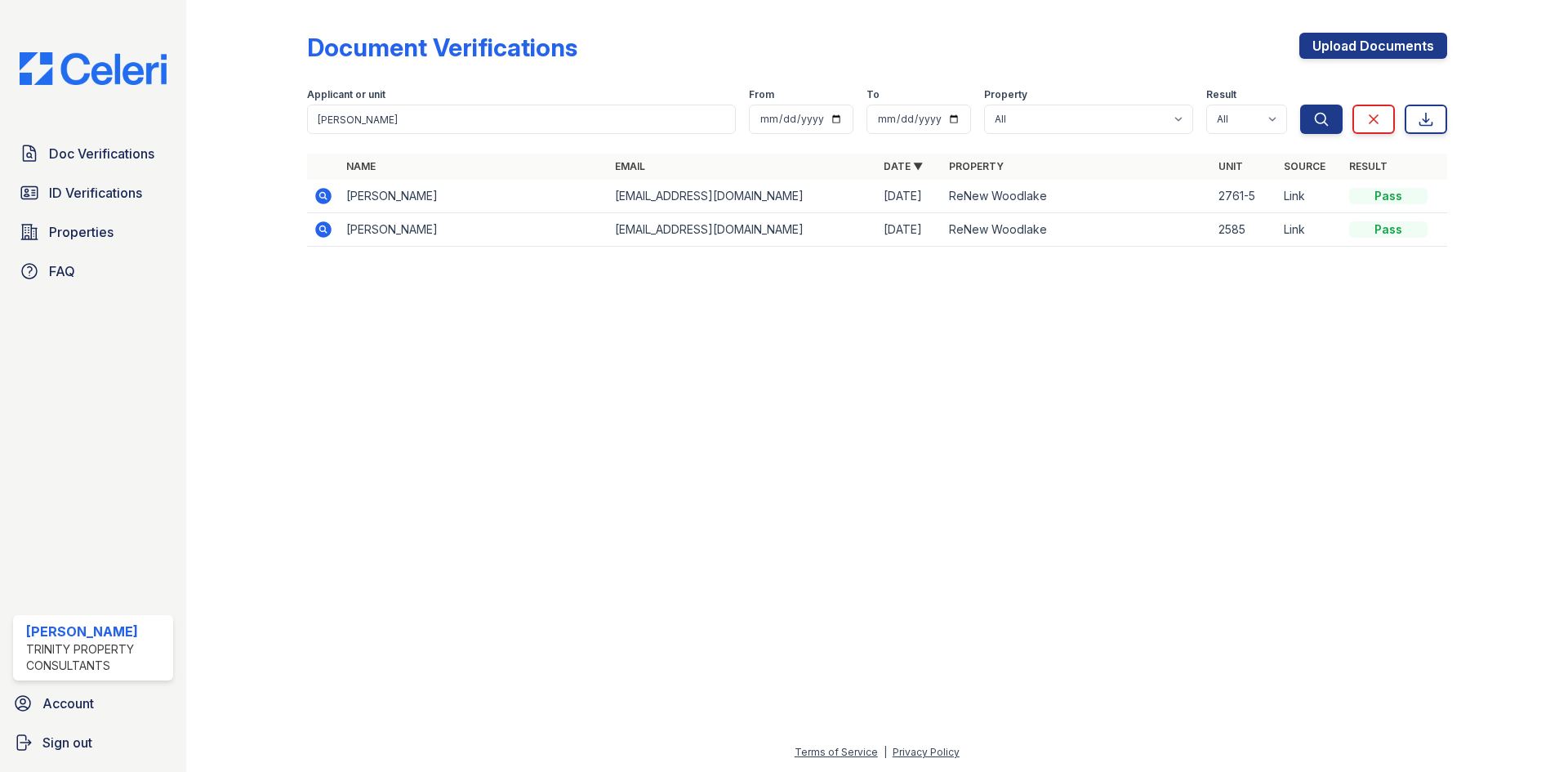
click at [323, 194] on icon at bounding box center [322, 195] width 4 height 4
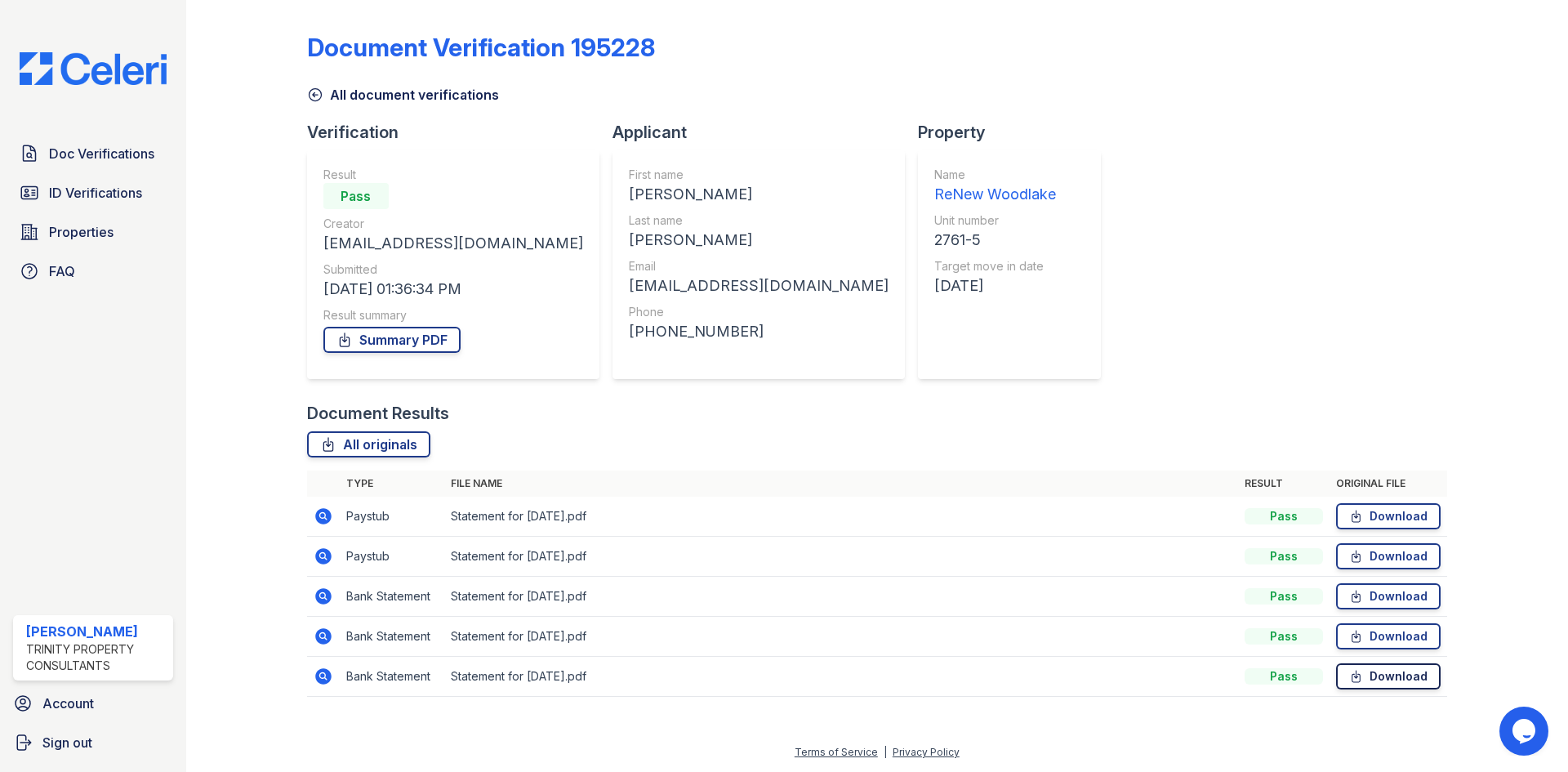
click at [1360, 678] on icon at bounding box center [1355, 676] width 8 height 12
click at [1386, 638] on link "Download" at bounding box center [1389, 636] width 104 height 27
click at [1380, 594] on link "Download" at bounding box center [1389, 596] width 104 height 27
click at [1379, 555] on link "Download" at bounding box center [1389, 555] width 104 height 27
click at [1392, 519] on link "Download" at bounding box center [1389, 516] width 104 height 27
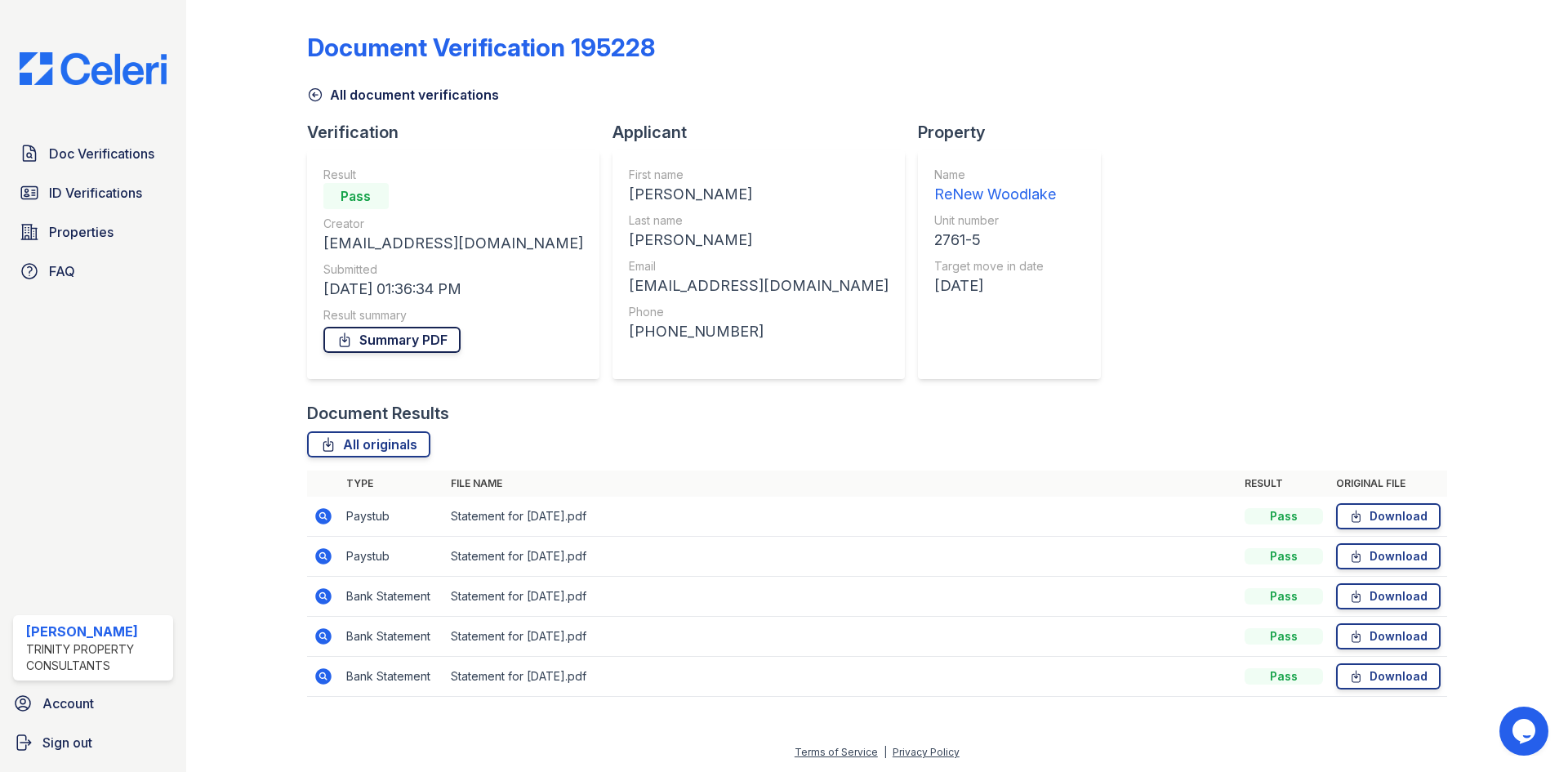
click at [371, 333] on link "Summary PDF" at bounding box center [391, 340] width 137 height 27
